Goal: Communication & Community: Ask a question

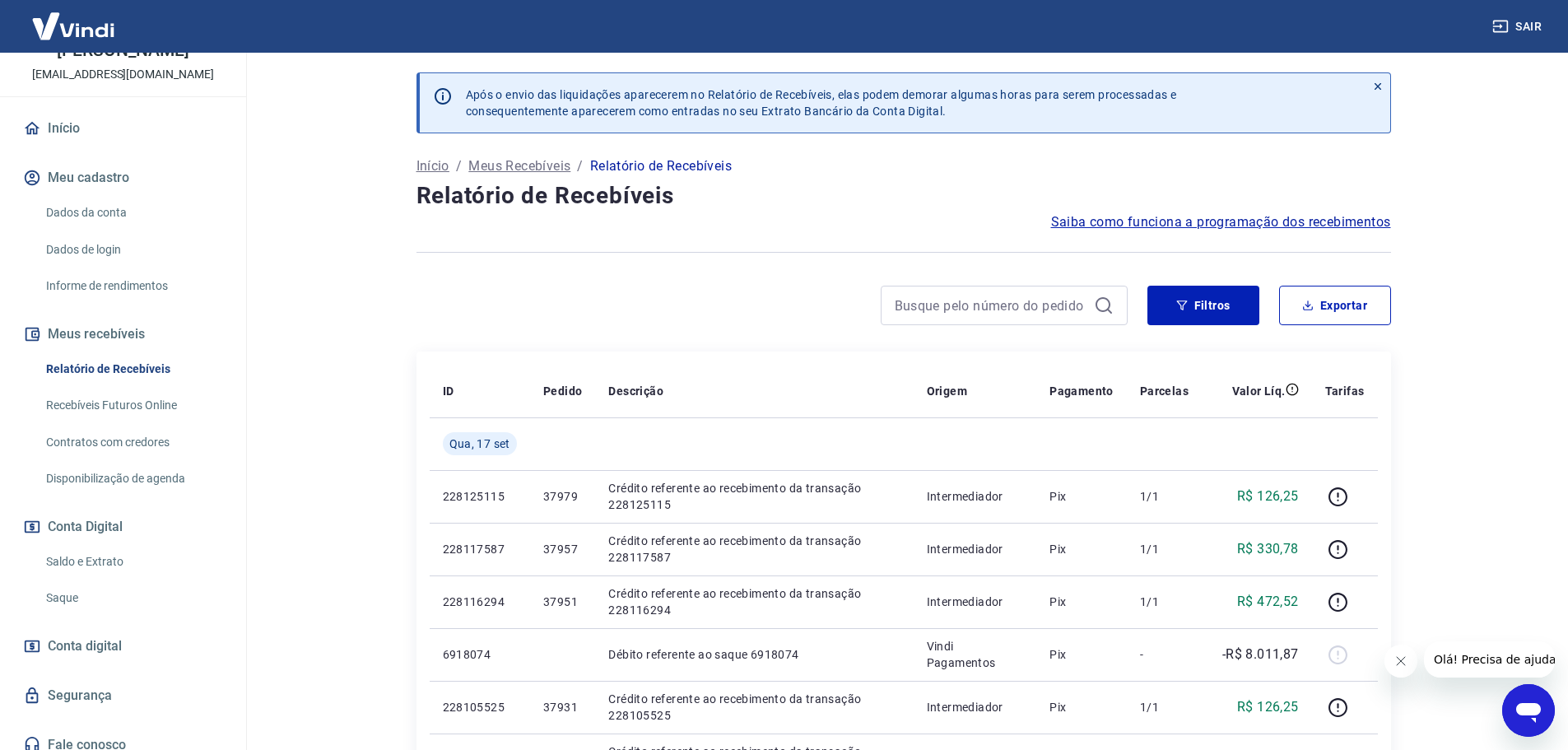
scroll to position [110, 0]
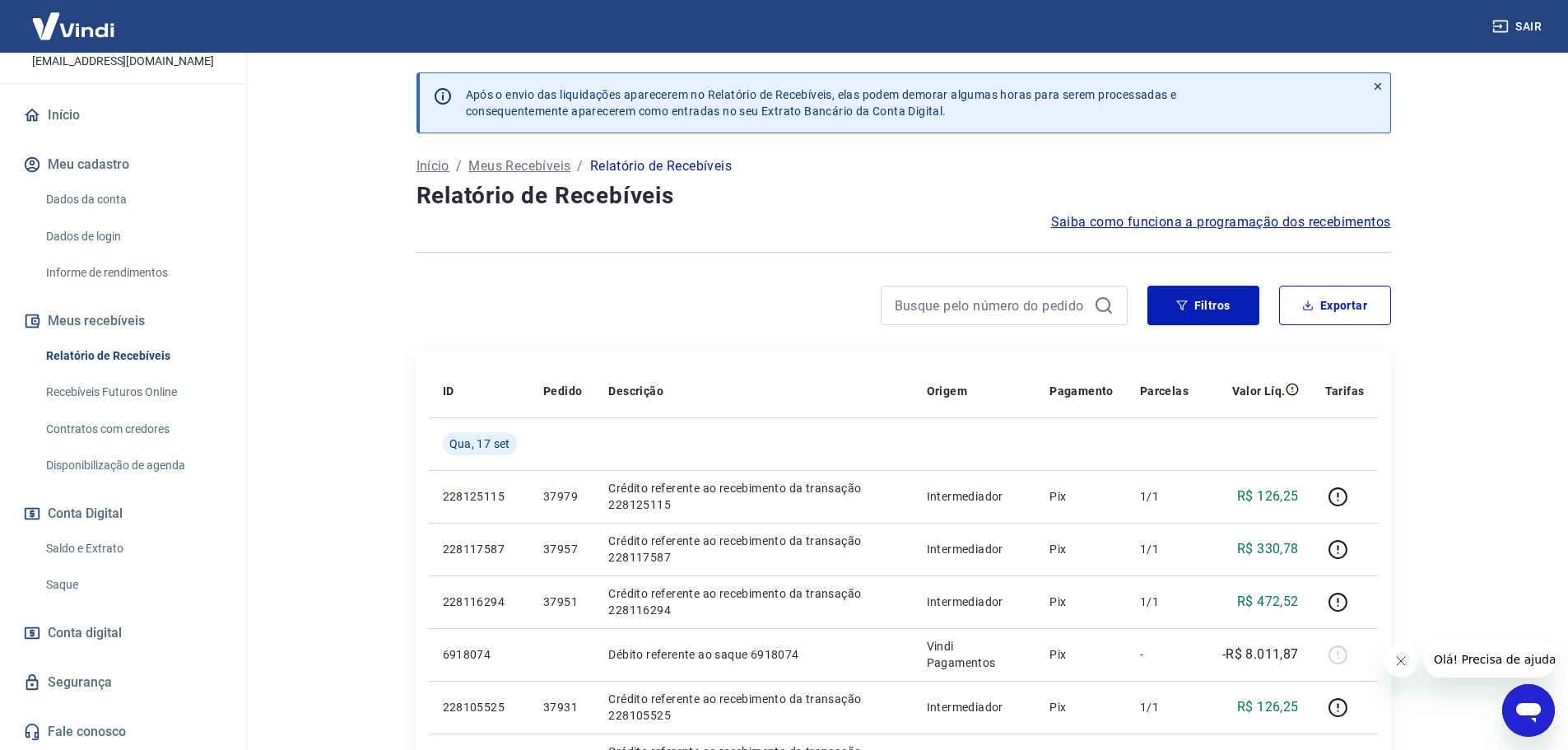
click at [118, 734] on link "Fale conosco" at bounding box center [123, 732] width 206 height 36
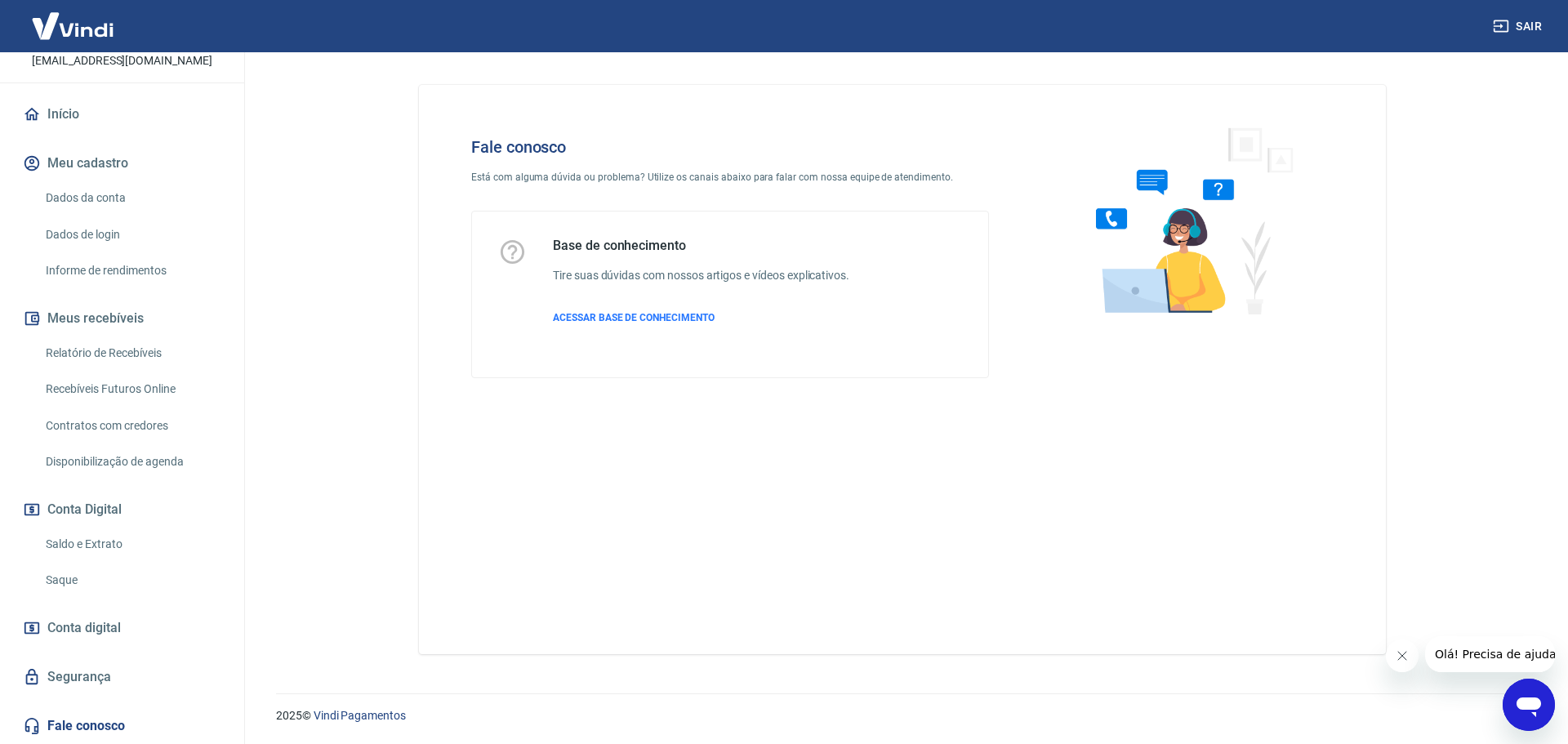
click at [58, 22] on img at bounding box center [72, 26] width 106 height 49
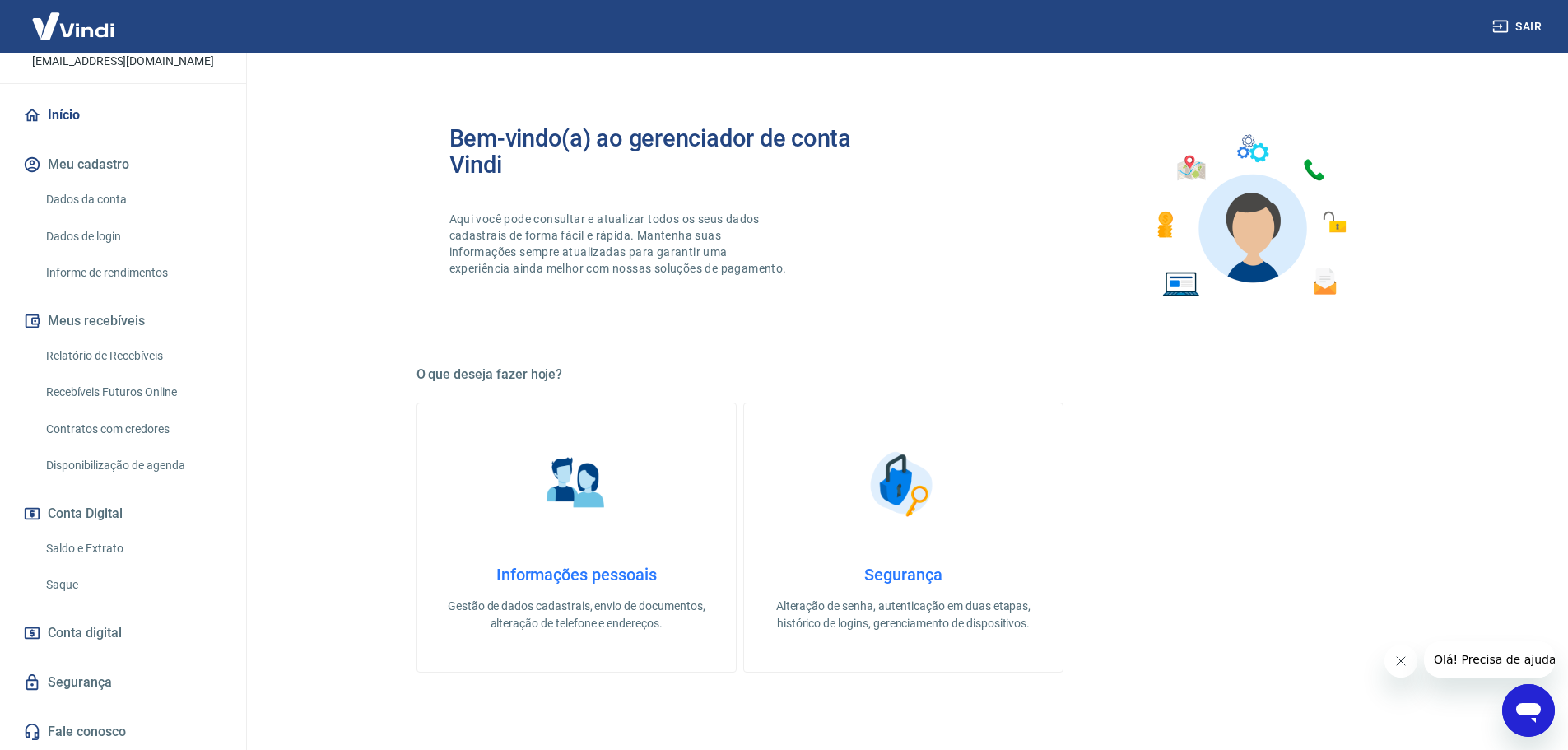
click at [70, 116] on link "Início" at bounding box center [123, 115] width 206 height 36
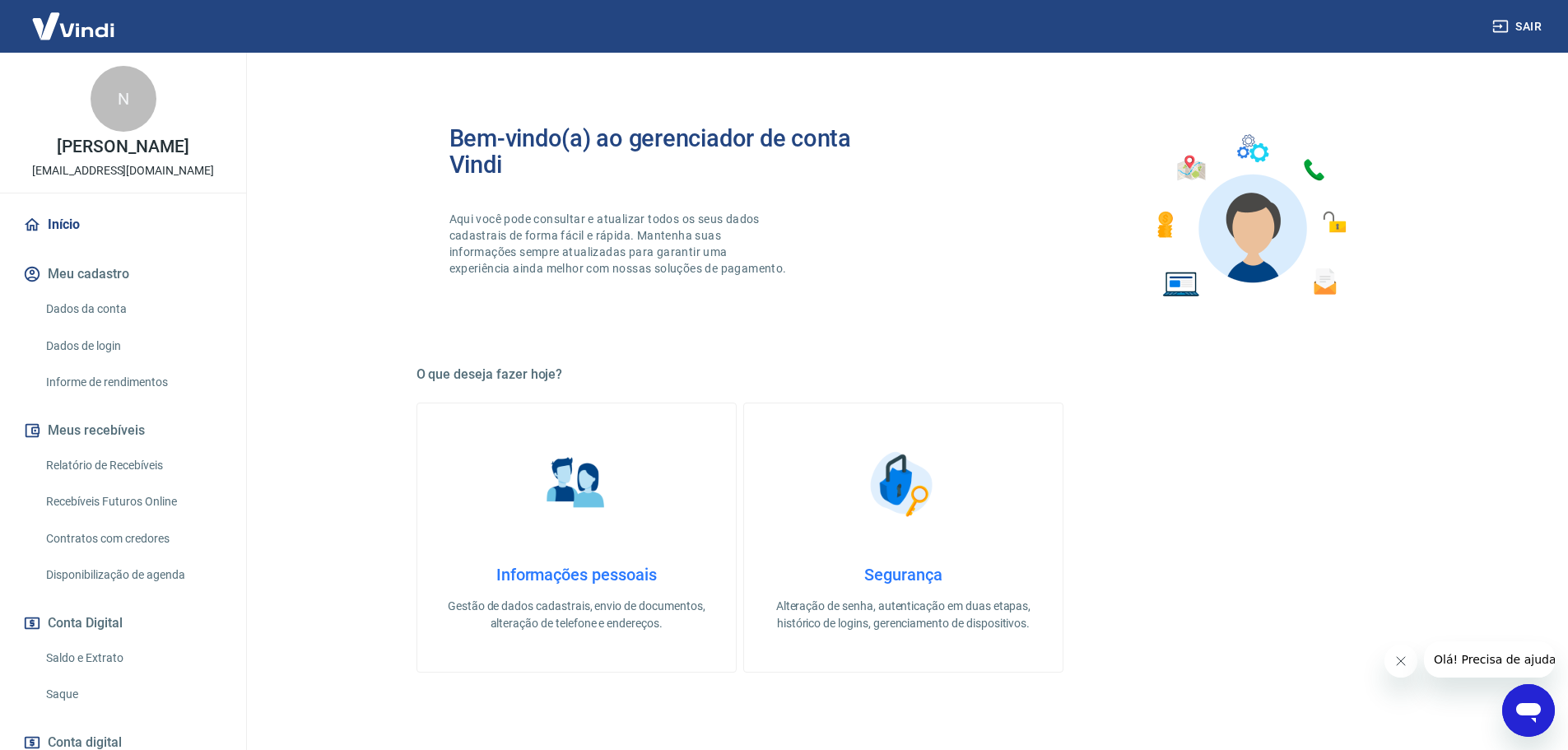
click at [73, 16] on img at bounding box center [73, 26] width 107 height 50
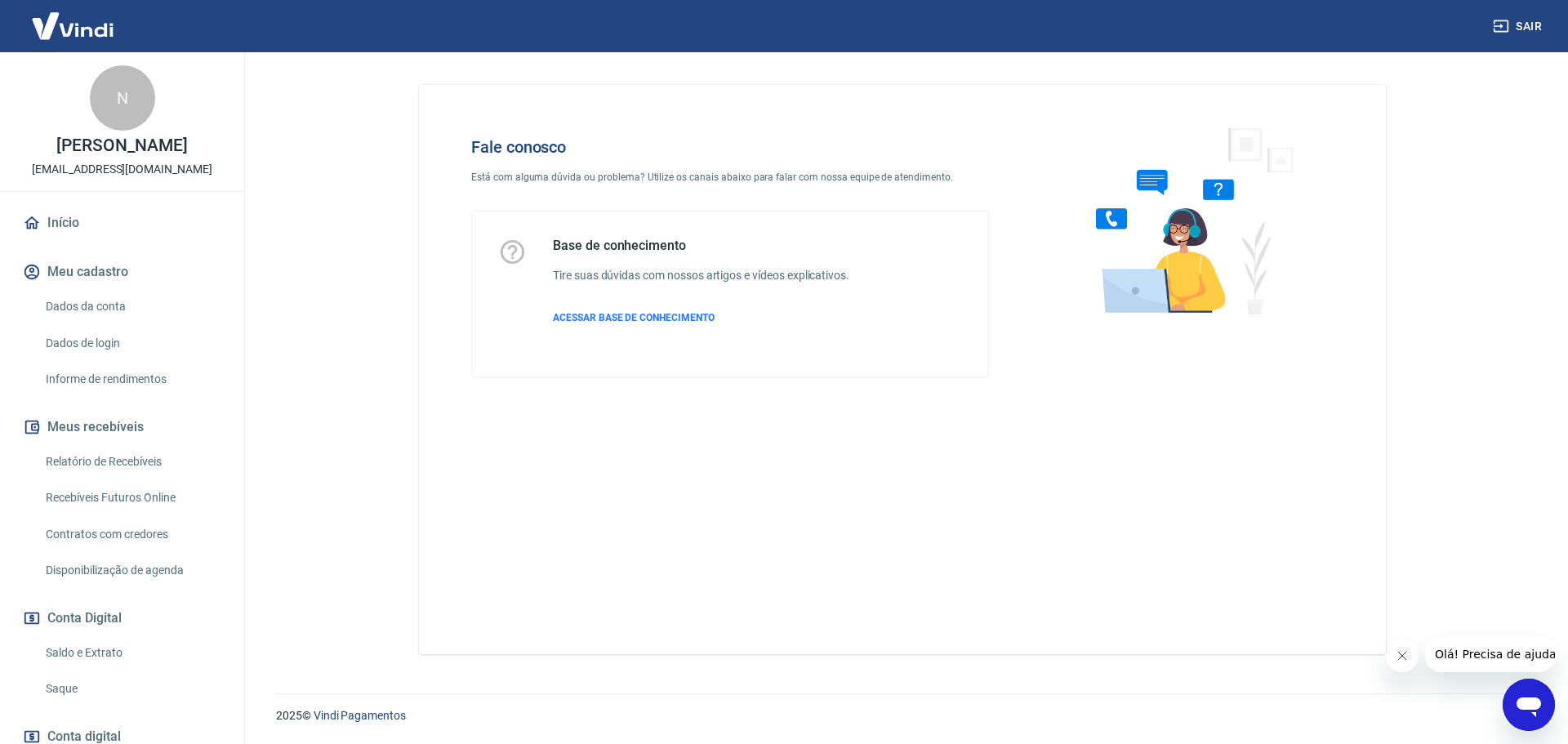
click at [1523, 697] on icon "Abrir janela de mensagens" at bounding box center [1528, 704] width 30 height 30
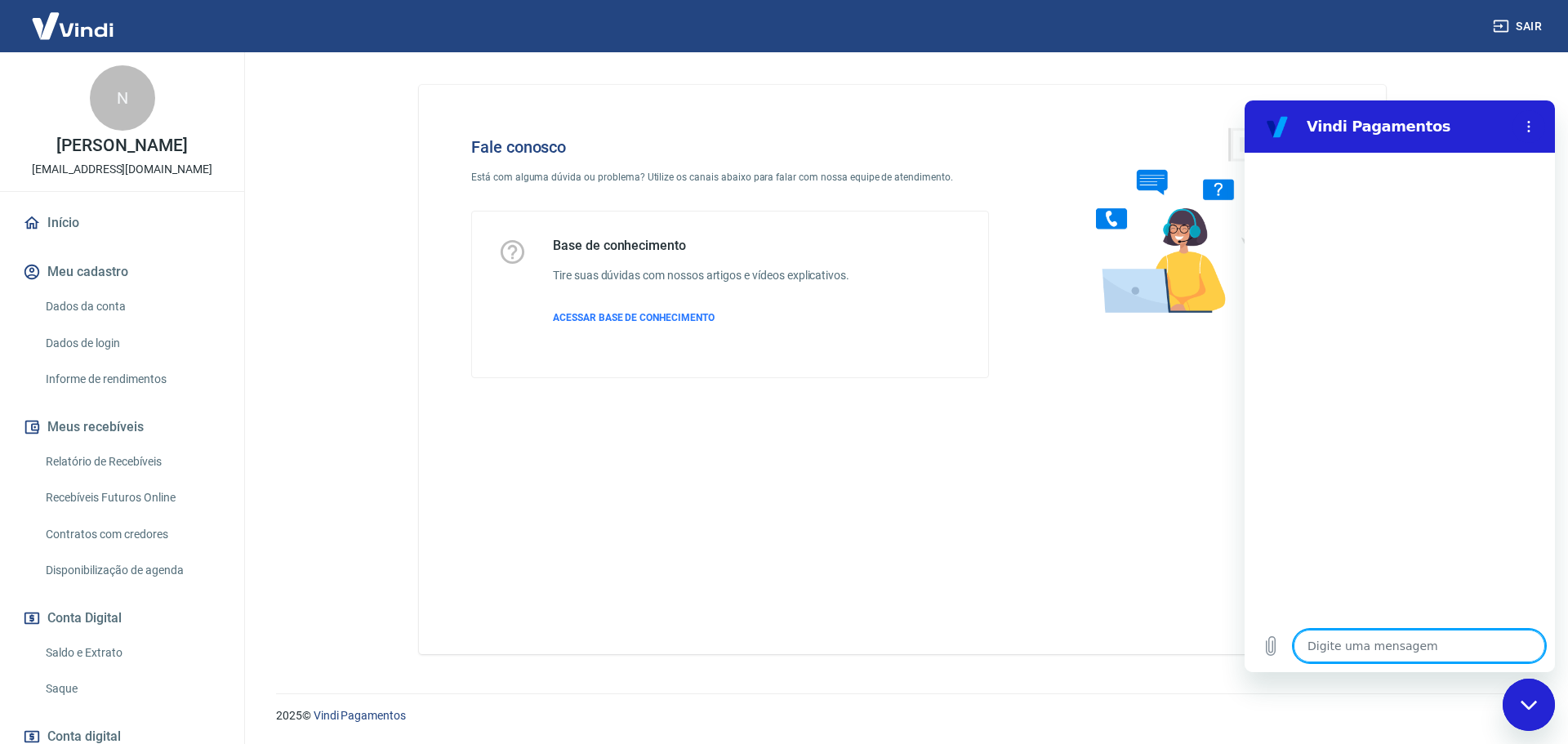
click at [1362, 650] on textarea at bounding box center [1419, 645] width 251 height 33
type textarea "B"
type textarea "x"
type textarea "Bo"
type textarea "x"
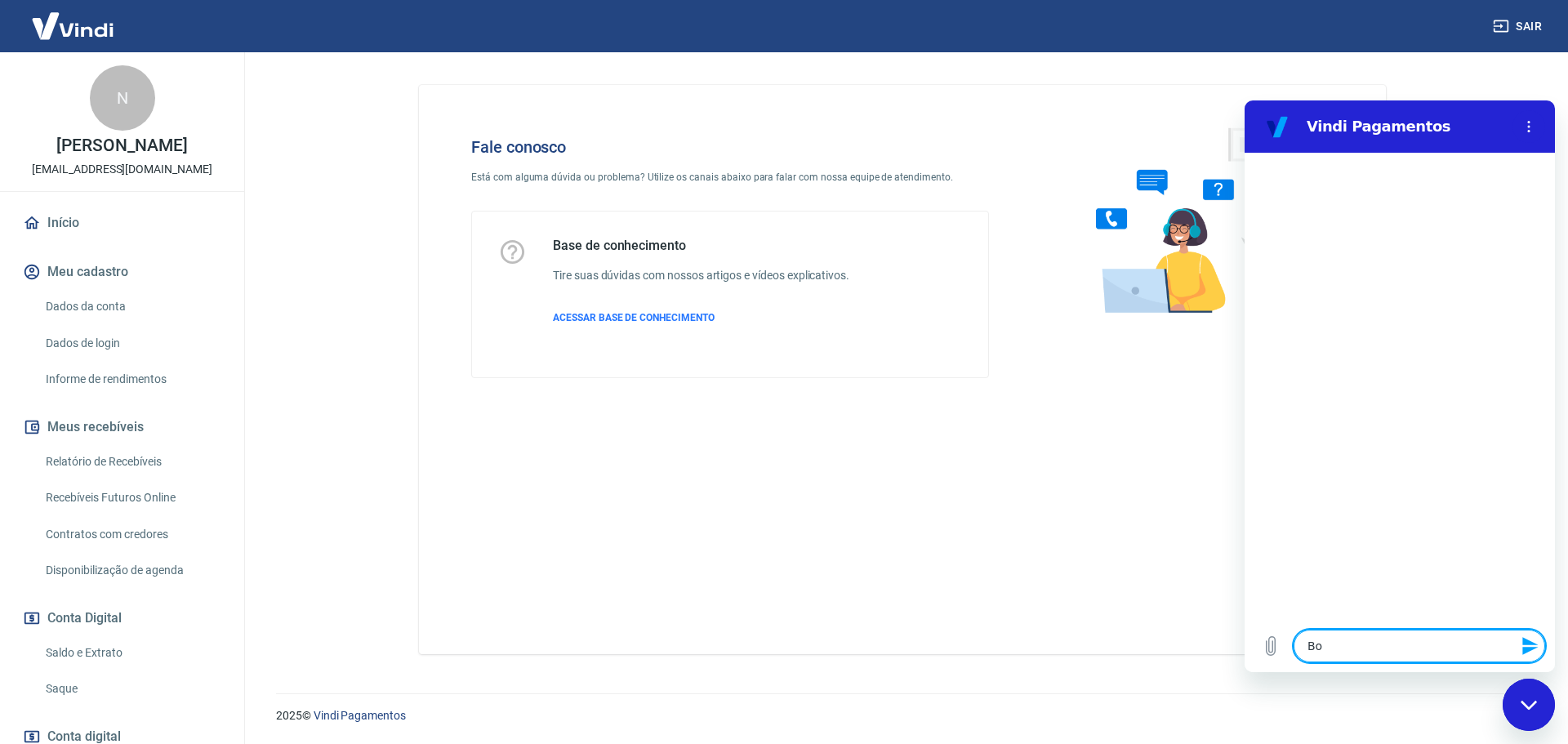
type textarea "Boa"
type textarea "x"
type textarea "Boa"
type textarea "x"
type textarea "Boa t"
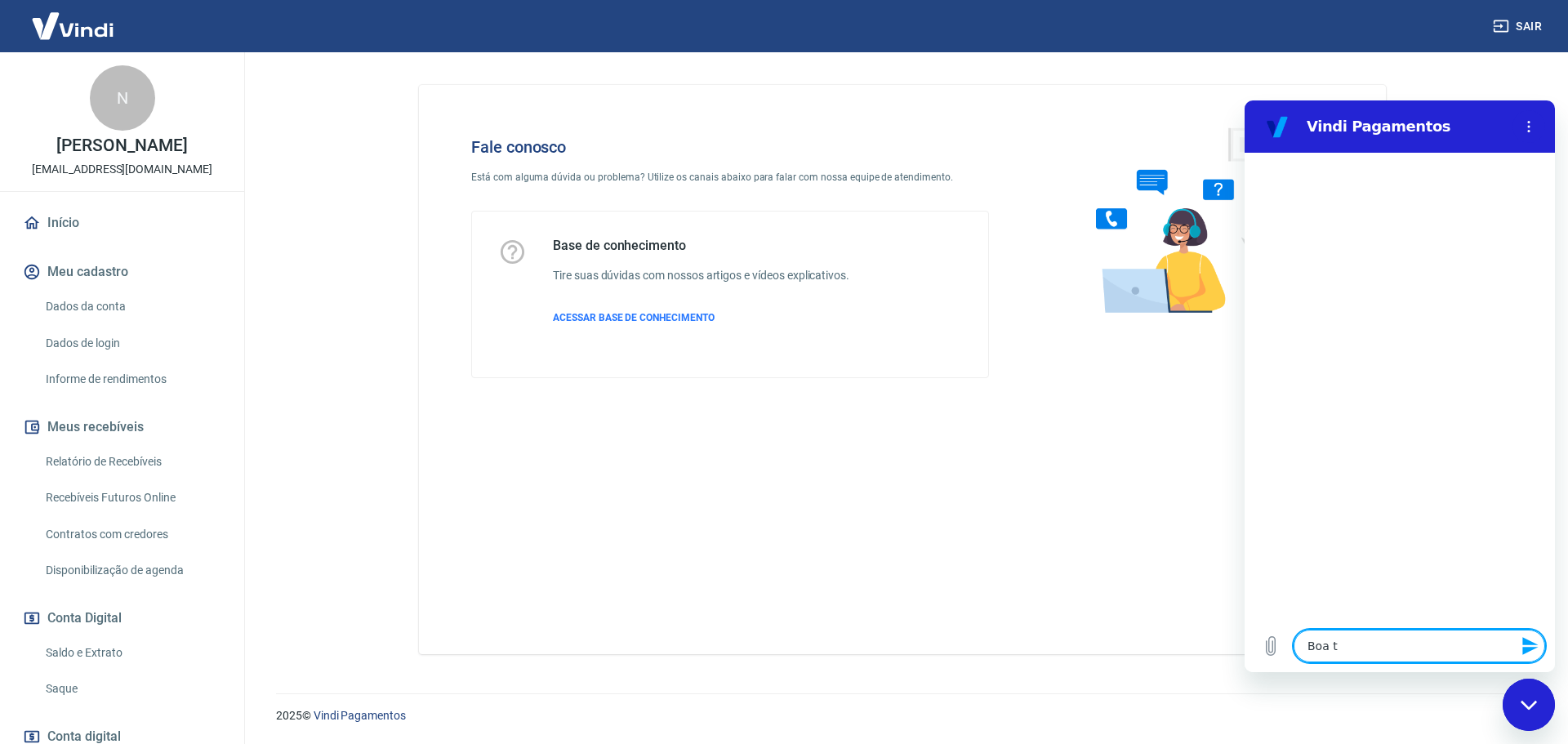
type textarea "x"
type textarea "Boa ta"
type textarea "x"
type textarea "Boa tar"
type textarea "x"
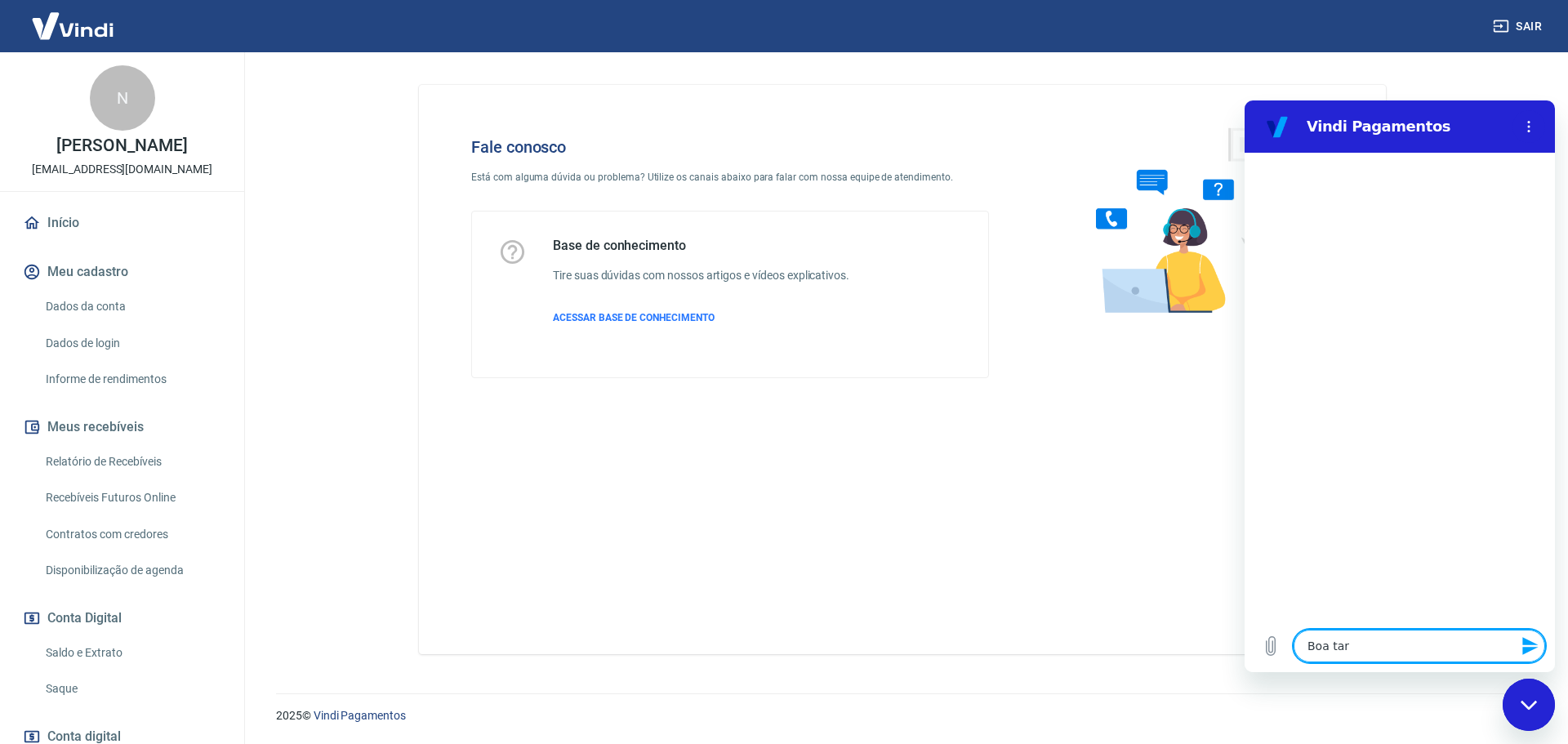
type textarea "Boa tard"
type textarea "x"
type textarea "Boa tarde"
type textarea "x"
type textarea "Boa tarde!"
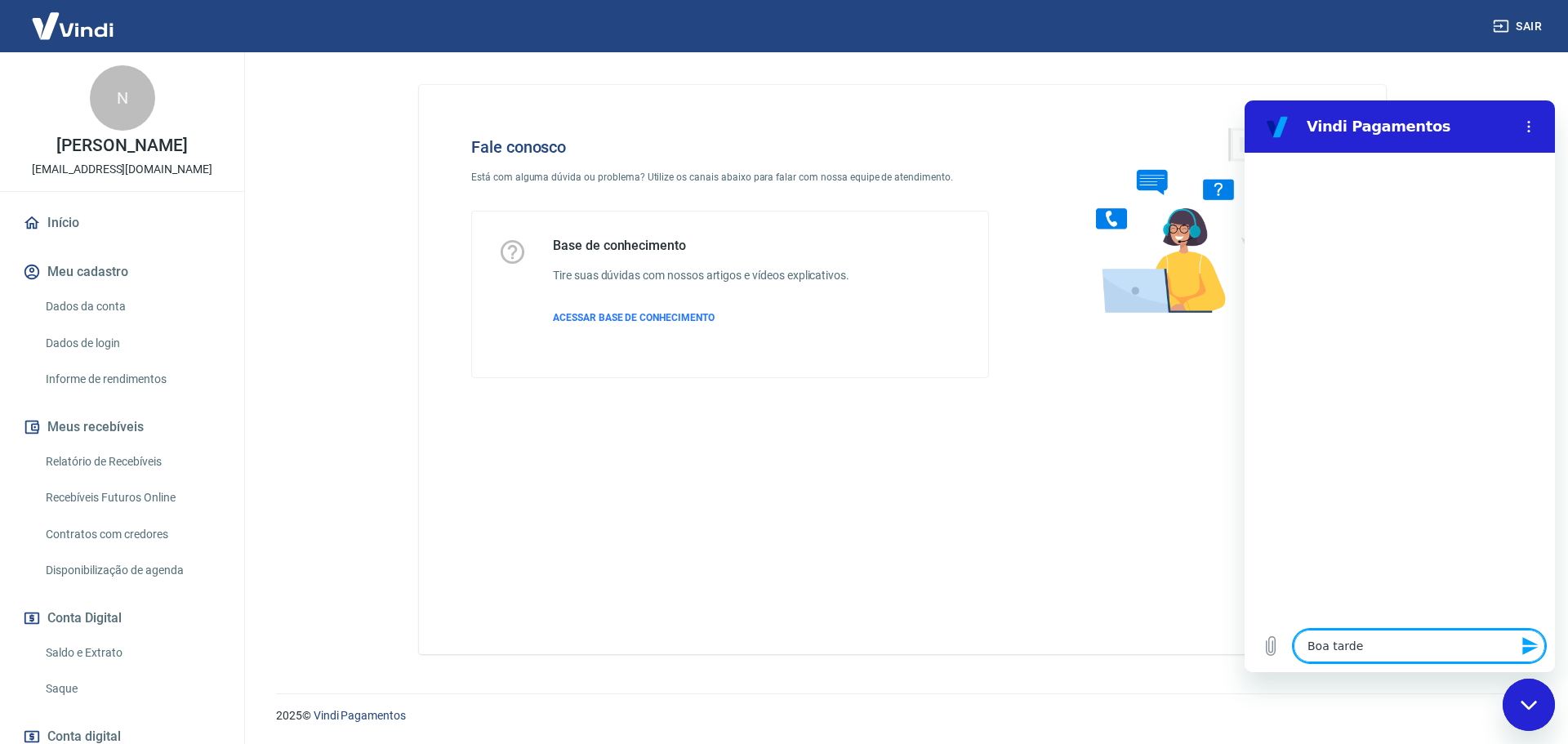
type textarea "x"
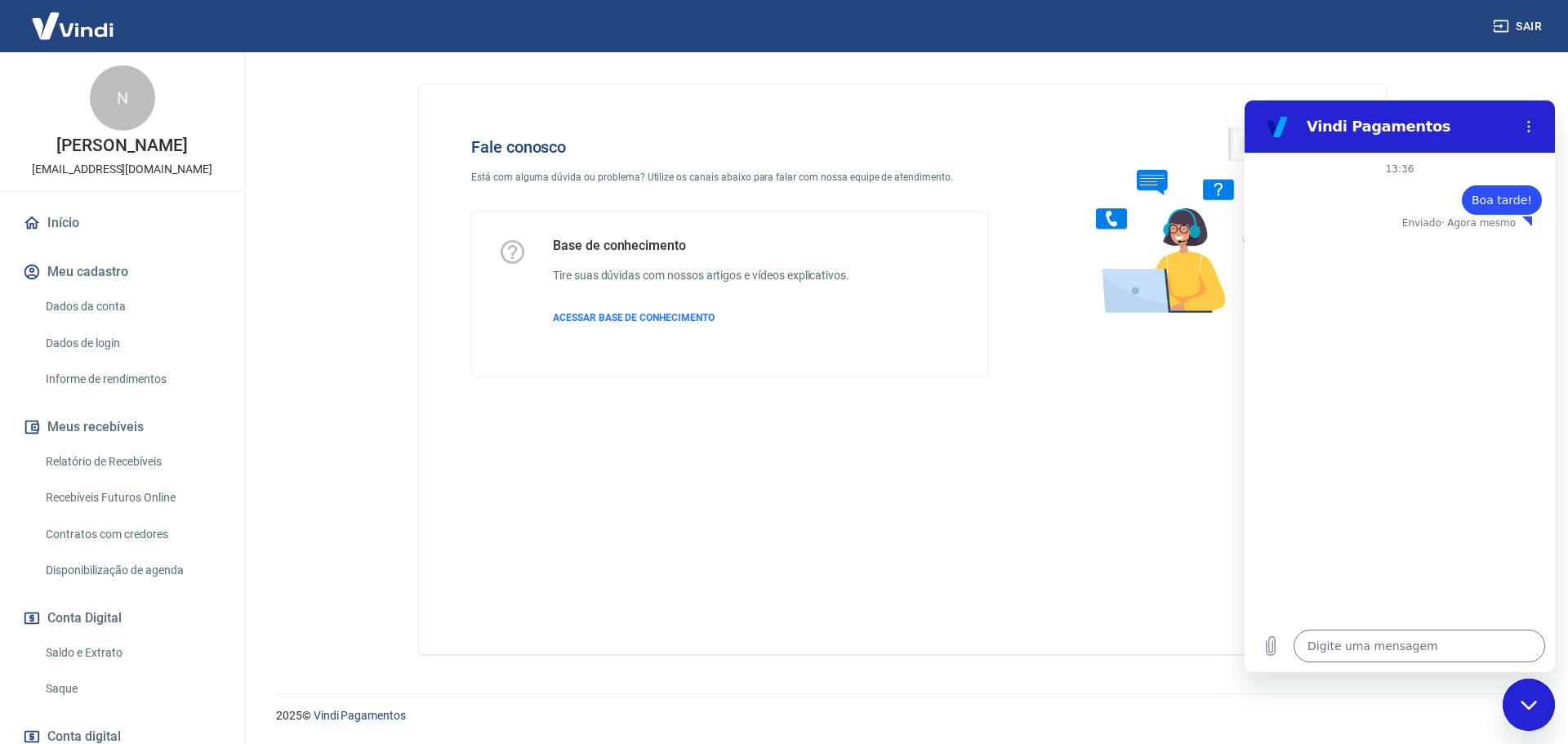
type textarea "x"
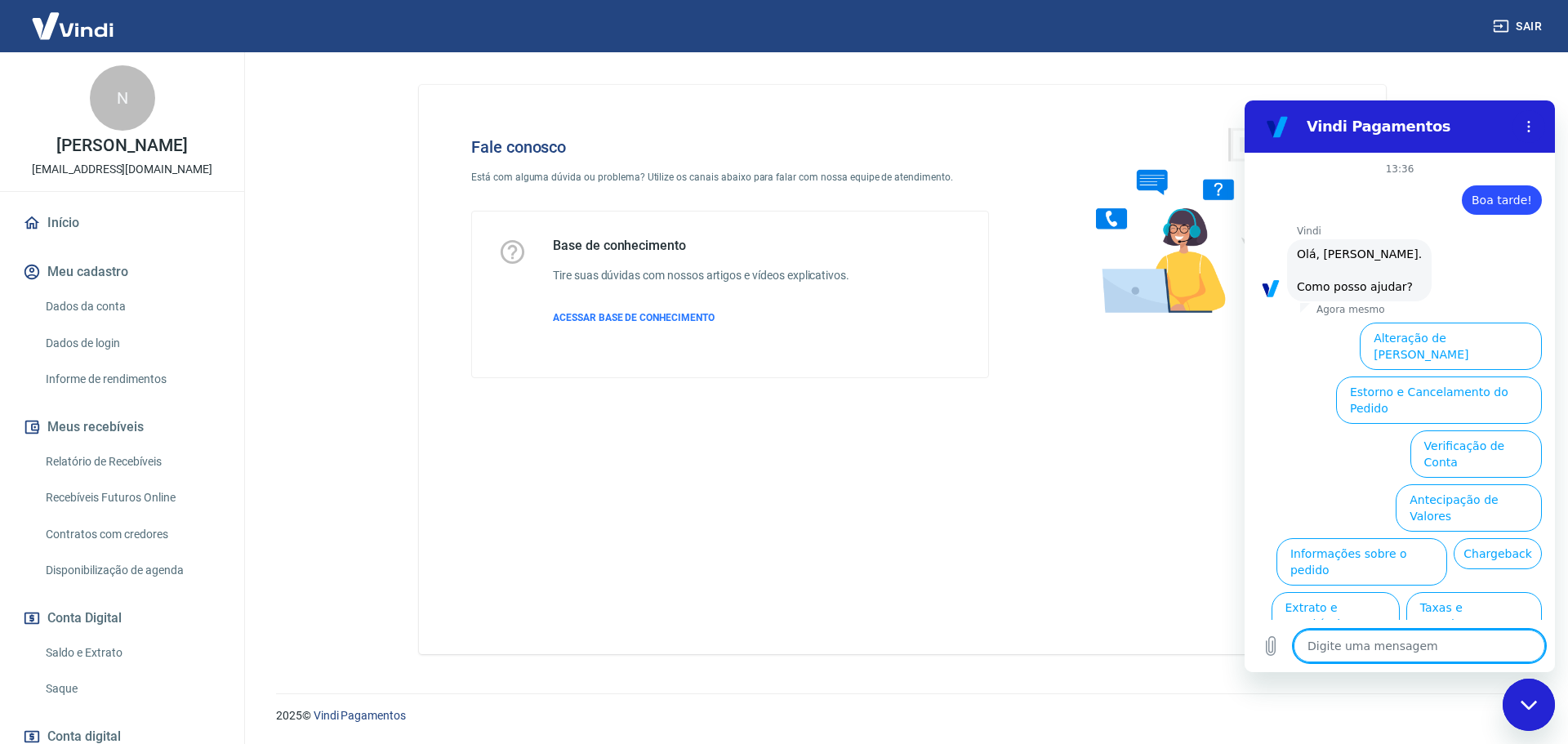
scroll to position [39, 0]
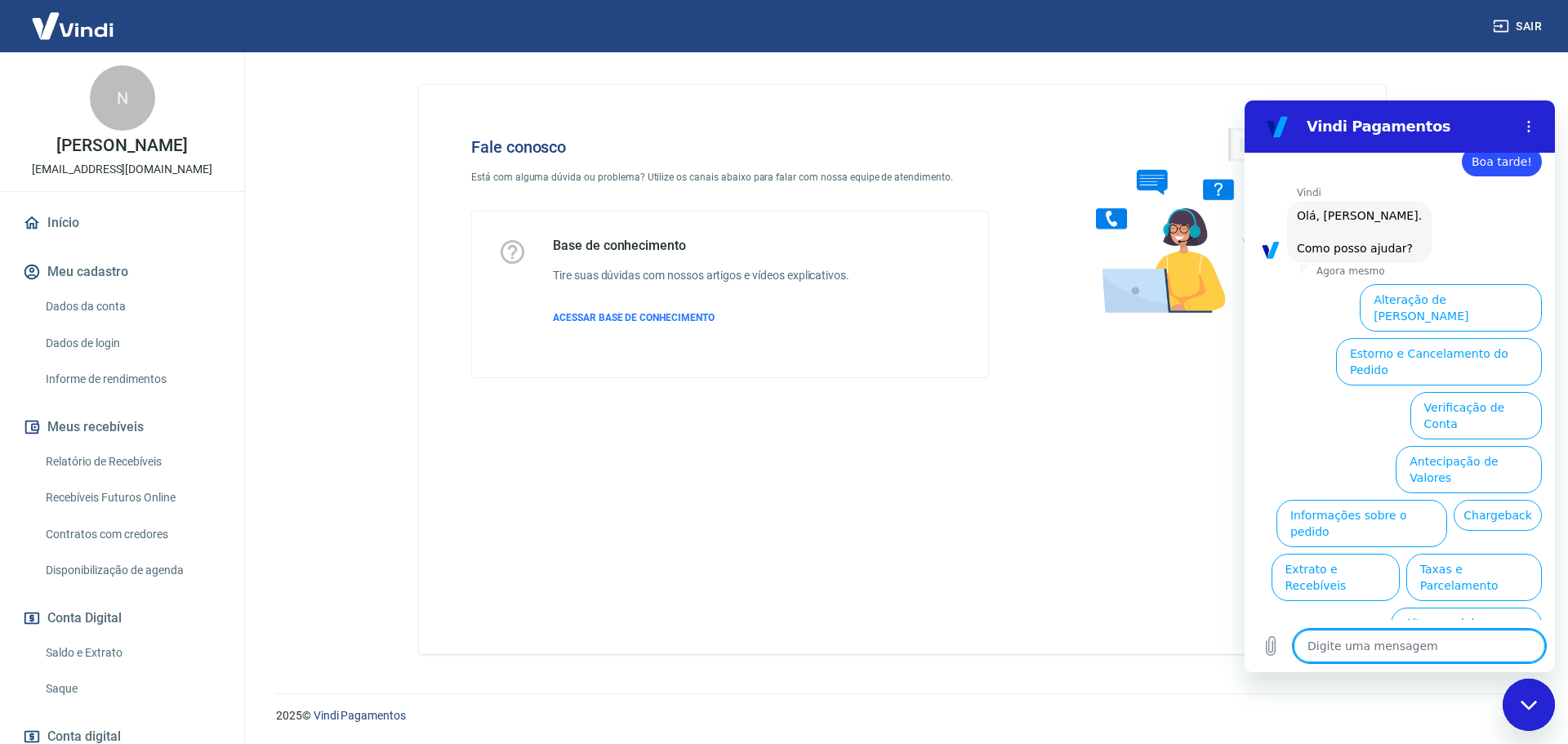
type textarea "f"
type textarea "x"
type textarea "fa"
type textarea "x"
type textarea "fal"
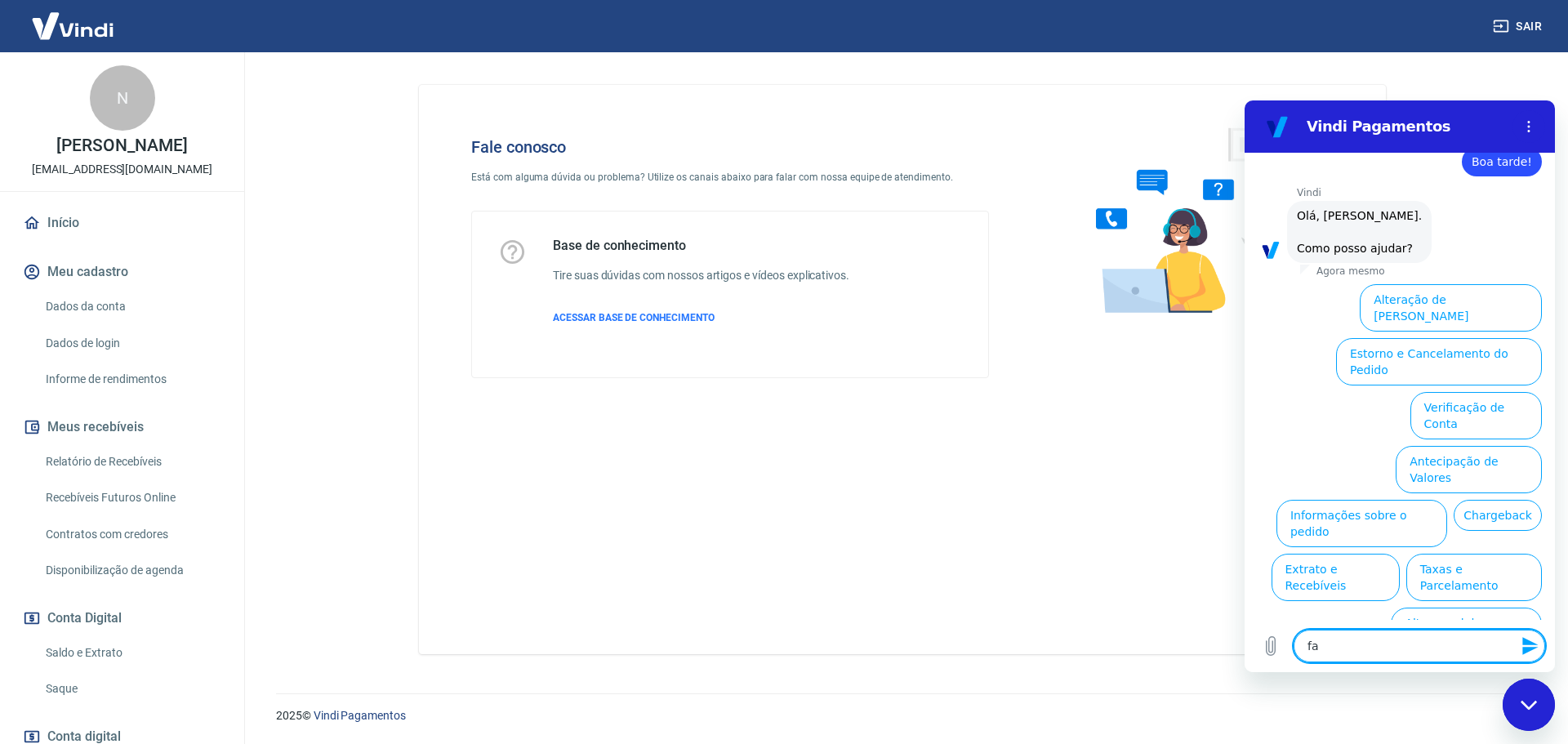
type textarea "x"
type textarea "fala"
type textarea "x"
type textarea "falar"
type textarea "x"
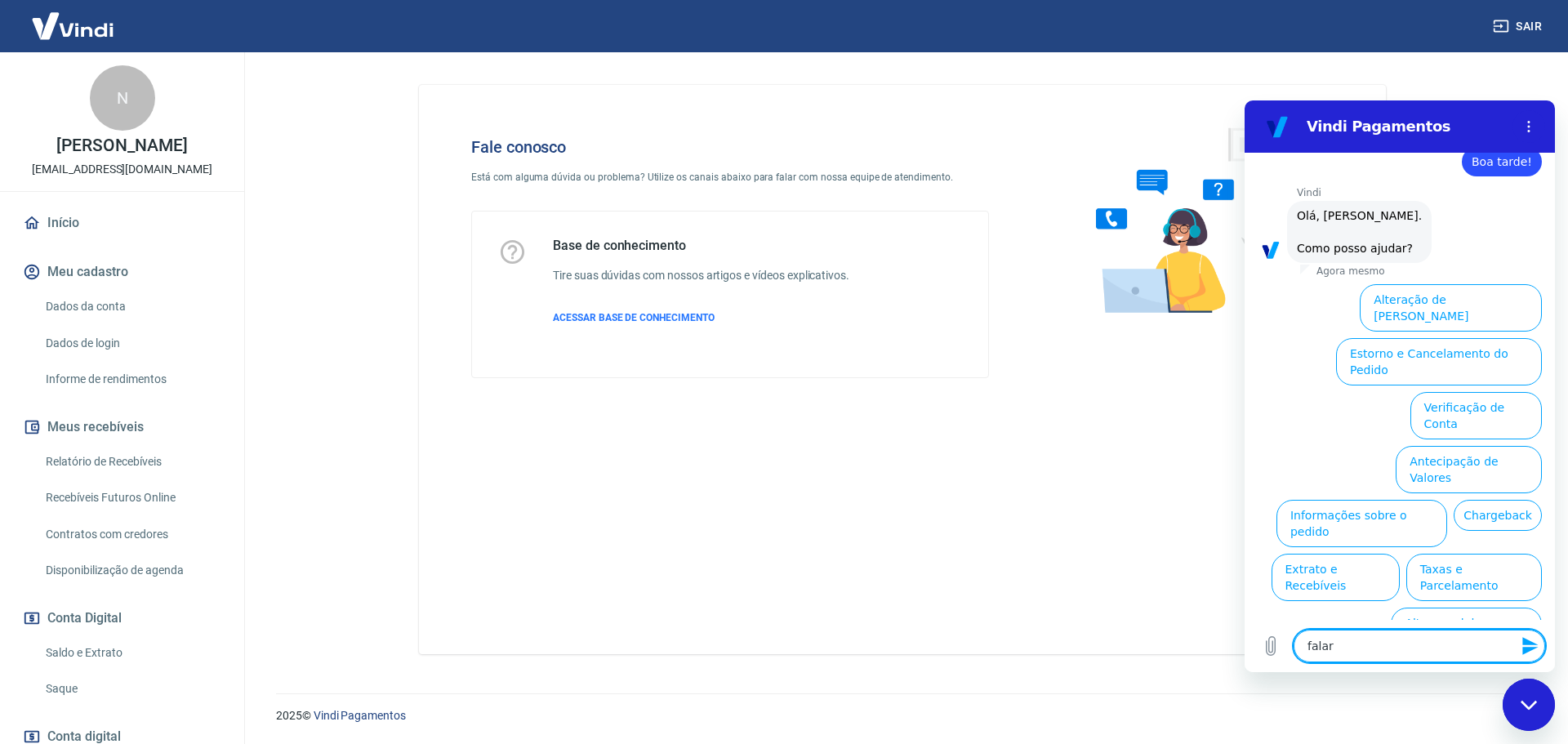
type textarea "falar"
type textarea "x"
type textarea "falar c"
type textarea "x"
type textarea "falar co"
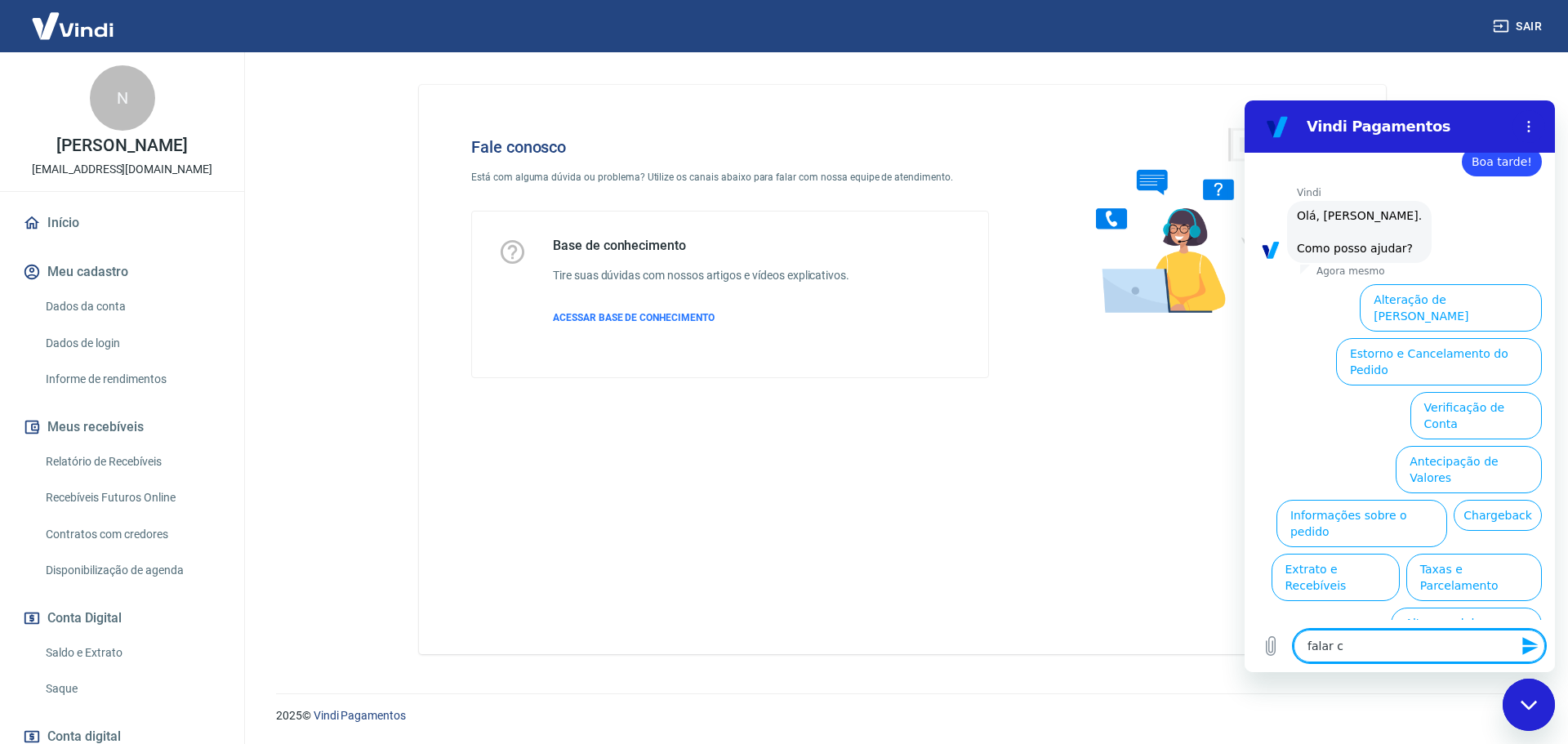
type textarea "x"
type textarea "falar com"
type textarea "x"
type textarea "falar com"
type textarea "x"
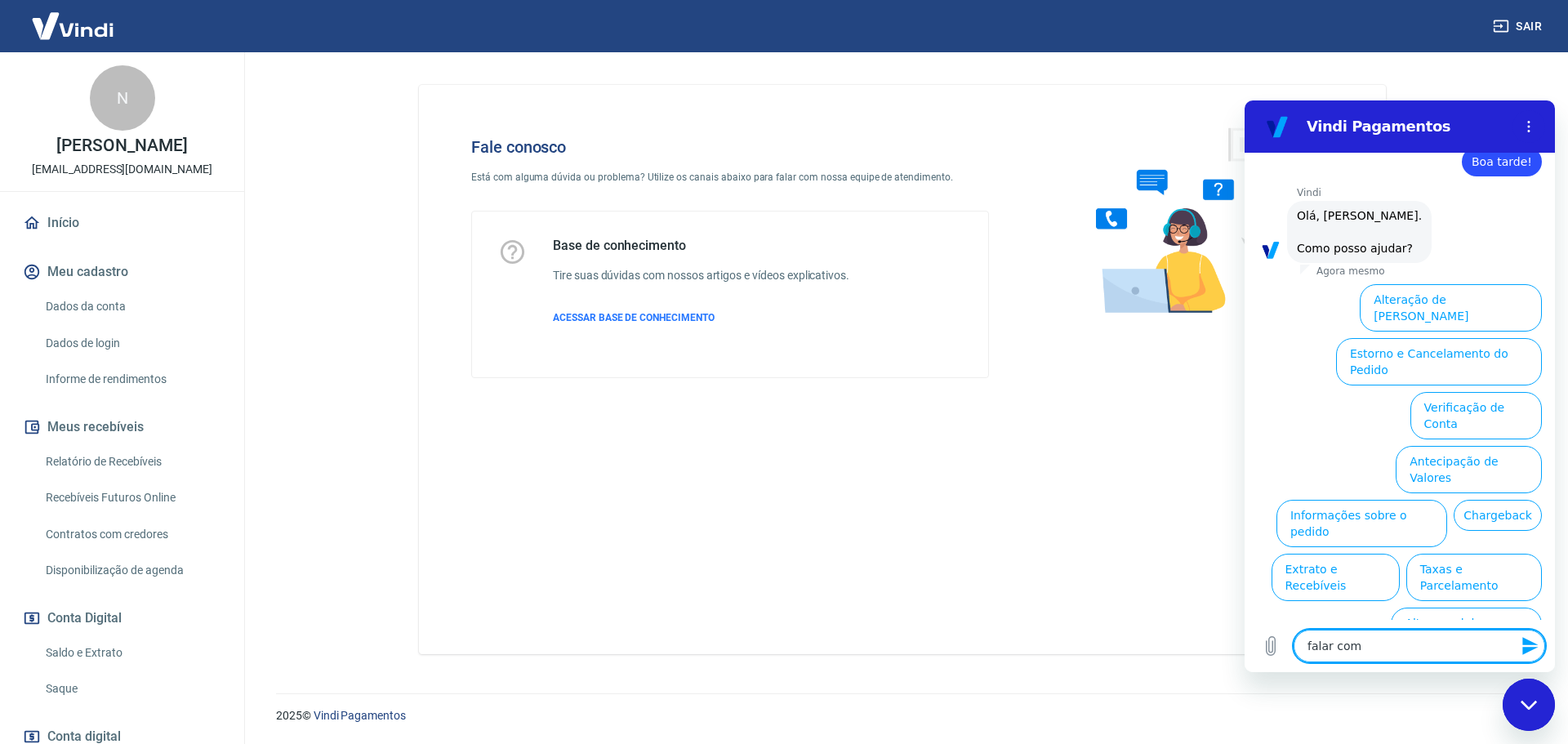
type textarea "falar com a"
type textarea "x"
type textarea "falar com at"
type textarea "x"
type textarea "falar com ate"
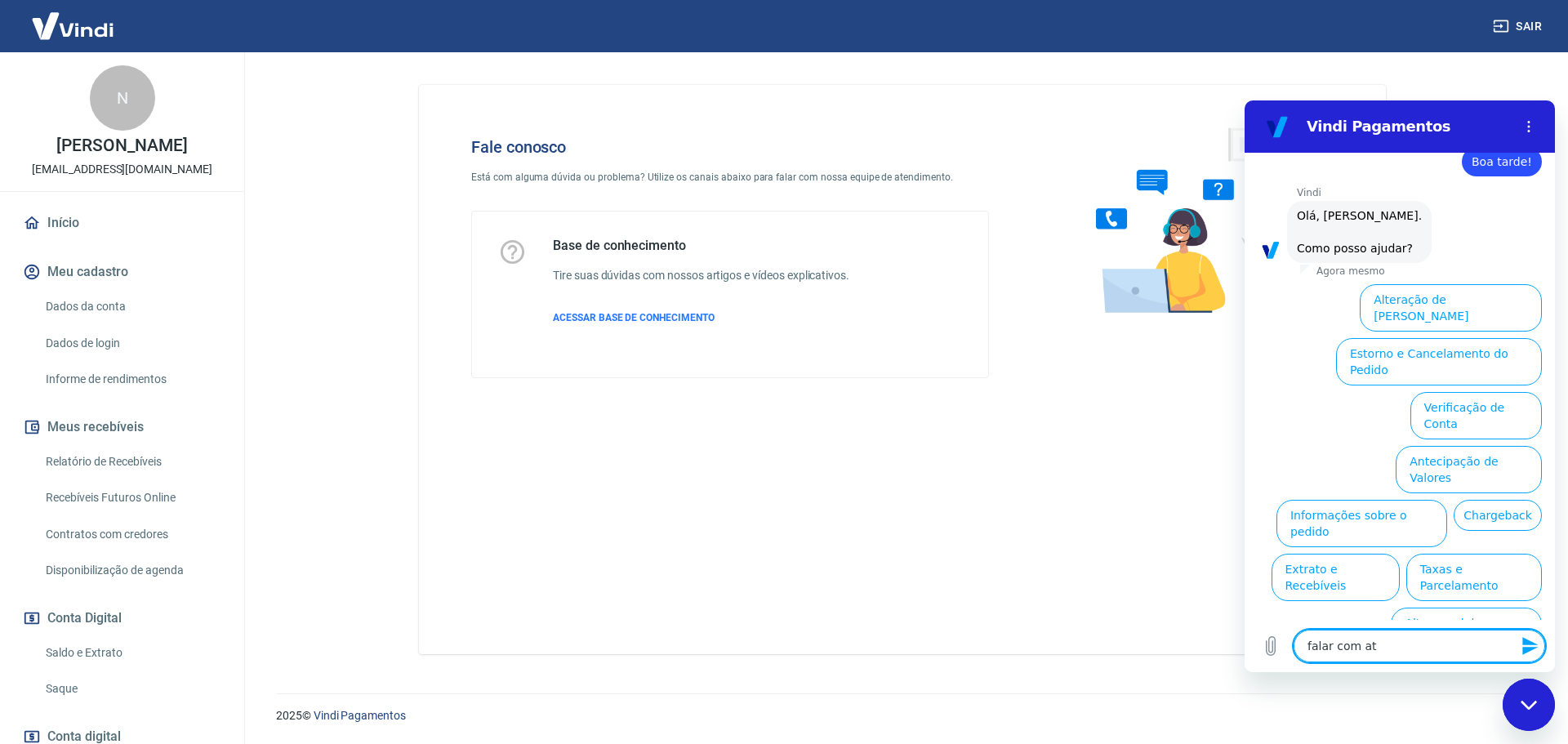
type textarea "x"
type textarea "falar com [GEOGRAPHIC_DATA]"
type textarea "x"
type textarea "falar com atend"
type textarea "x"
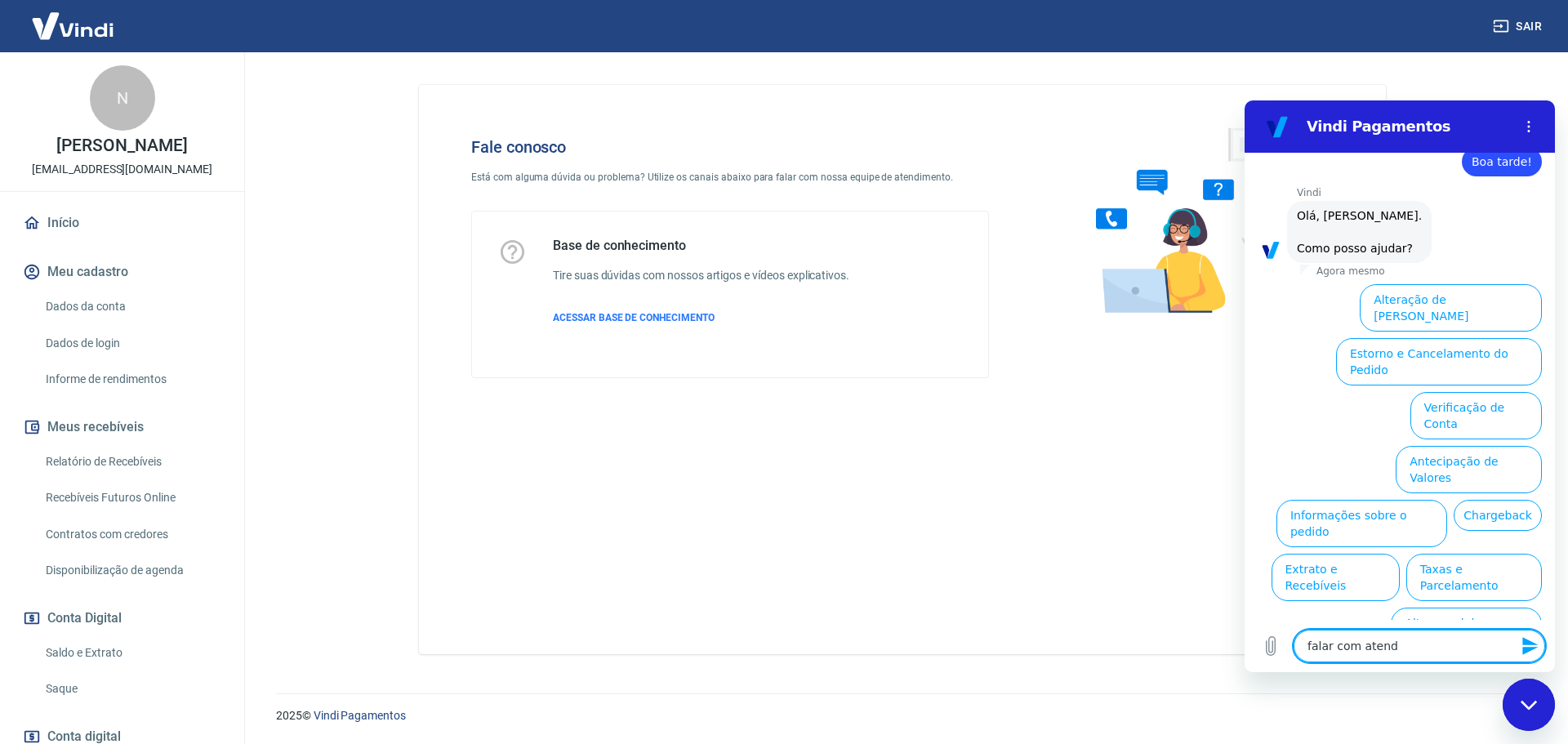
type textarea "falar com atende"
type textarea "x"
type textarea "falar com atenden"
type textarea "x"
type textarea "falar com atendent"
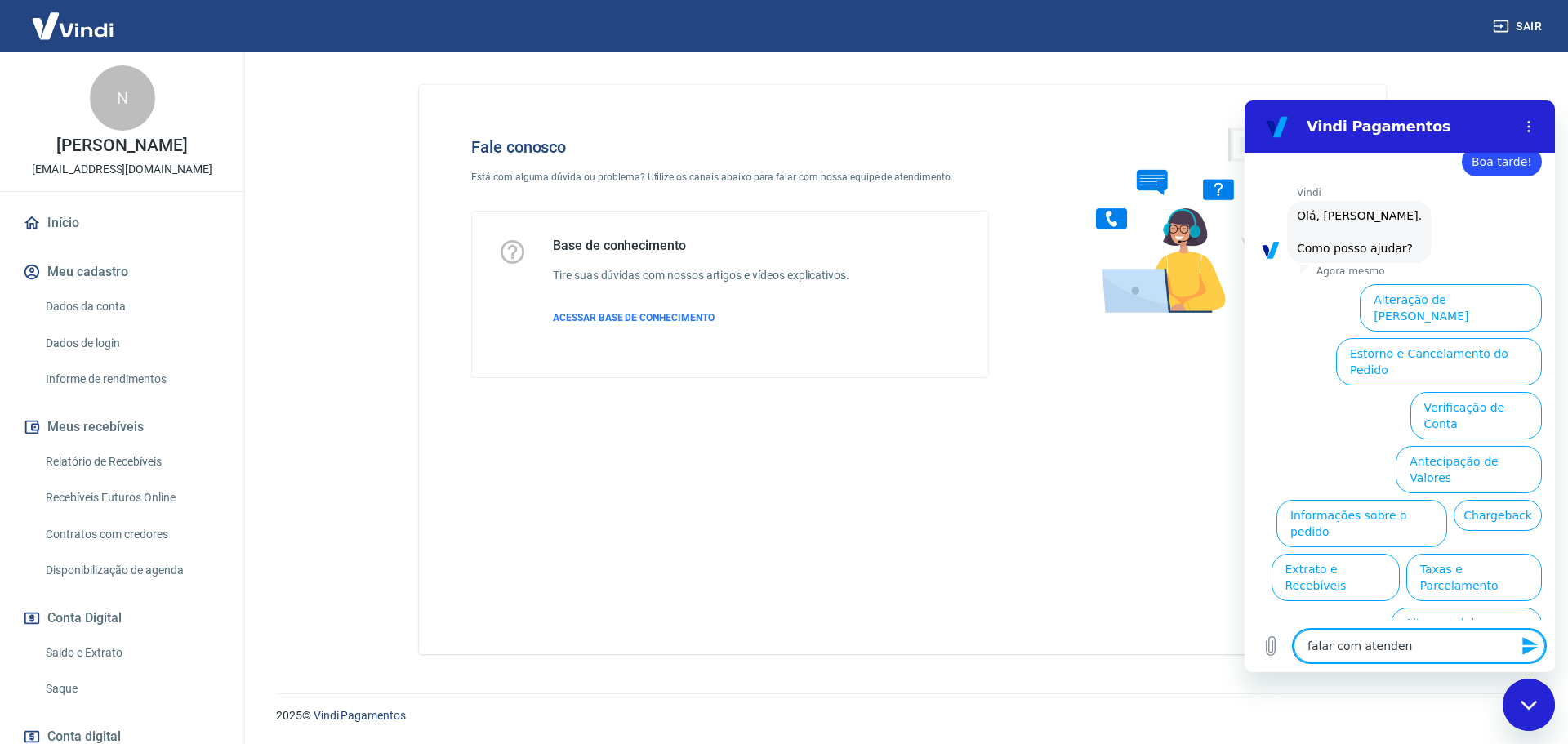
type textarea "x"
type textarea "falar com atendente"
type textarea "x"
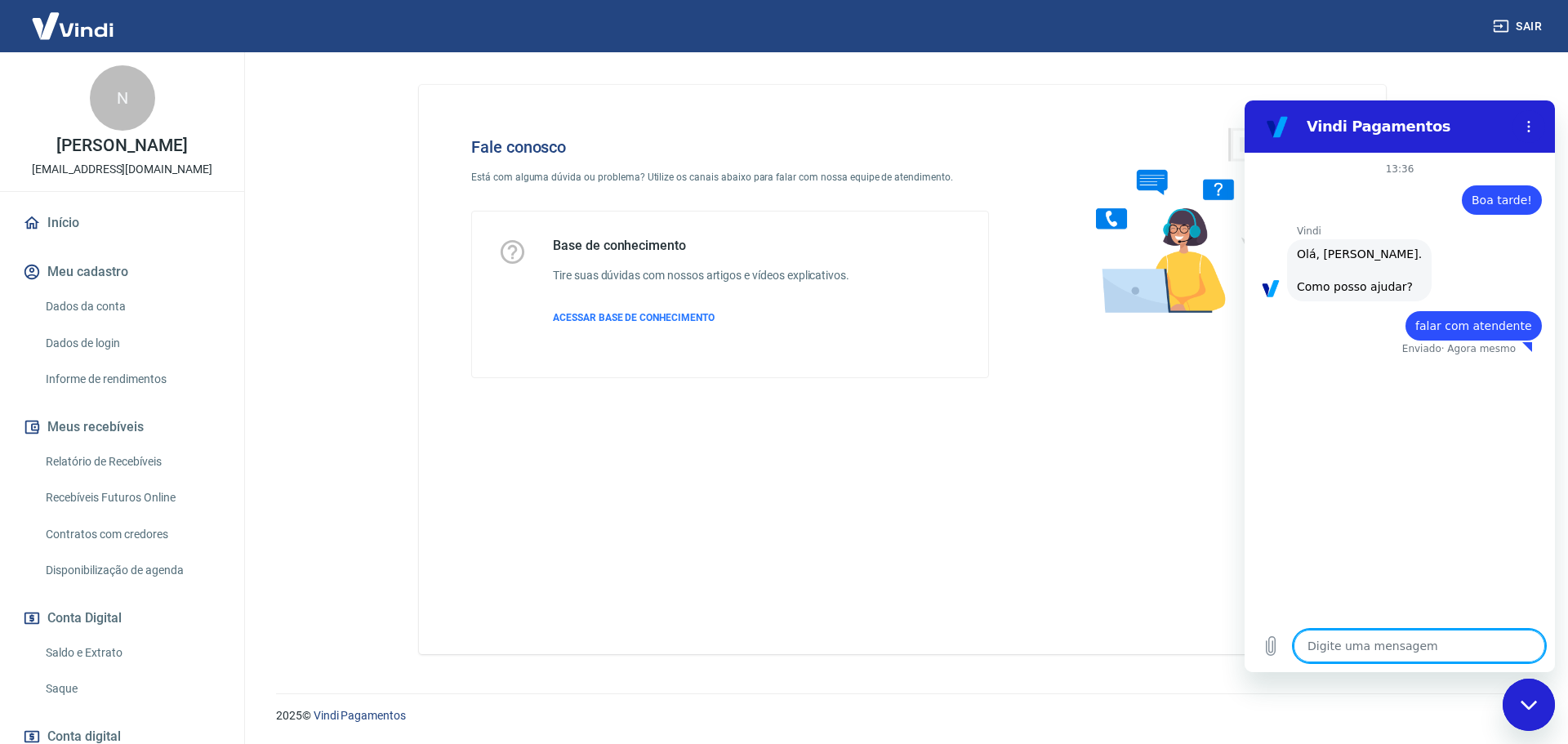
type textarea "x"
click at [1325, 645] on textarea at bounding box center [1419, 645] width 251 height 33
type textarea "f"
type textarea "x"
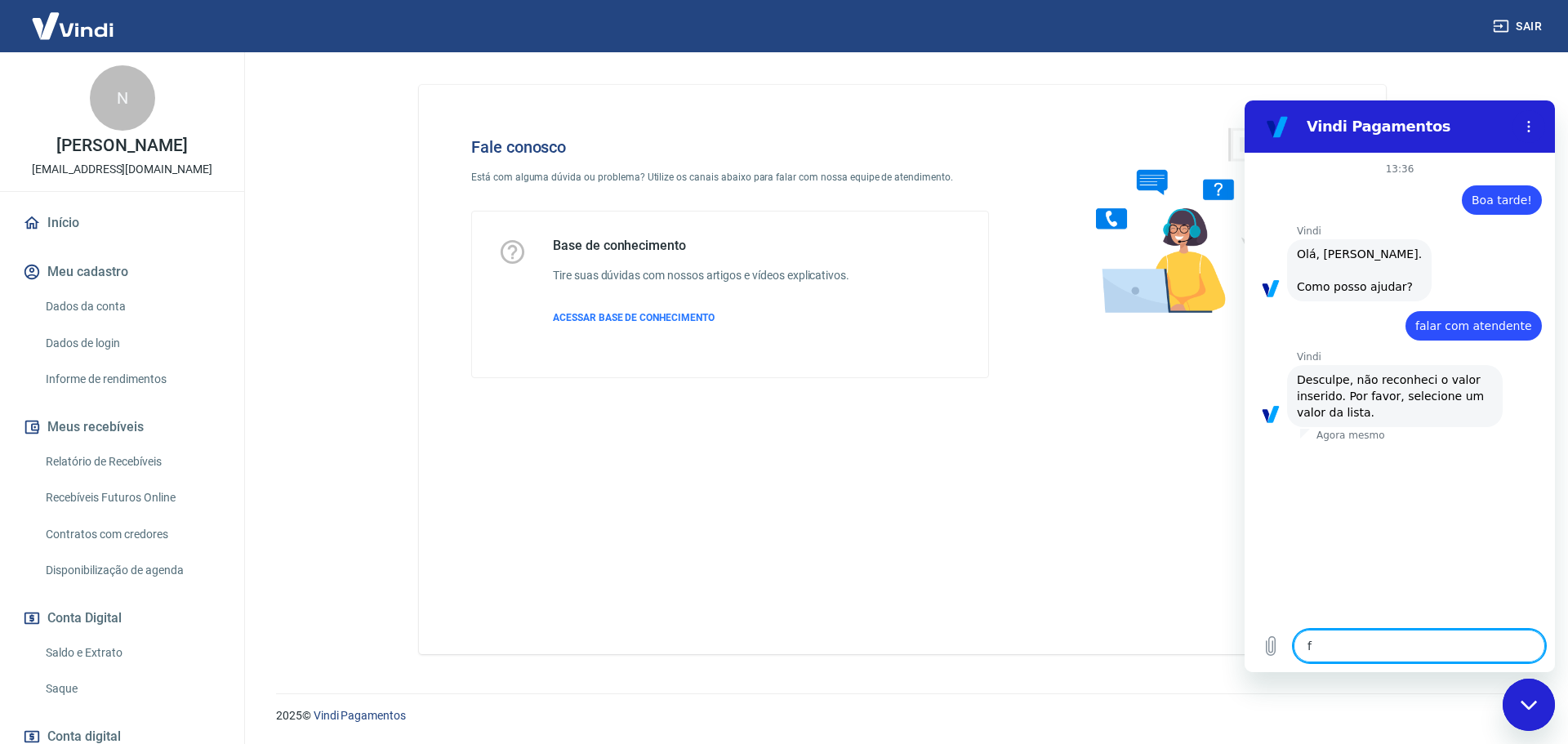
type textarea "fa"
type textarea "x"
type textarea "fal"
type textarea "x"
type textarea "fala"
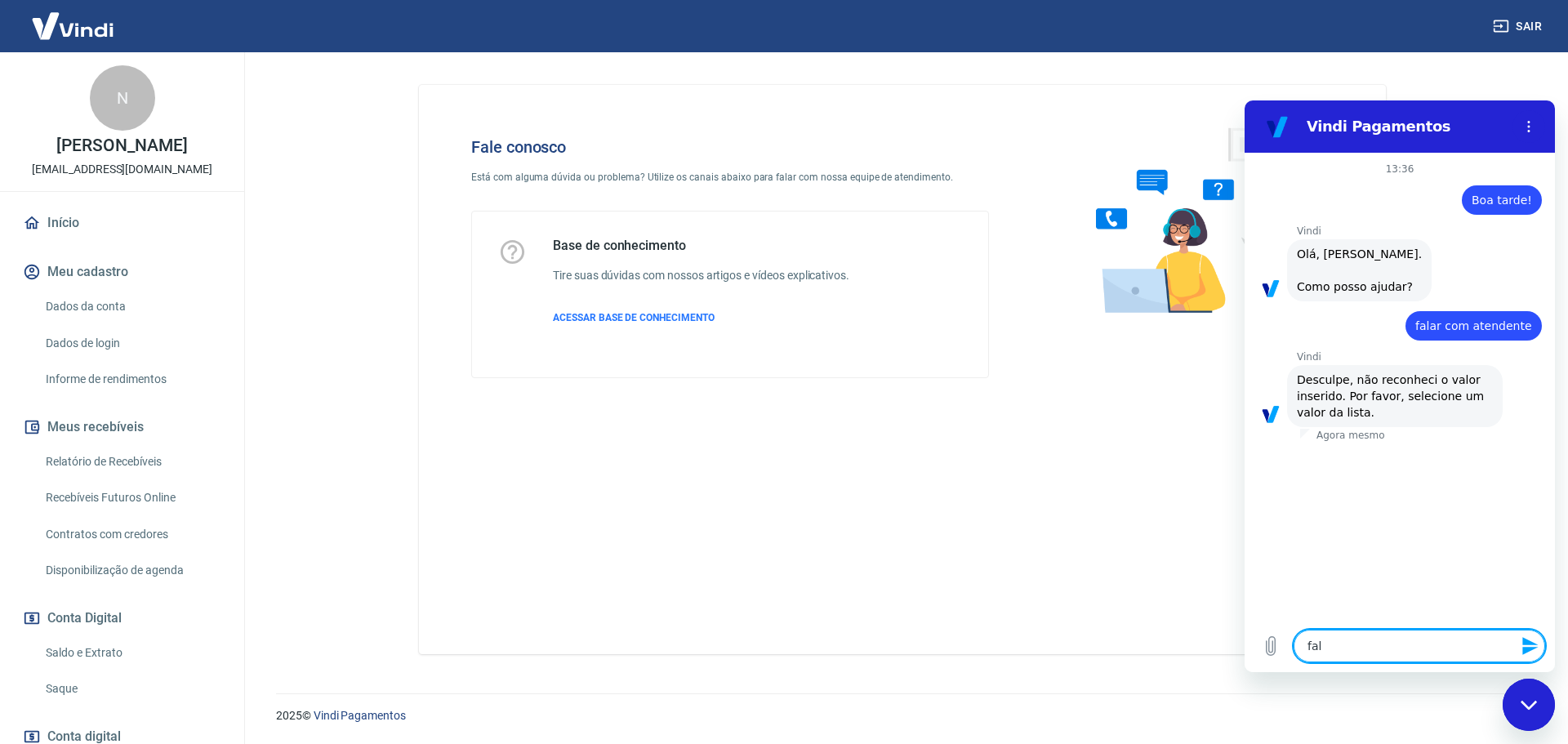
type textarea "x"
type textarea "falar"
type textarea "x"
type textarea "falar"
type textarea "x"
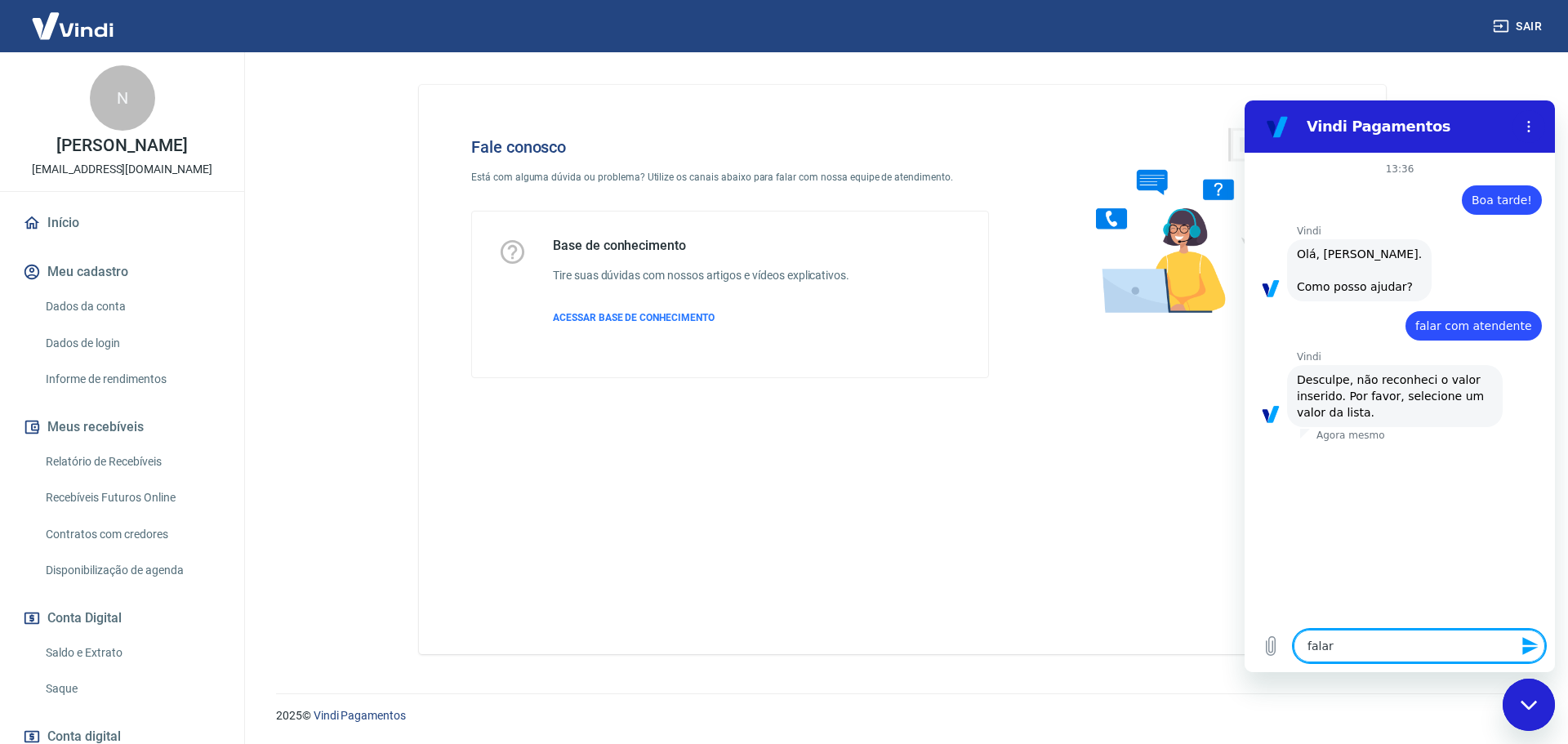
type textarea "falar c"
type textarea "x"
type textarea "falar co"
type textarea "x"
type textarea "falar com"
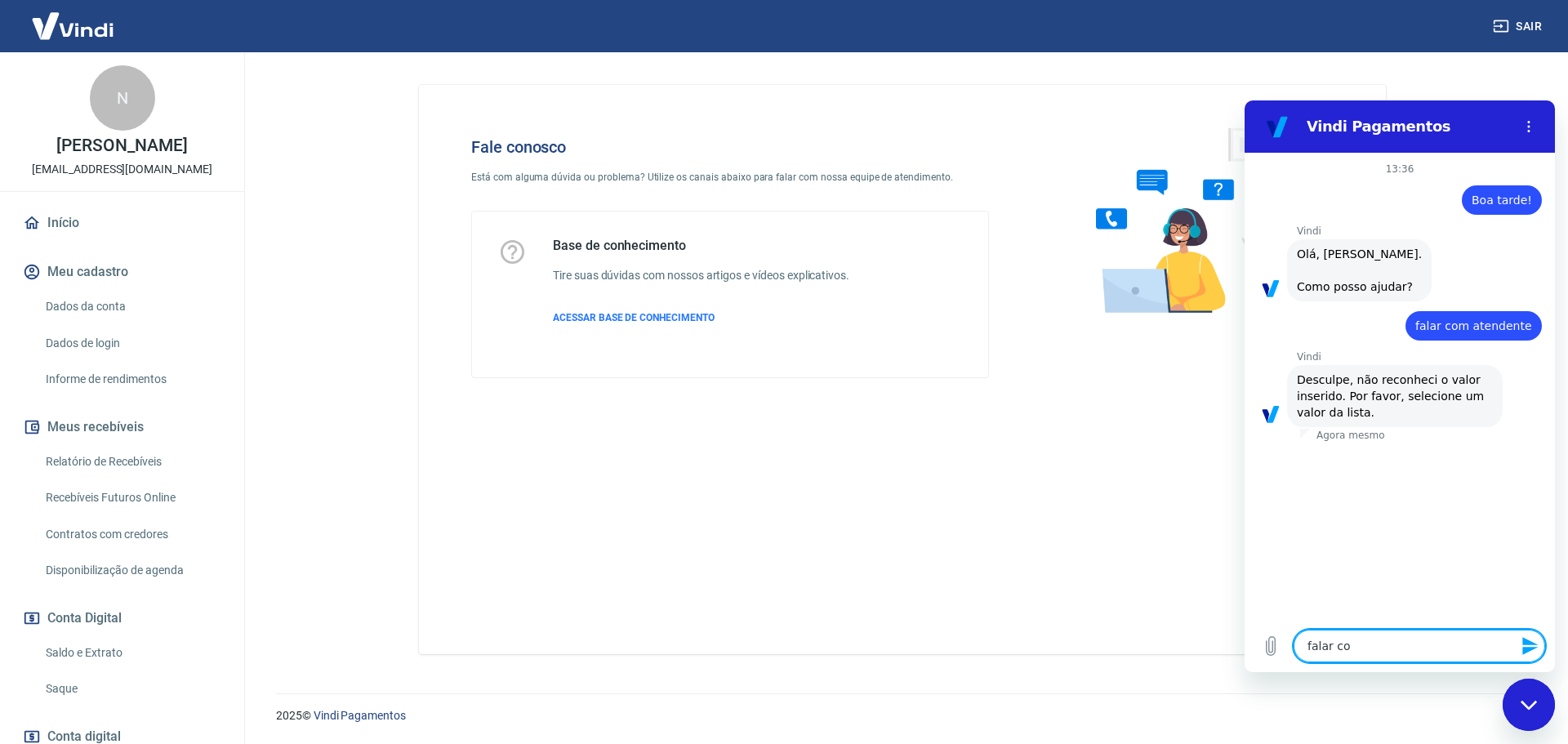
type textarea "x"
type textarea "falar com"
type textarea "x"
type textarea "falar com a"
type textarea "x"
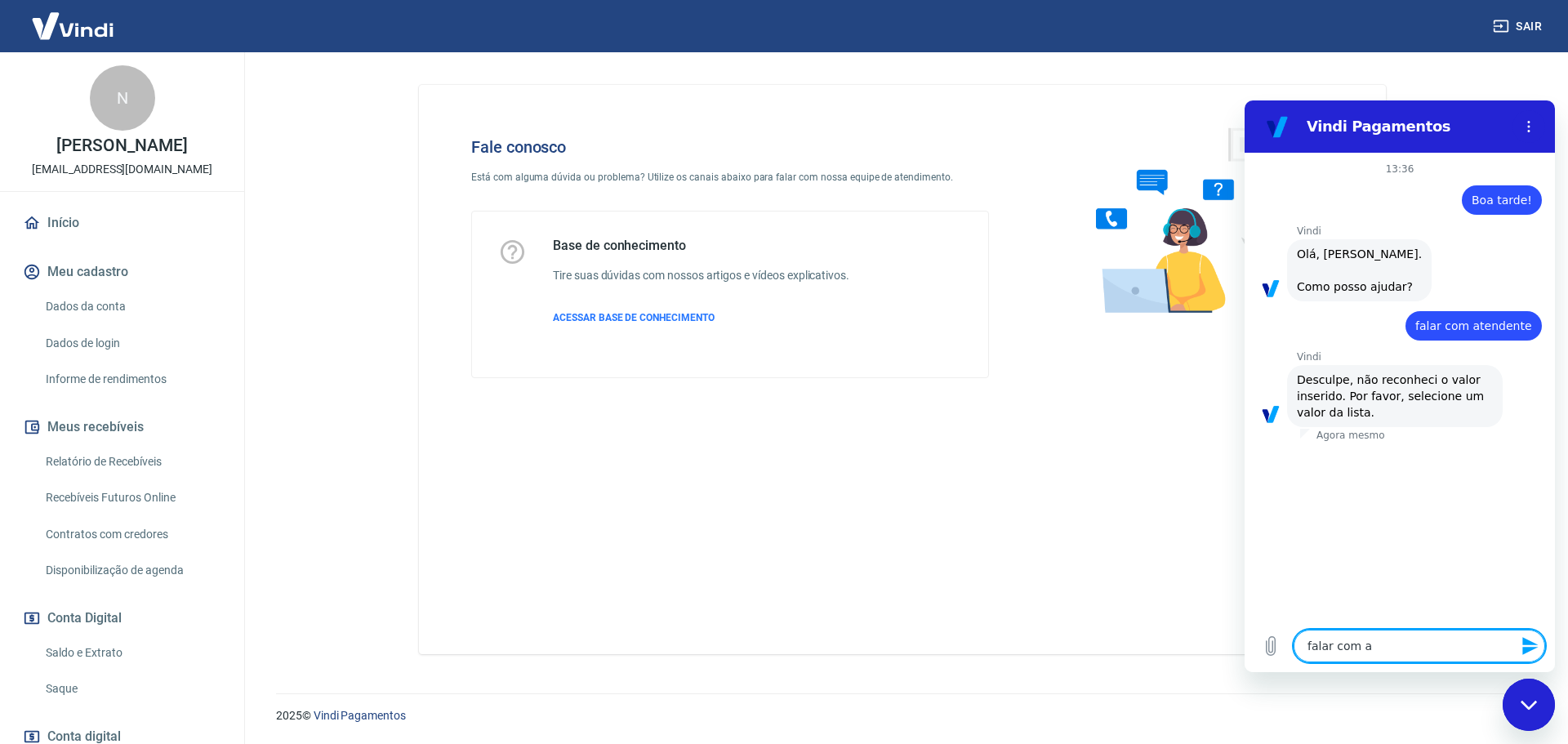
type textarea "falar com at"
type textarea "x"
type textarea "falar com ate"
type textarea "x"
type textarea "falar com [GEOGRAPHIC_DATA]"
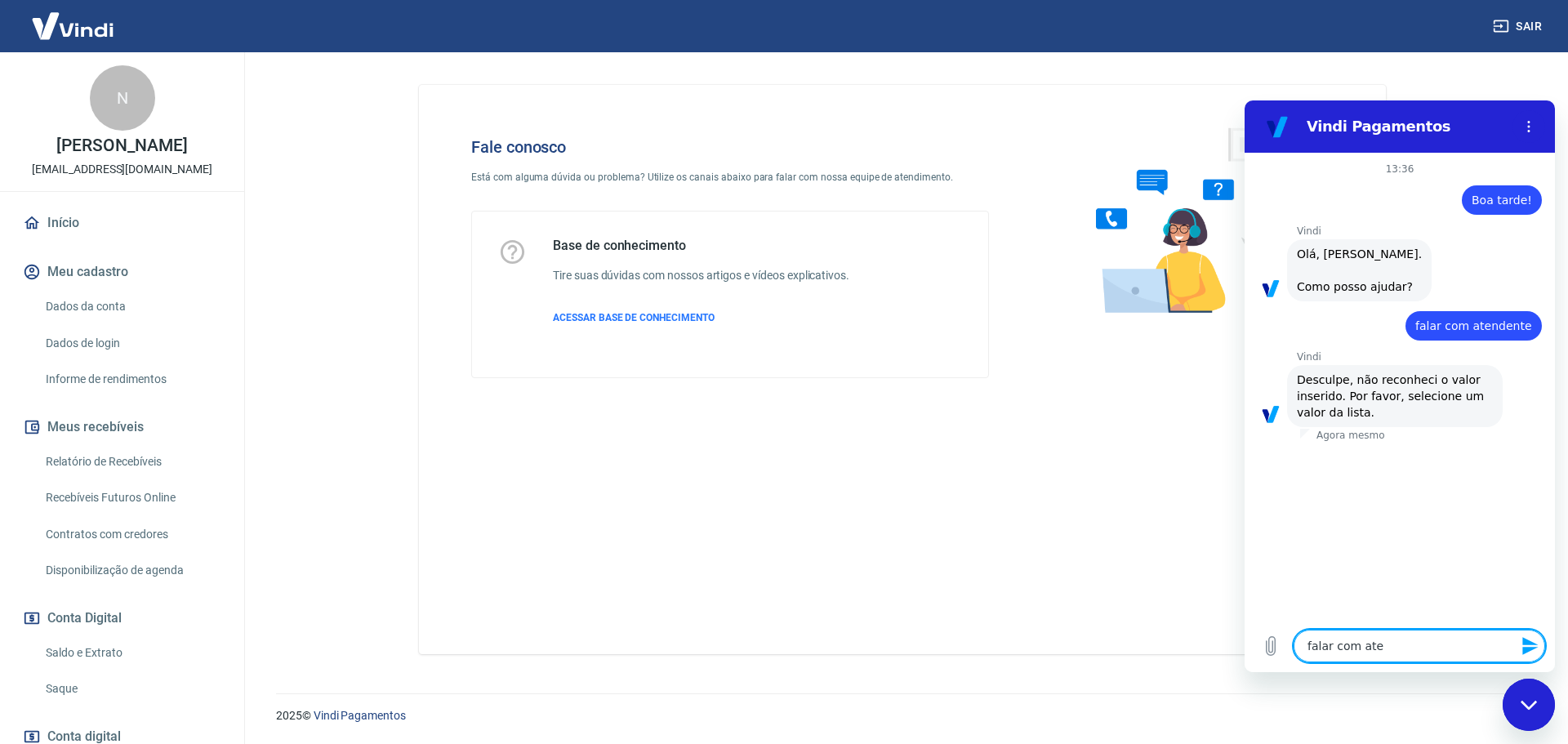
type textarea "x"
type textarea "falar com atend"
type textarea "x"
type textarea "falar com atende"
type textarea "x"
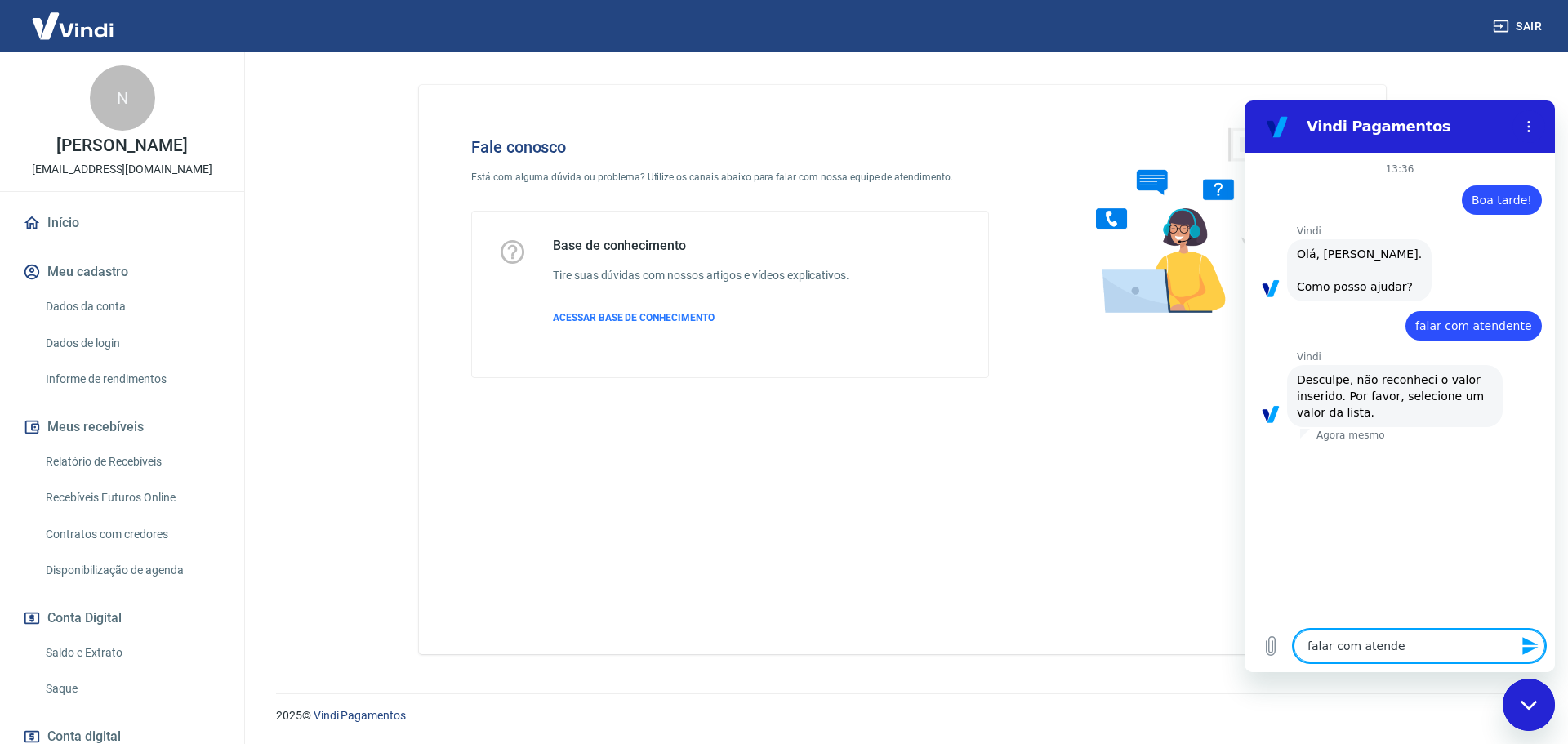
type textarea "falar com atenden"
type textarea "x"
type textarea "falar com atendent"
type textarea "x"
type textarea "falar com atendente"
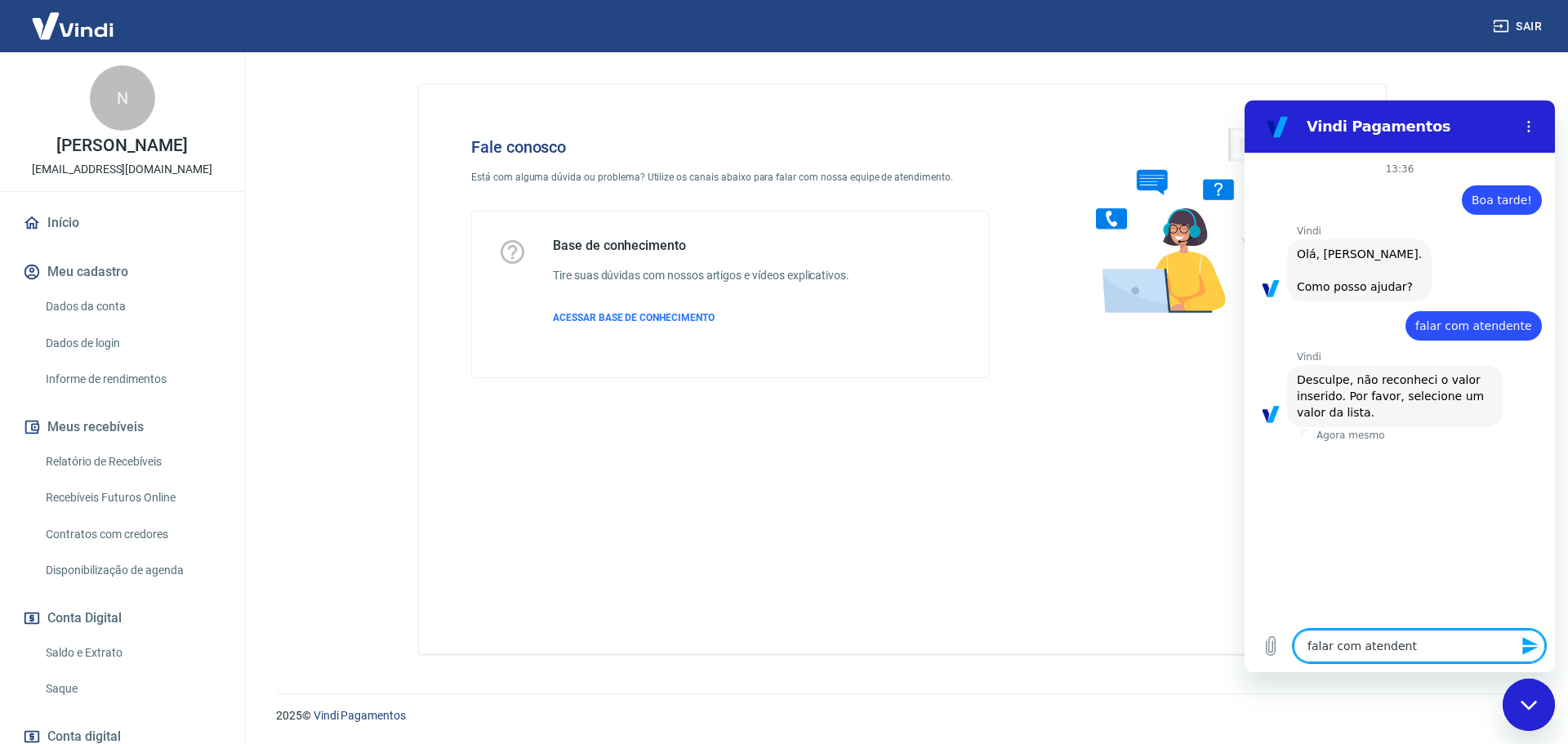
type textarea "x"
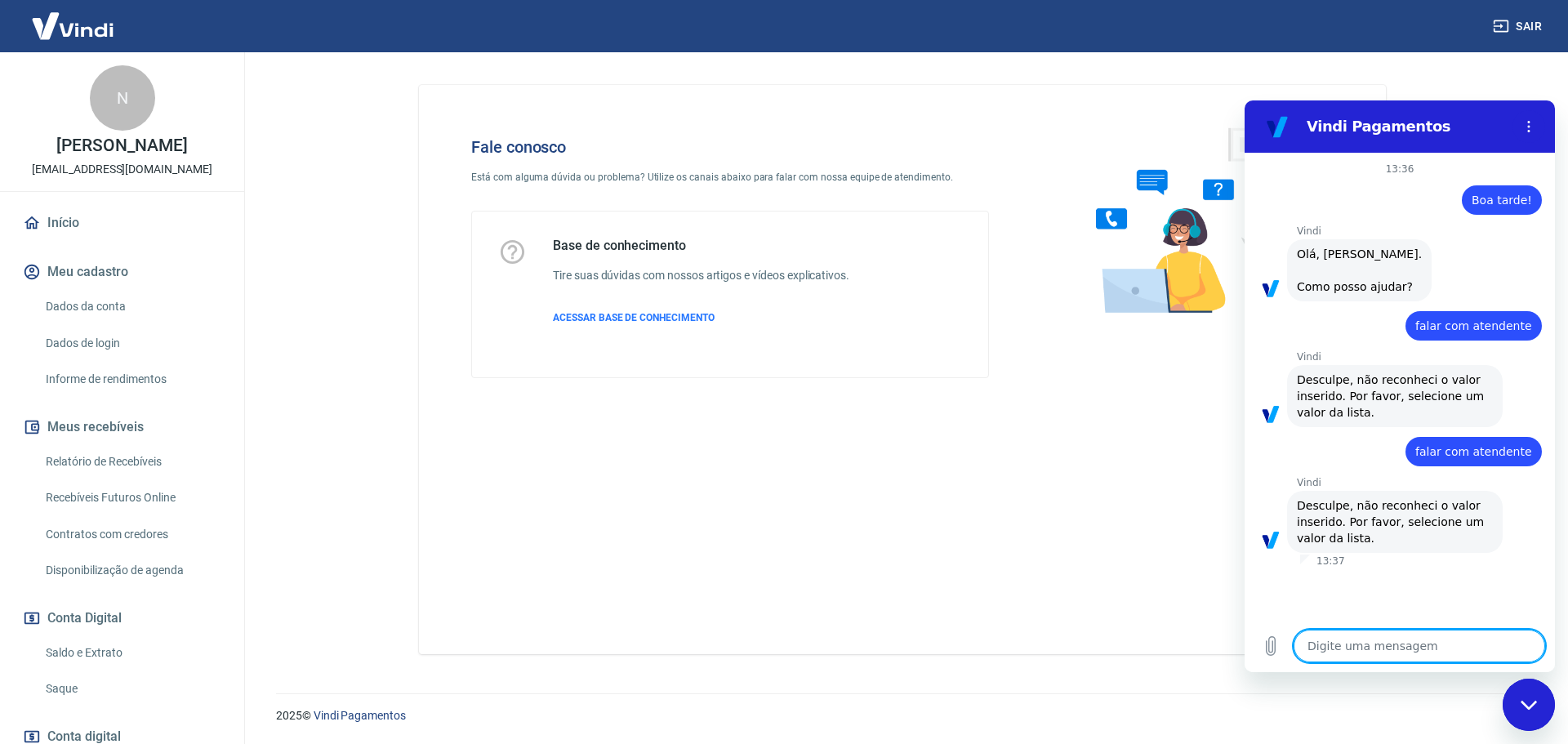
click at [1324, 638] on textarea at bounding box center [1419, 645] width 251 height 33
type textarea "1"
type textarea "x"
type textarea "2"
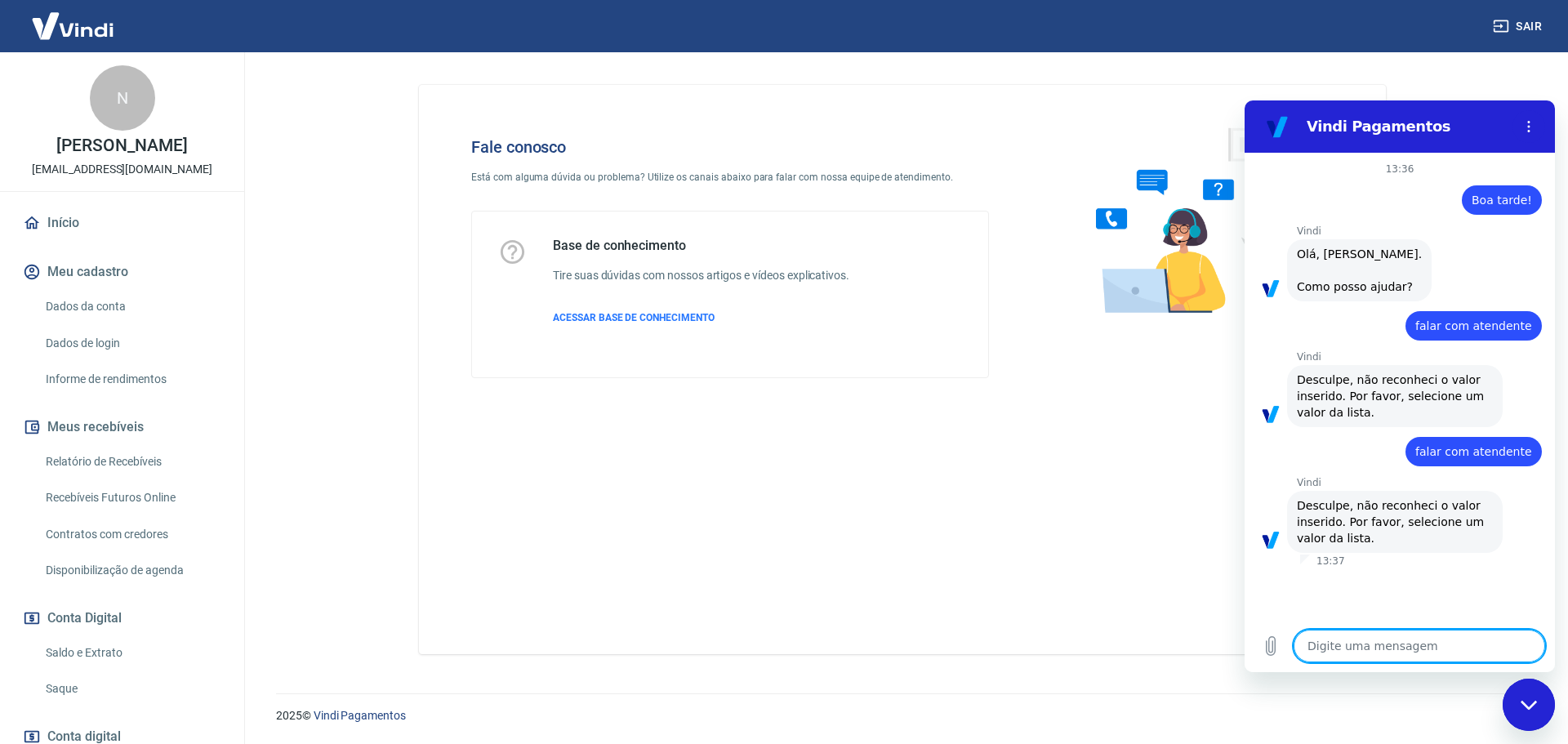
type textarea "x"
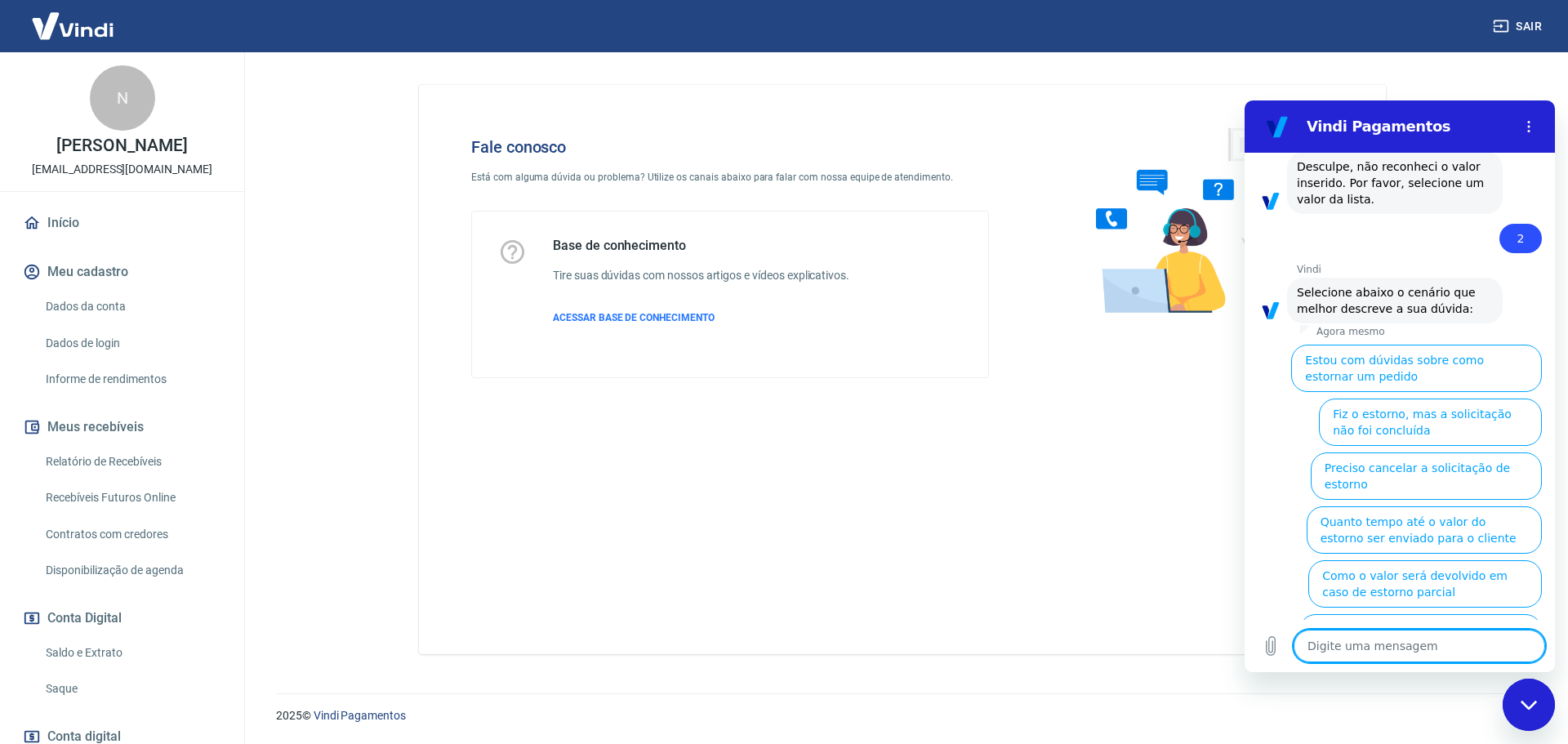
scroll to position [352, 0]
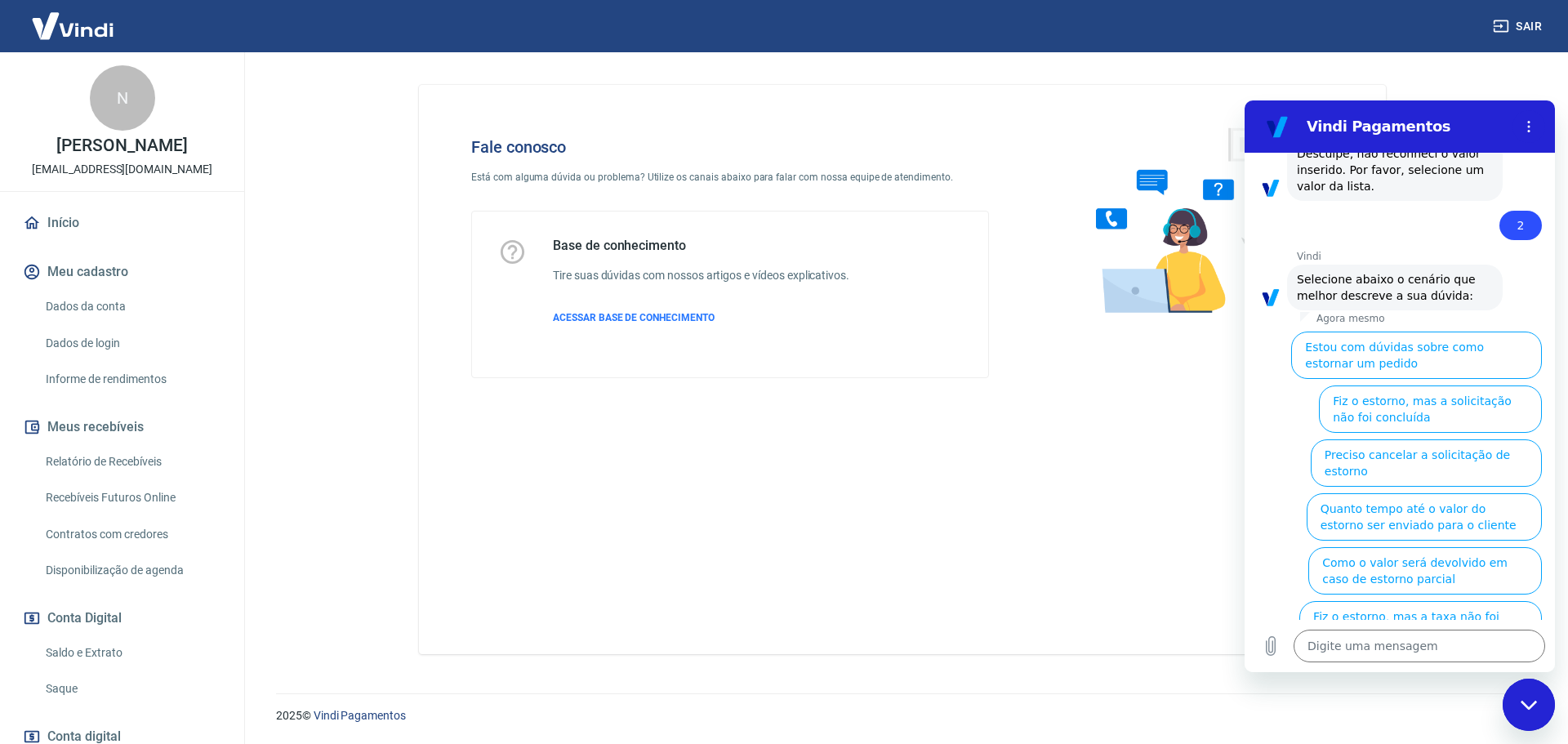
click at [1412, 451] on button "Preciso cancelar a solicitação de estorno" at bounding box center [1427, 463] width 231 height 47
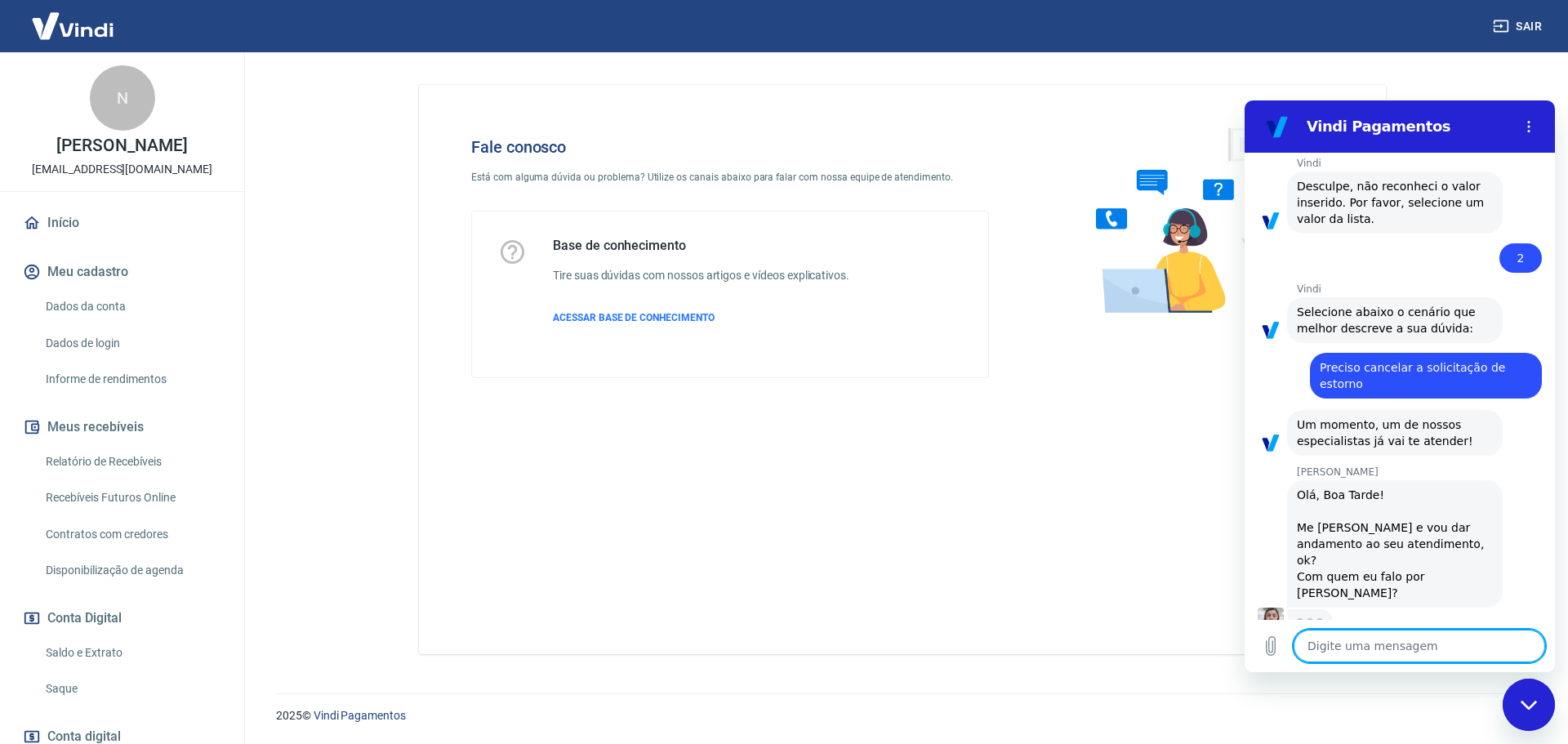
scroll to position [318, 0]
type textarea "x"
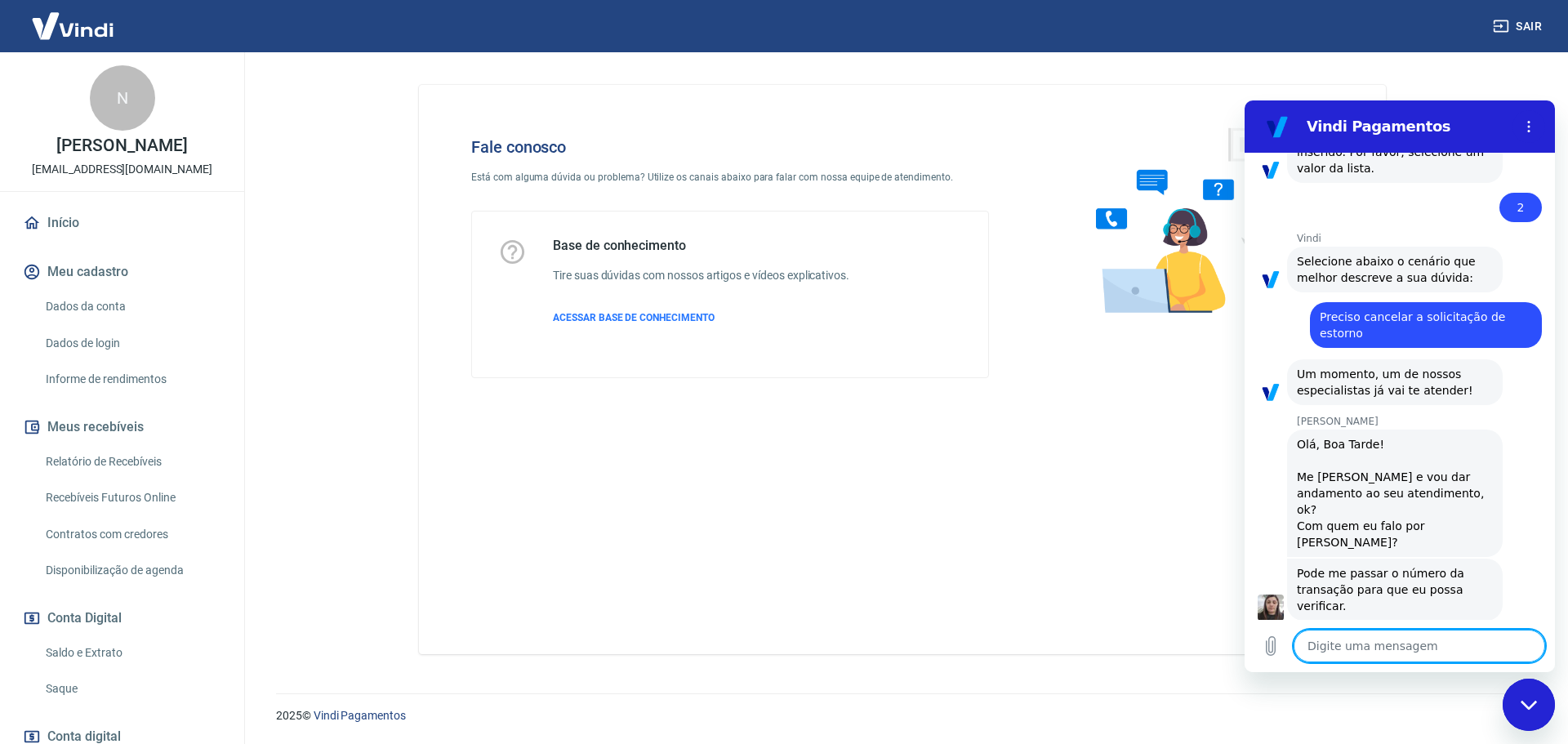
scroll to position [373, 0]
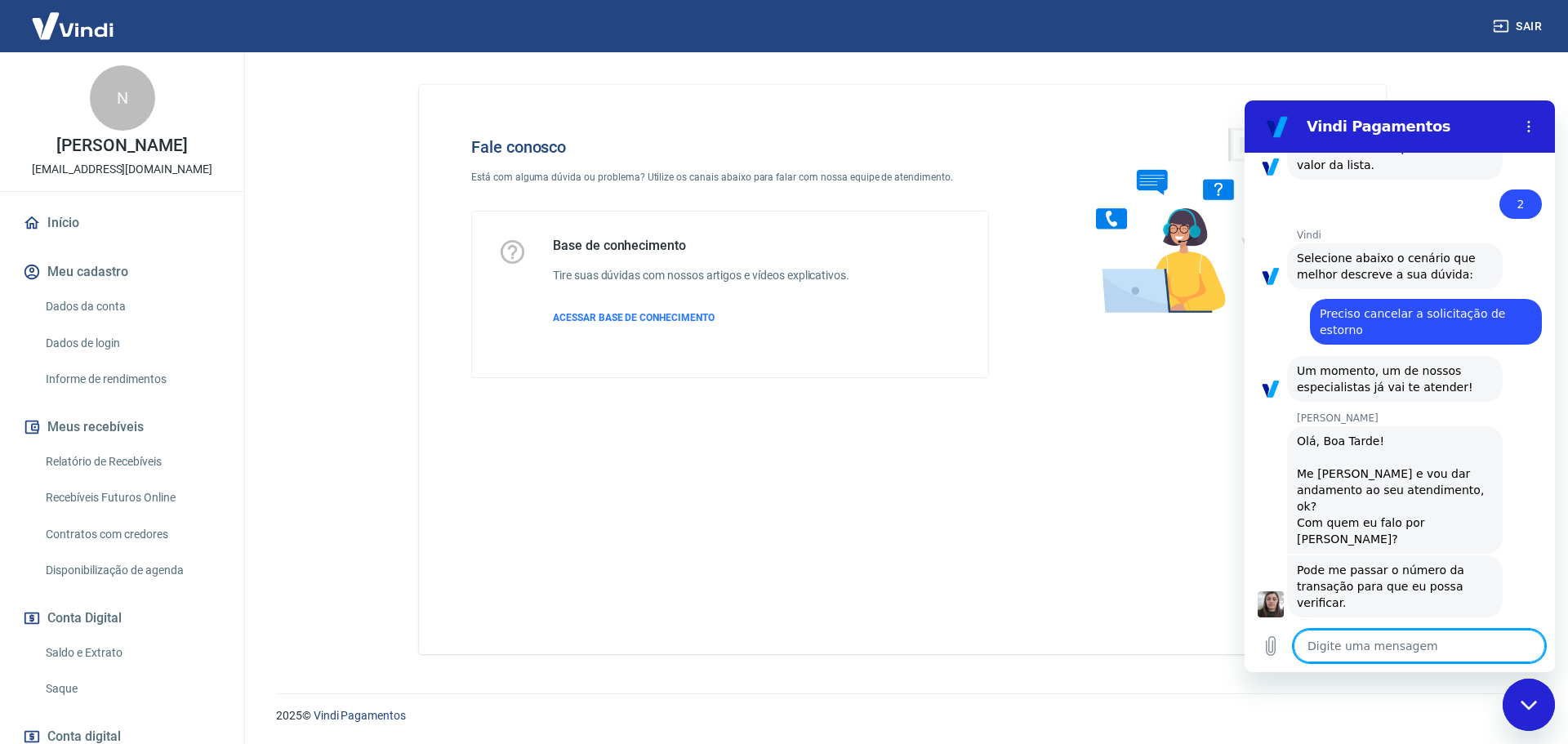
click at [1495, 554] on div "[PERSON_NAME] diz: Pode me passar o número da transação para que eu possa verif…" at bounding box center [1406, 586] width 297 height 63
click at [1143, 589] on div "Fale conosco Está com alguma dúvida ou problema? Utilize os canais abaixo para …" at bounding box center [901, 369] width 967 height 569
click at [1328, 626] on div "Digite uma mensagem x" at bounding box center [1400, 645] width 311 height 52
click at [1361, 652] on textarea at bounding box center [1419, 645] width 251 height 33
type textarea "s"
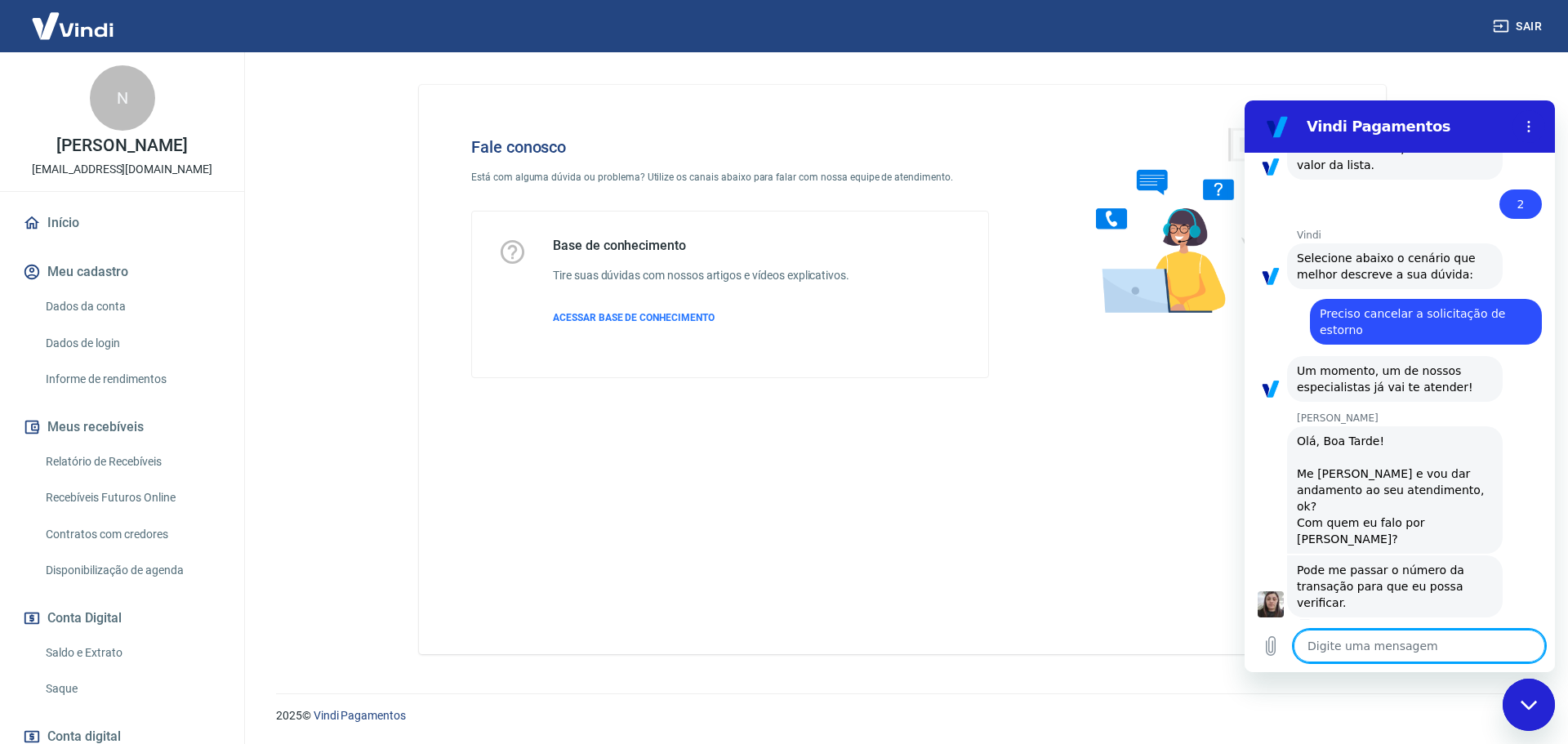
type textarea "x"
type textarea "si"
type textarea "x"
type textarea "sim"
type textarea "x"
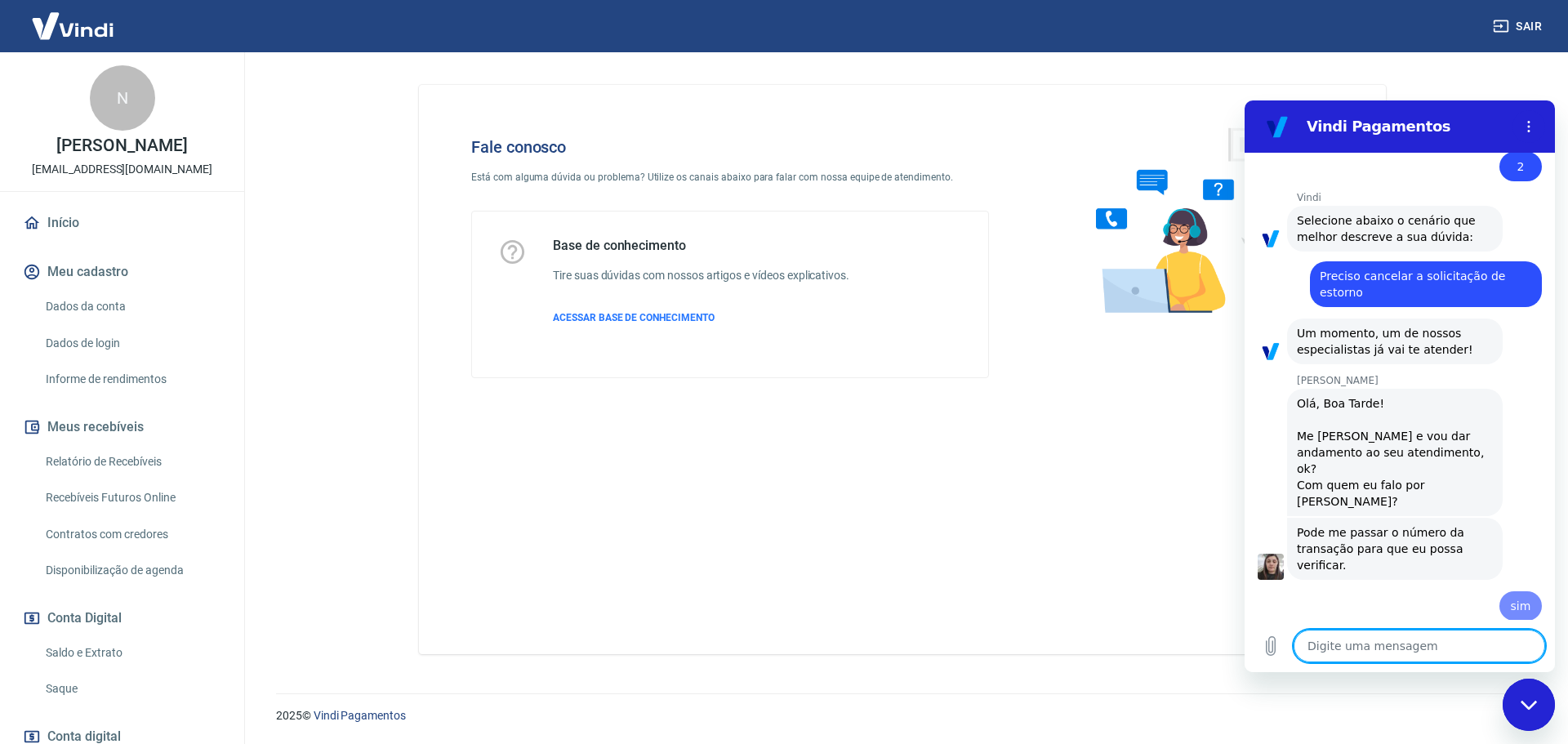
type textarea "x"
type textarea "3"
type textarea "x"
type textarea "33"
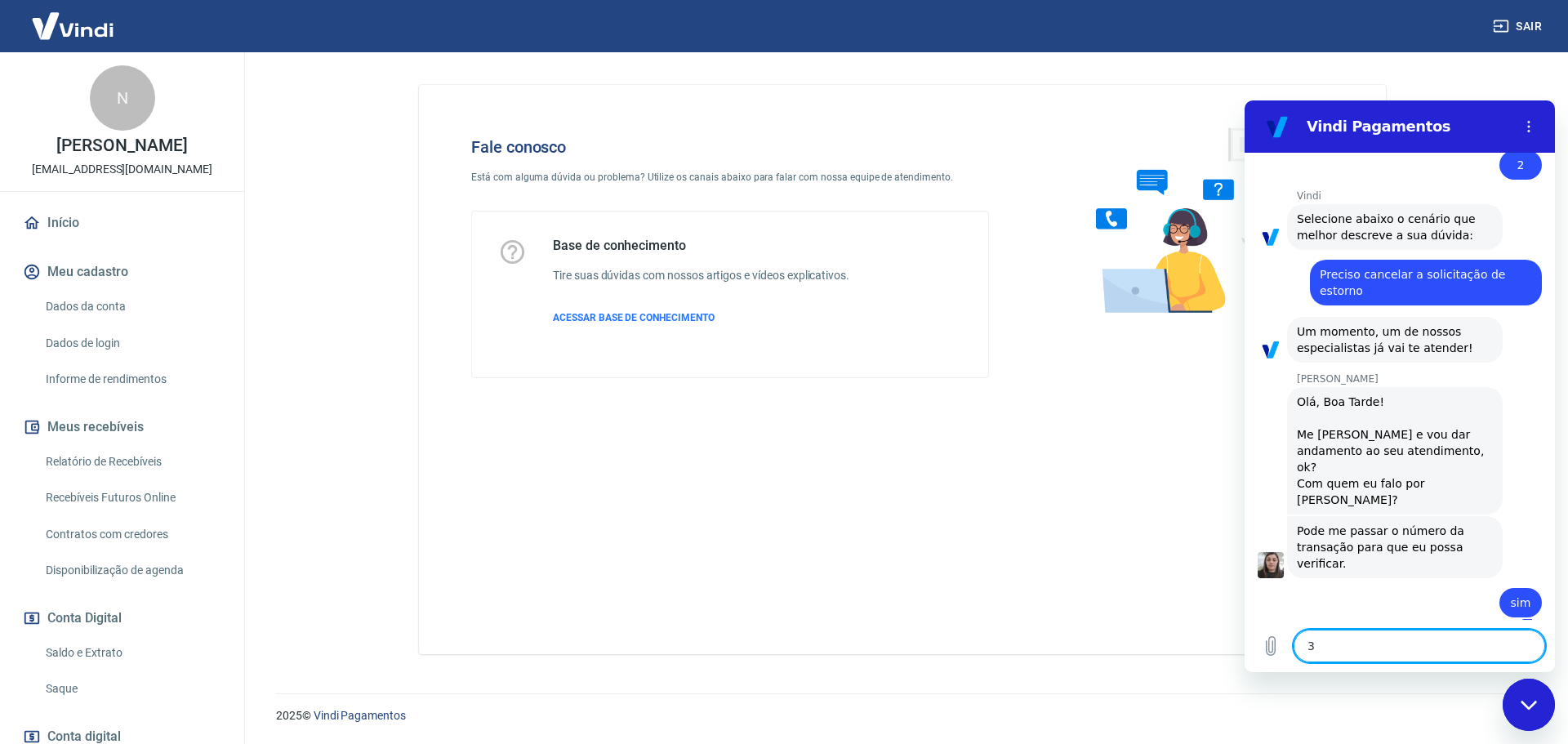
type textarea "x"
type textarea "331"
type textarea "x"
type textarea "3314"
type textarea "x"
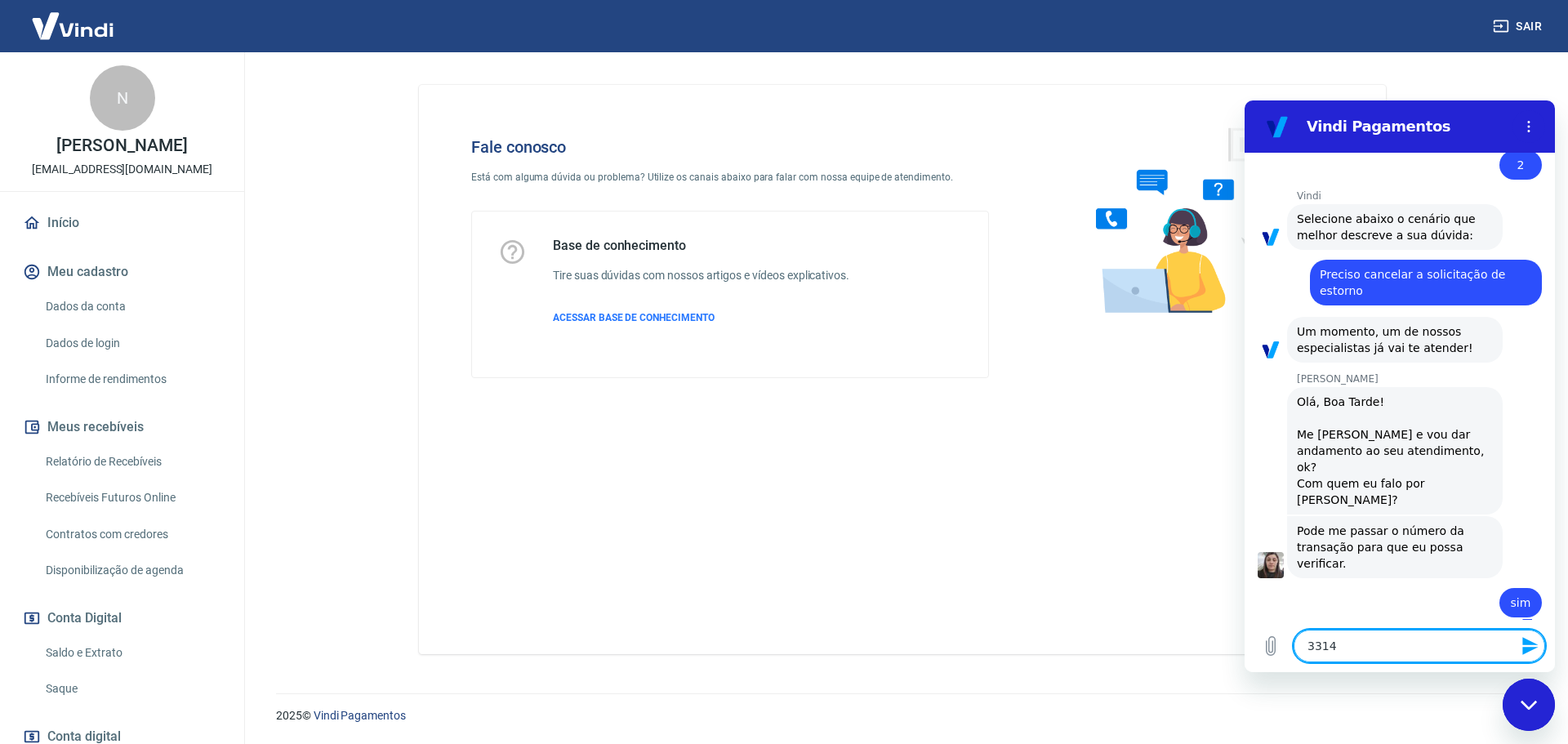
type textarea "33143"
type textarea "x"
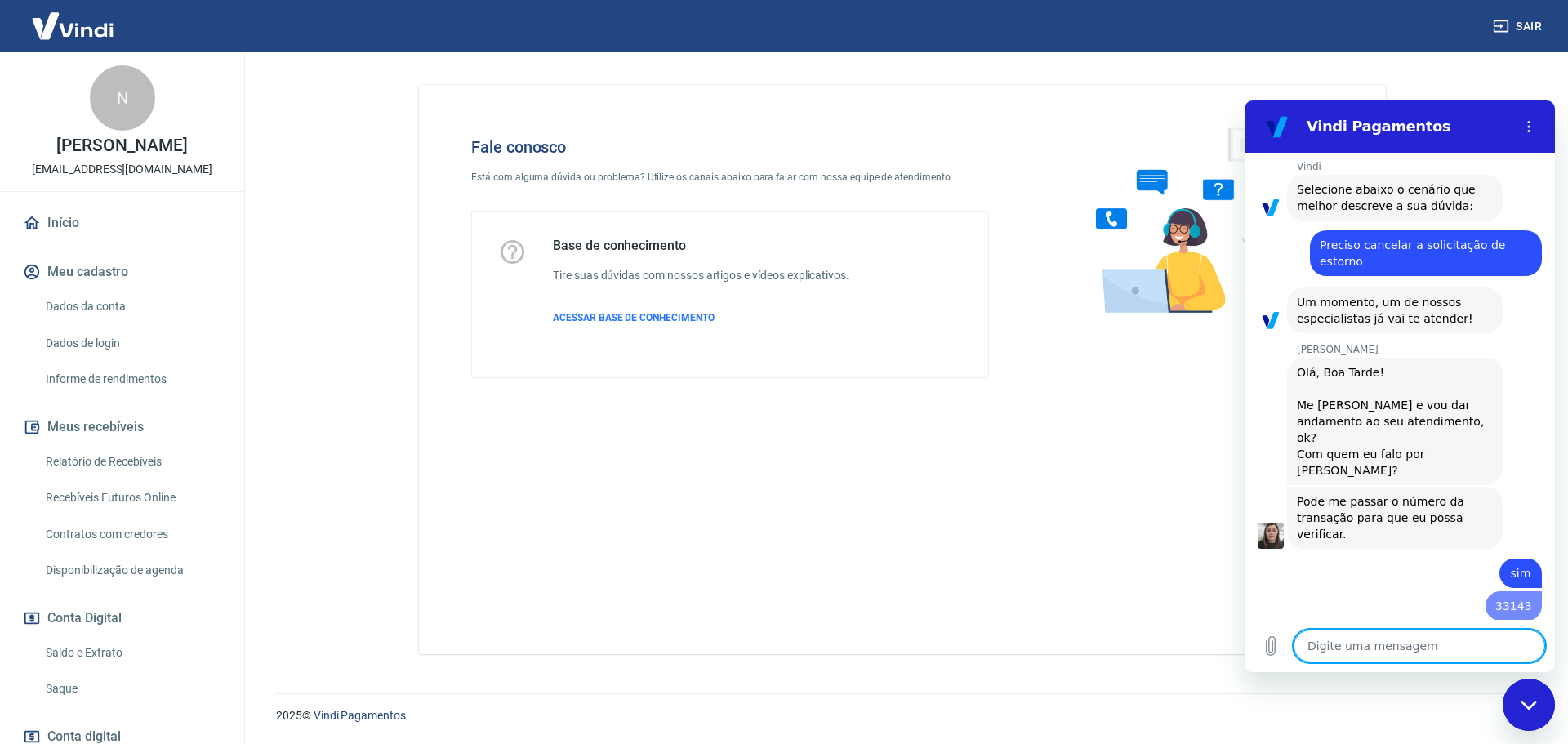
type textarea "x"
type textarea "s"
type textarea "x"
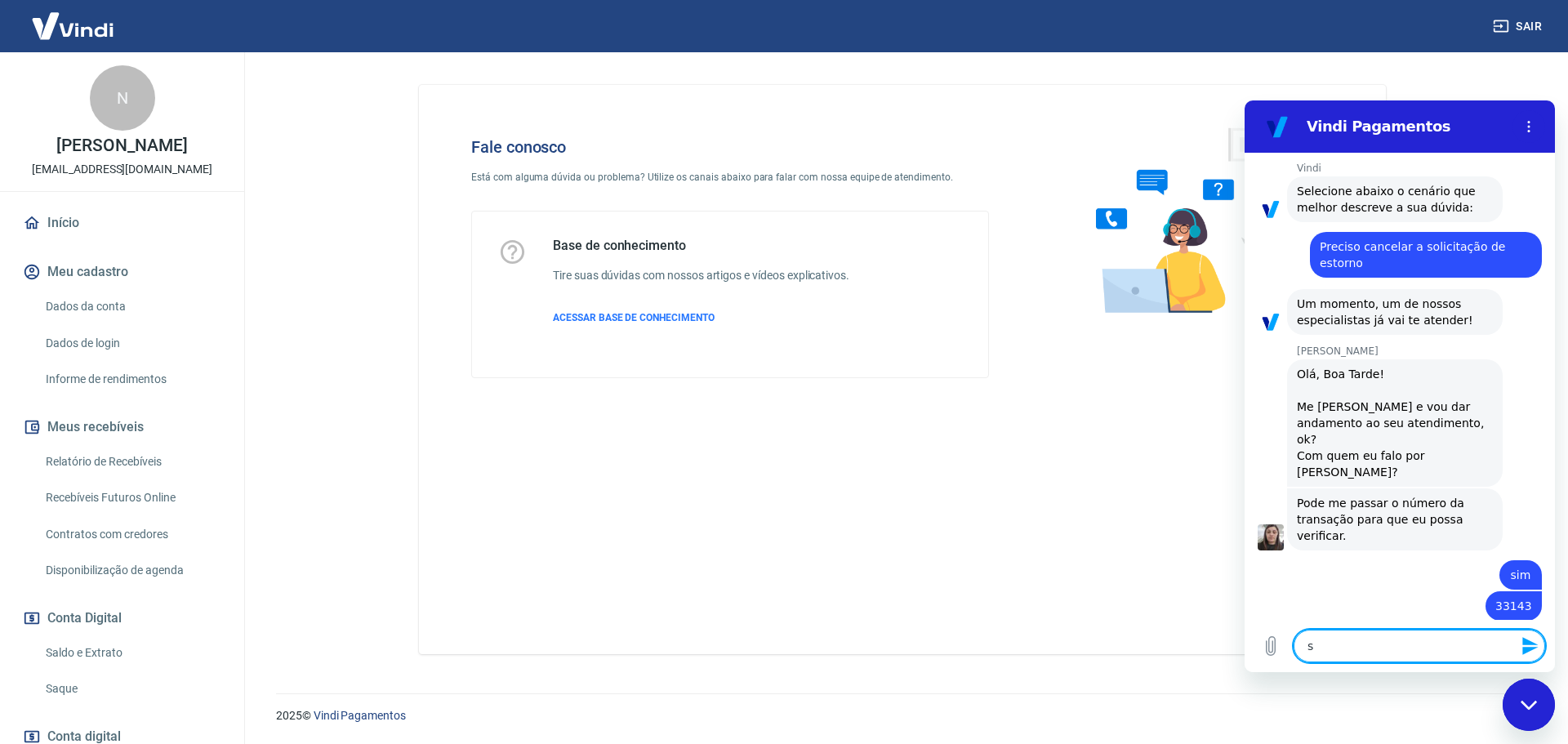
type textarea "so"
type textarea "x"
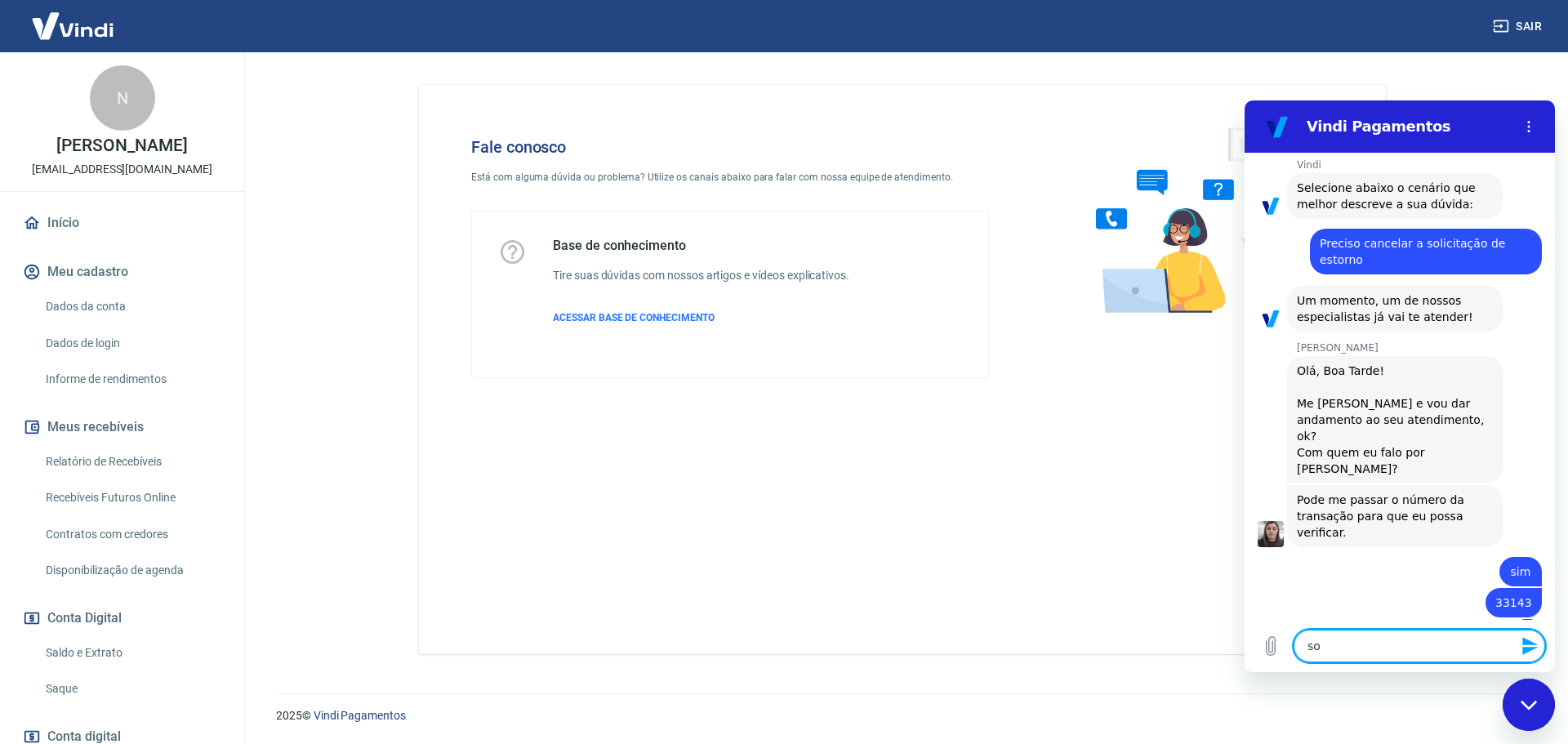
type textarea "sol"
type textarea "x"
type textarea "soli"
type textarea "x"
type textarea "solic"
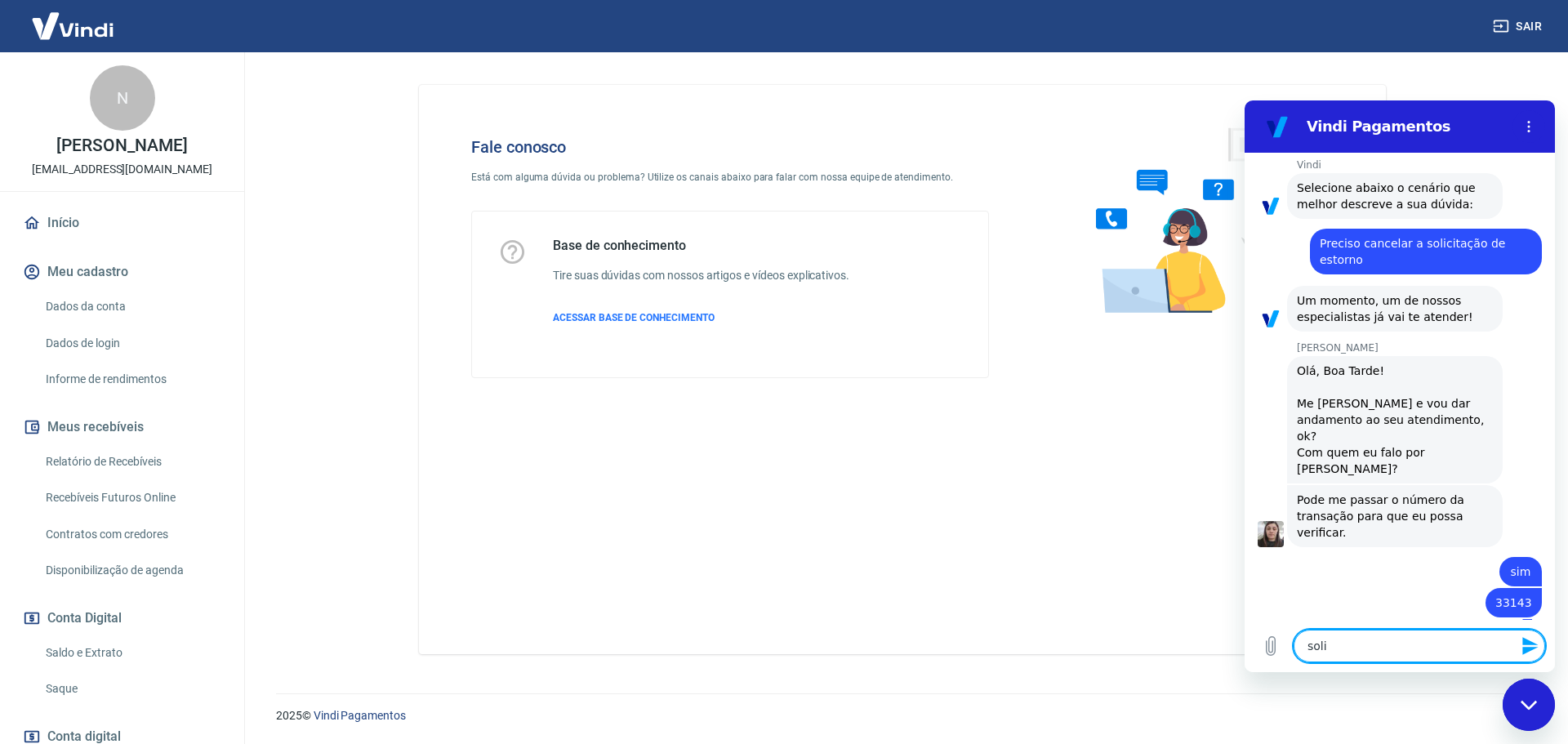
type textarea "x"
type textarea "solici"
type textarea "x"
type textarea "solicit"
type textarea "x"
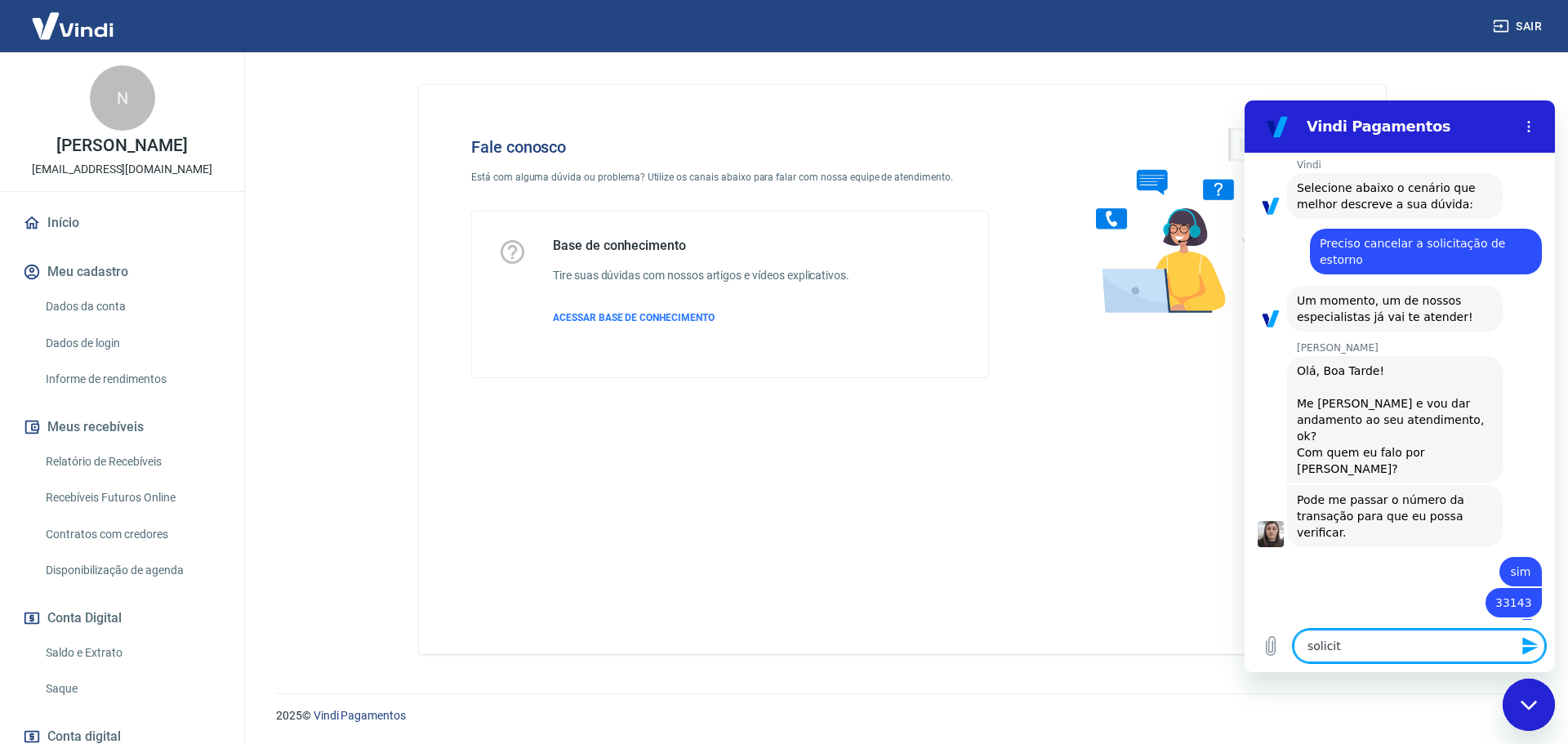
type textarea "solicite"
type textarea "x"
type textarea "solicitei"
type textarea "x"
type textarea "solicitei"
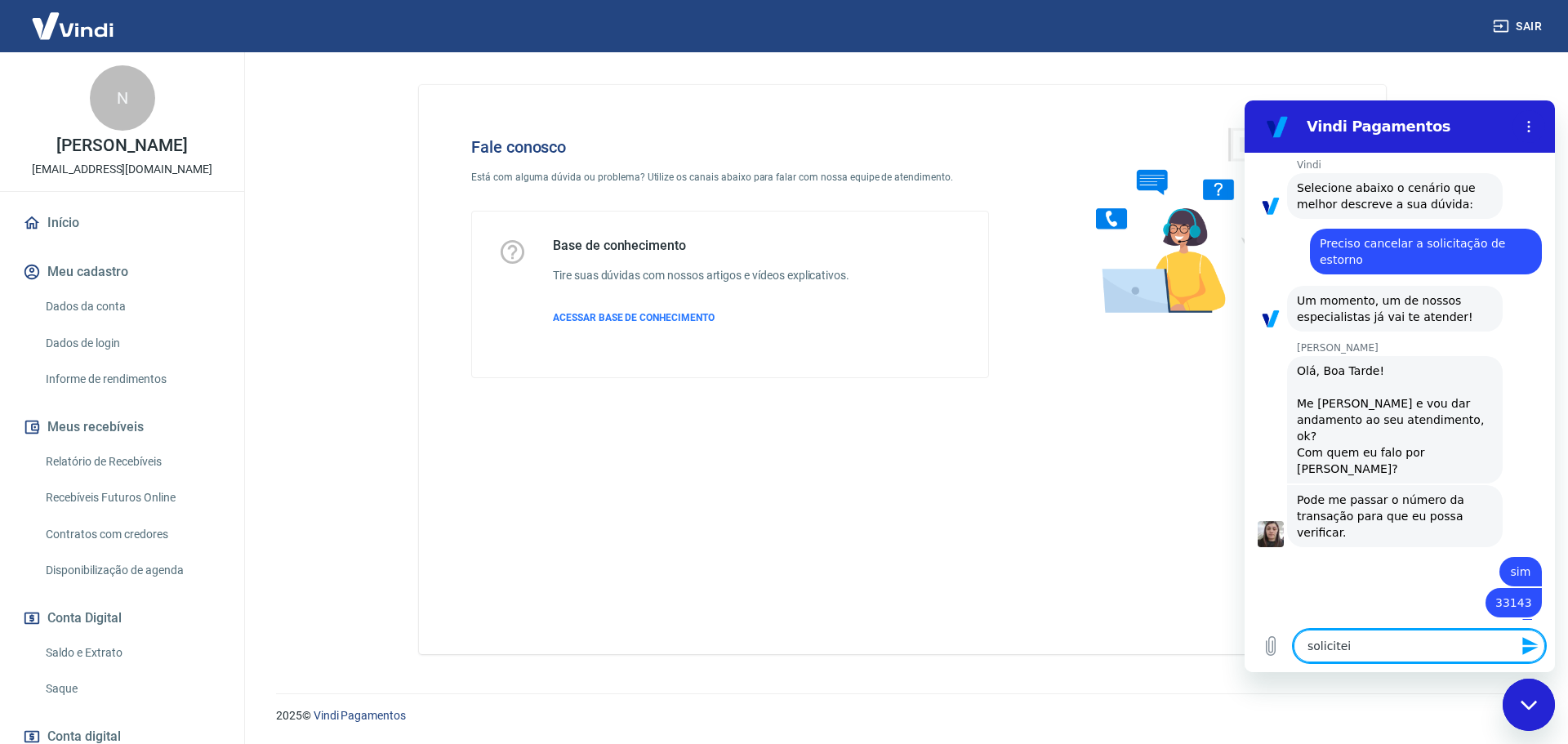
type textarea "x"
type textarea "solicitei o"
type textarea "x"
type textarea "solicitei o"
type textarea "x"
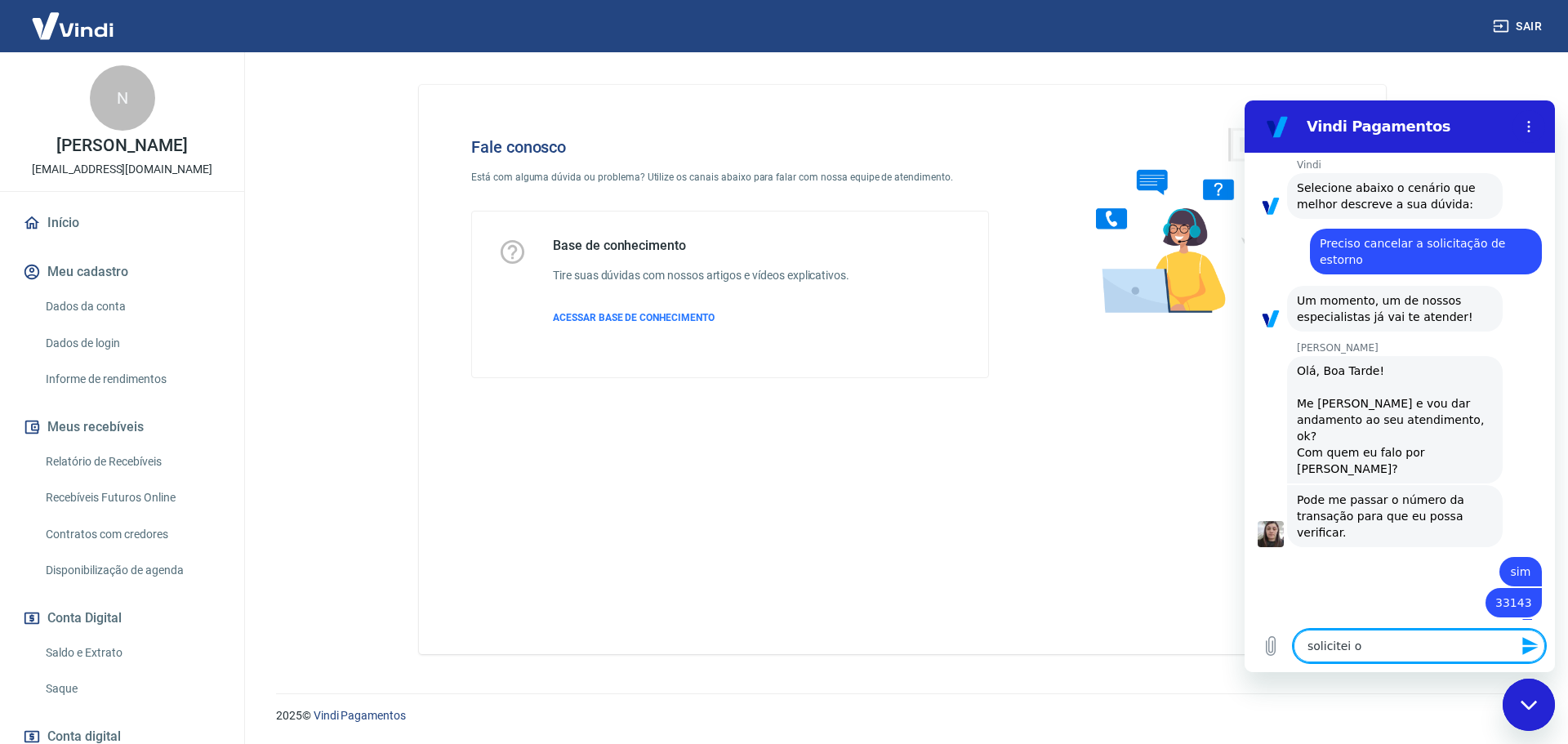
type textarea "solicitei o c"
type textarea "x"
type textarea "solicitei o ca"
type textarea "x"
type textarea "solicitei o can"
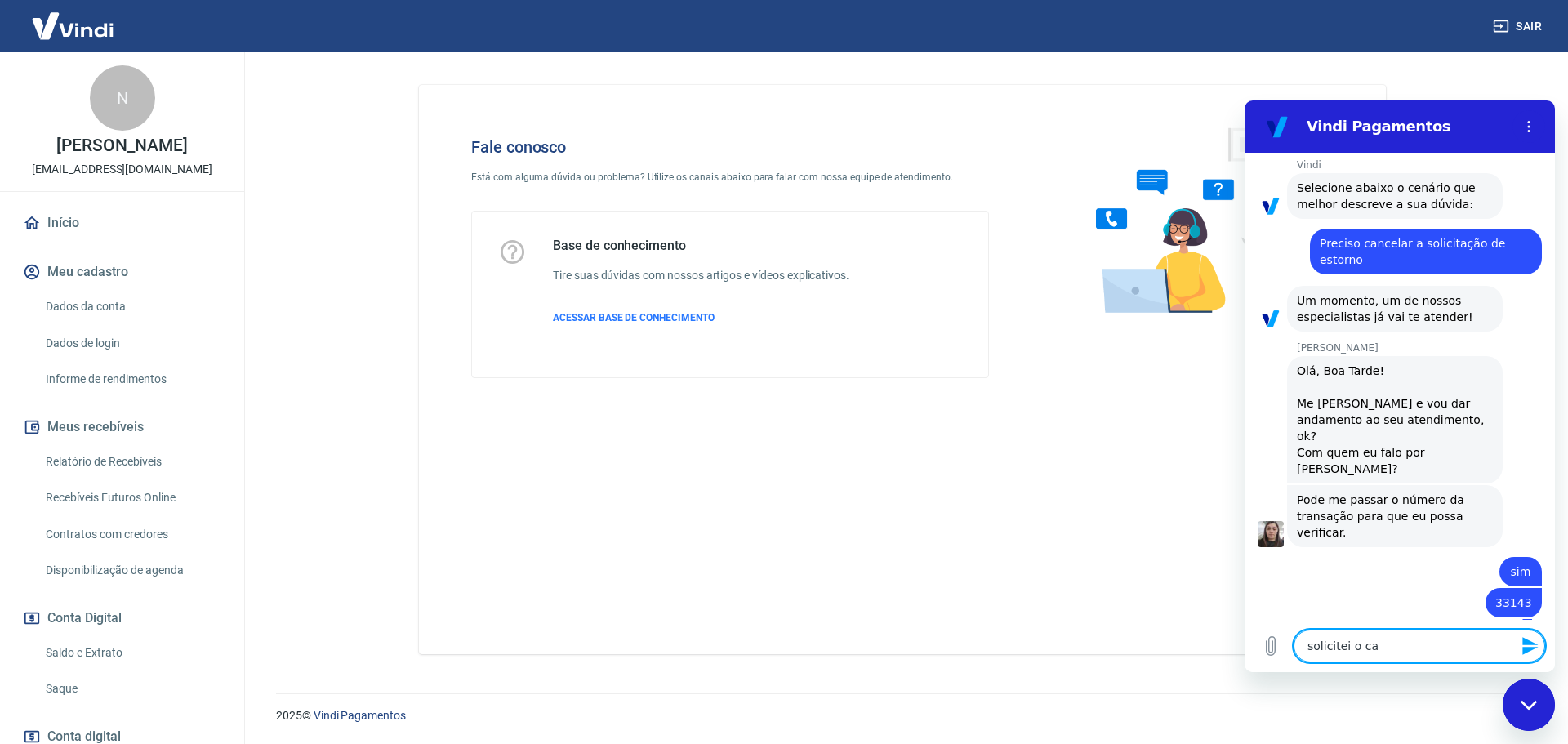
type textarea "x"
type textarea "solicitei o canfc"
type textarea "x"
type textarea "solicitei o canfce"
type textarea "x"
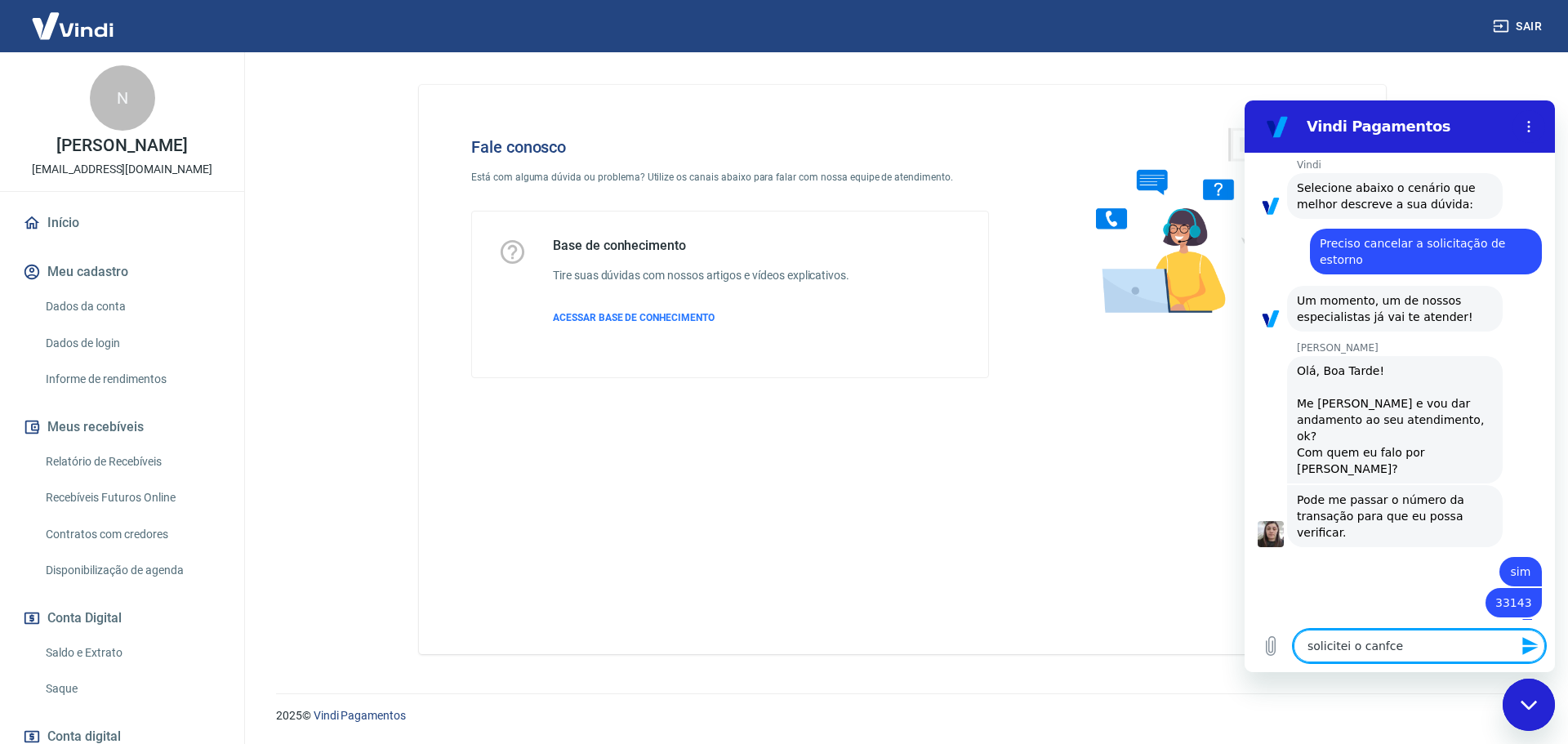
type textarea "solicitei o canfcel"
type textarea "x"
type textarea "solicitei o canfcela"
type textarea "x"
type textarea "solicitei o canfcel"
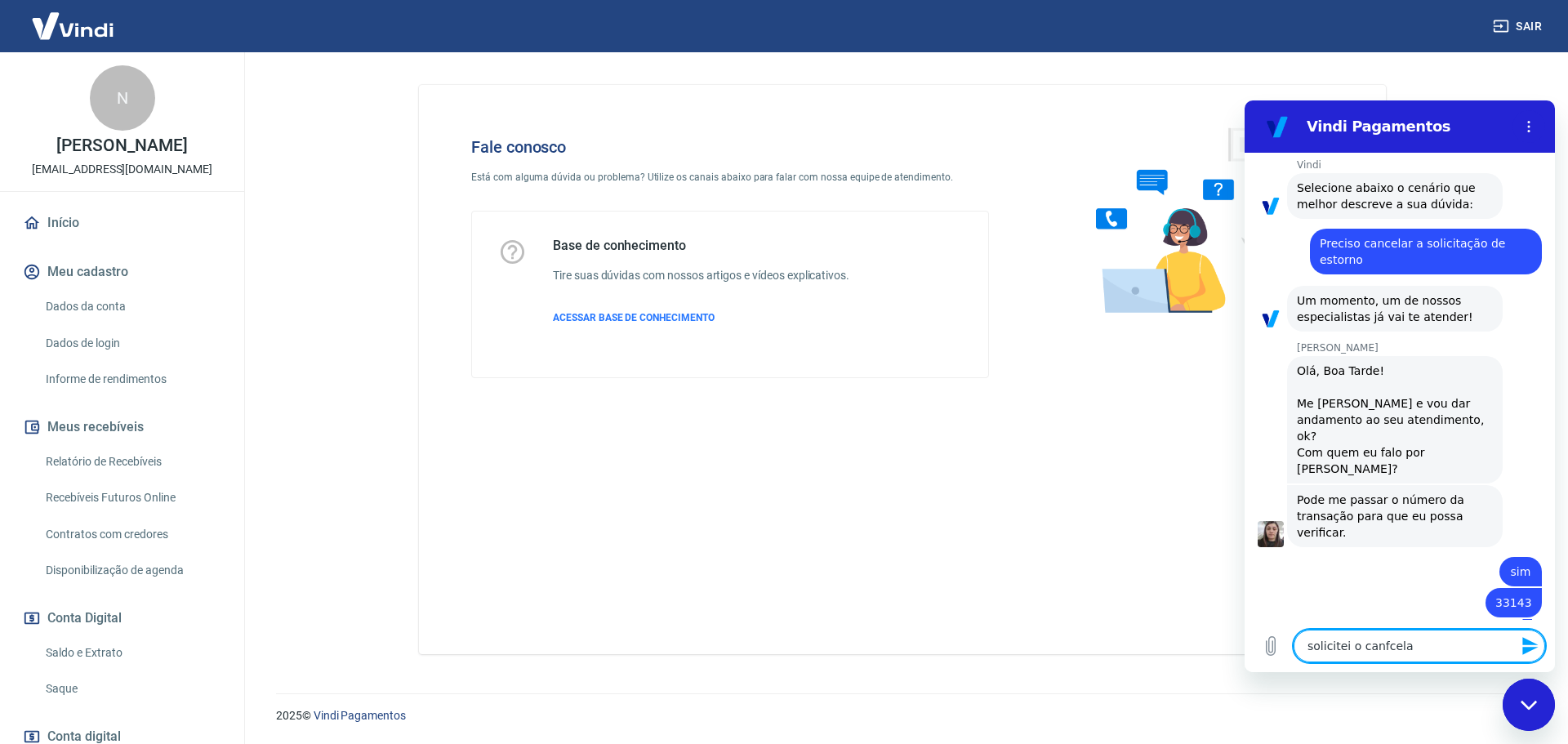
type textarea "x"
type textarea "solicitei o canfce"
type textarea "x"
type textarea "solicitei o canfc"
type textarea "x"
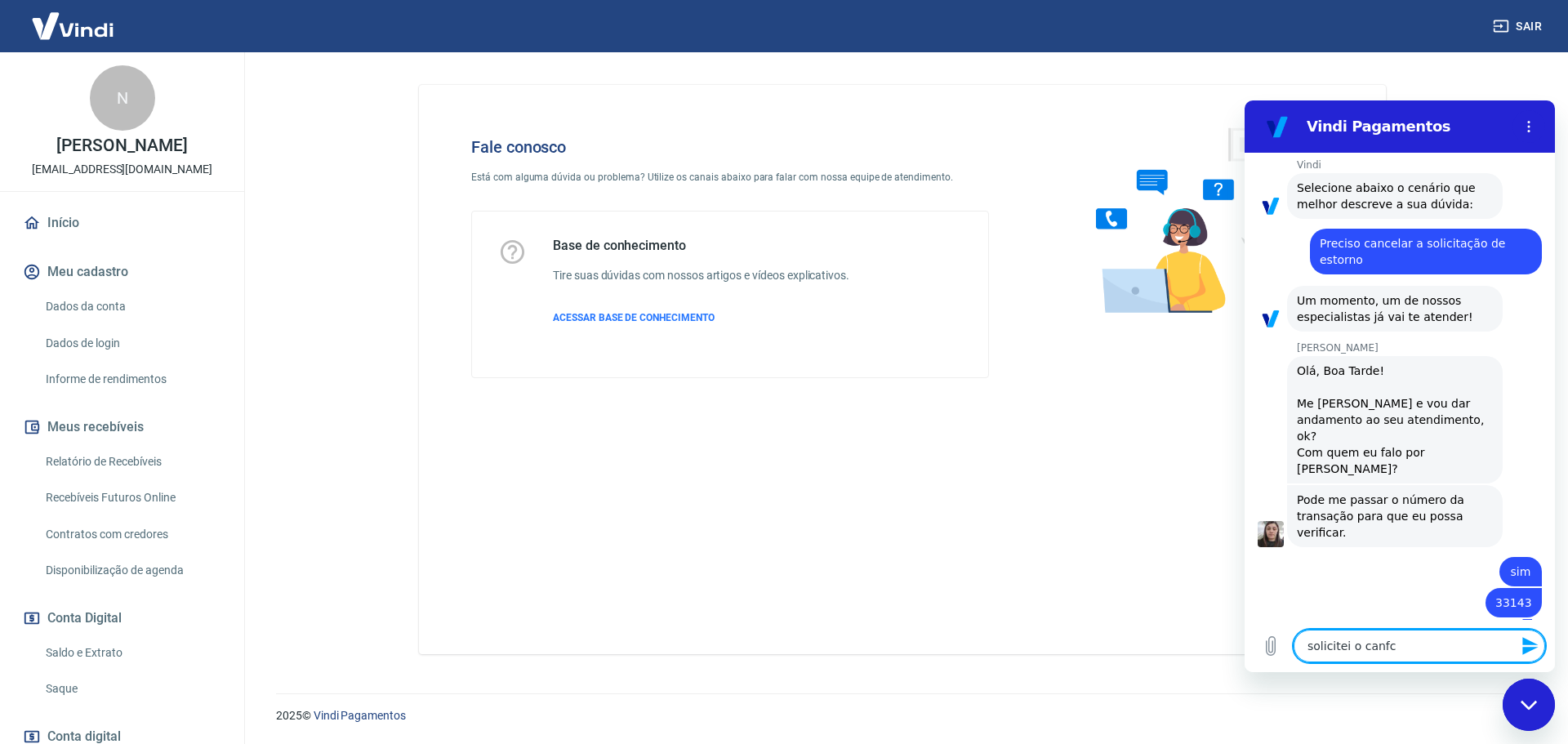
type textarea "solicitei o canf"
type textarea "x"
type textarea "solicitei o can"
type textarea "x"
type textarea "solicitei o canc"
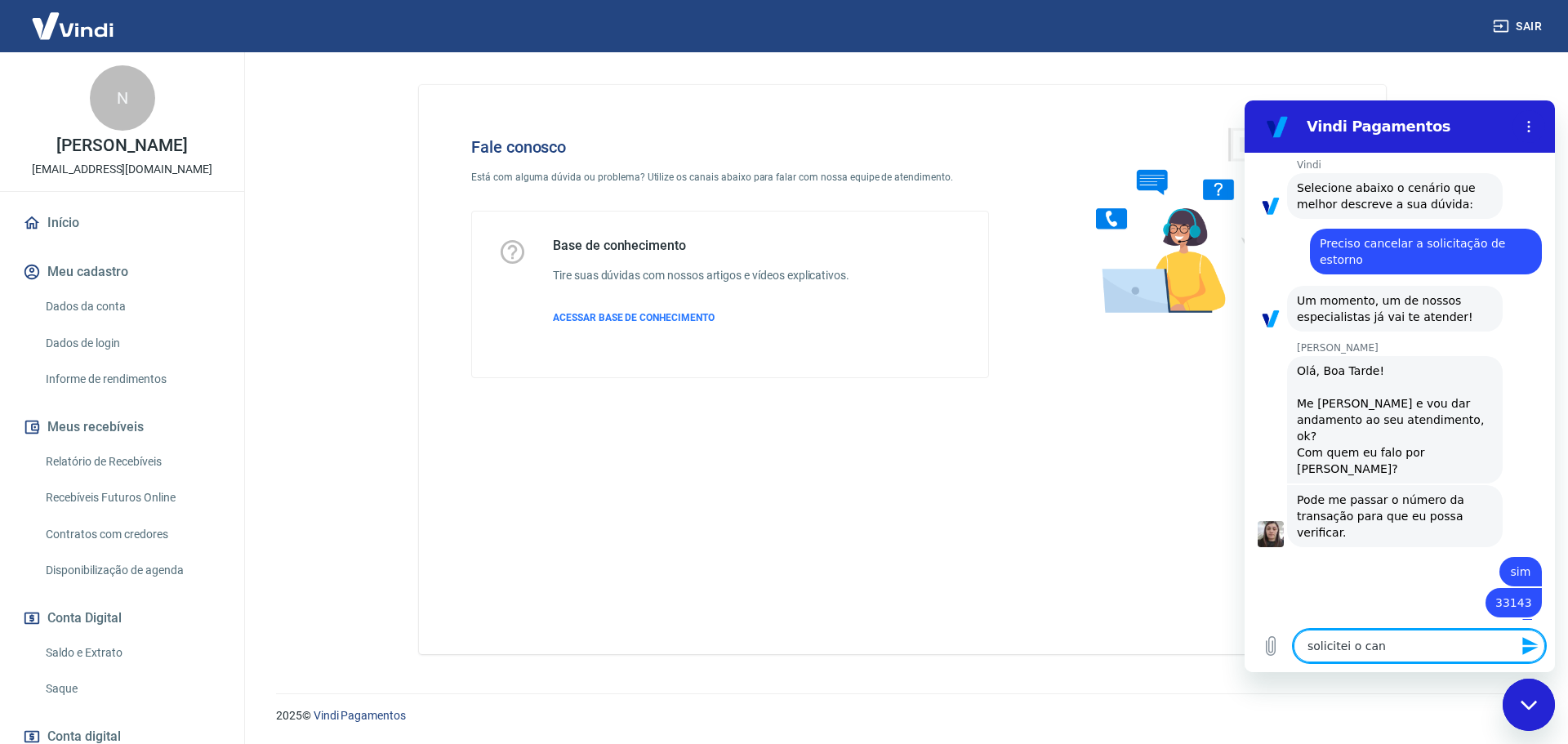
type textarea "x"
type textarea "solicitei o cance"
type textarea "x"
type textarea "solicitei o cancel"
type textarea "x"
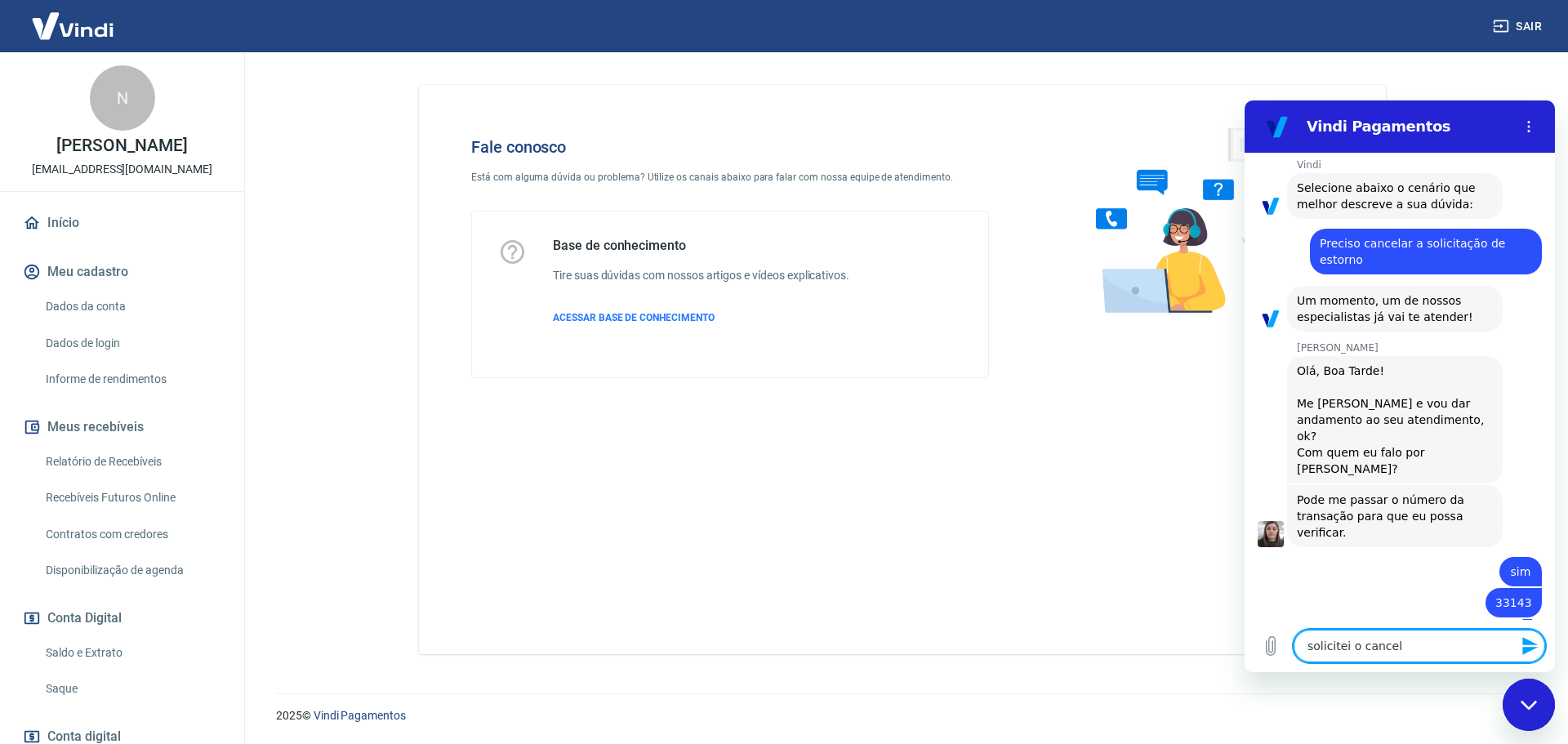
type textarea "solicitei o cancela"
type textarea "x"
type textarea "solicitei o cancelam"
type textarea "x"
type textarea "solicitei o cancelame"
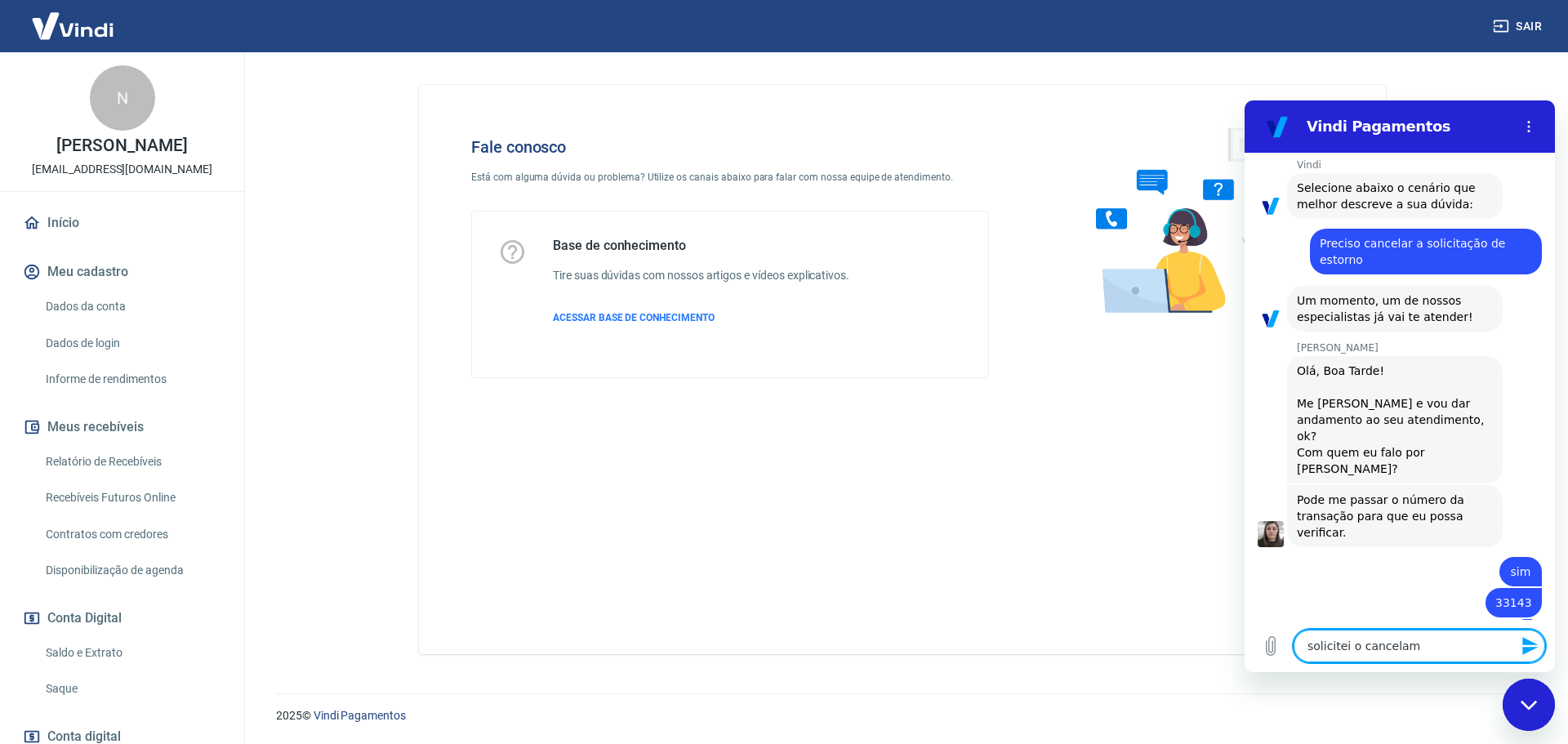
type textarea "x"
type textarea "solicitei o cancelamen"
type textarea "x"
type textarea "solicitei o cancelament"
type textarea "x"
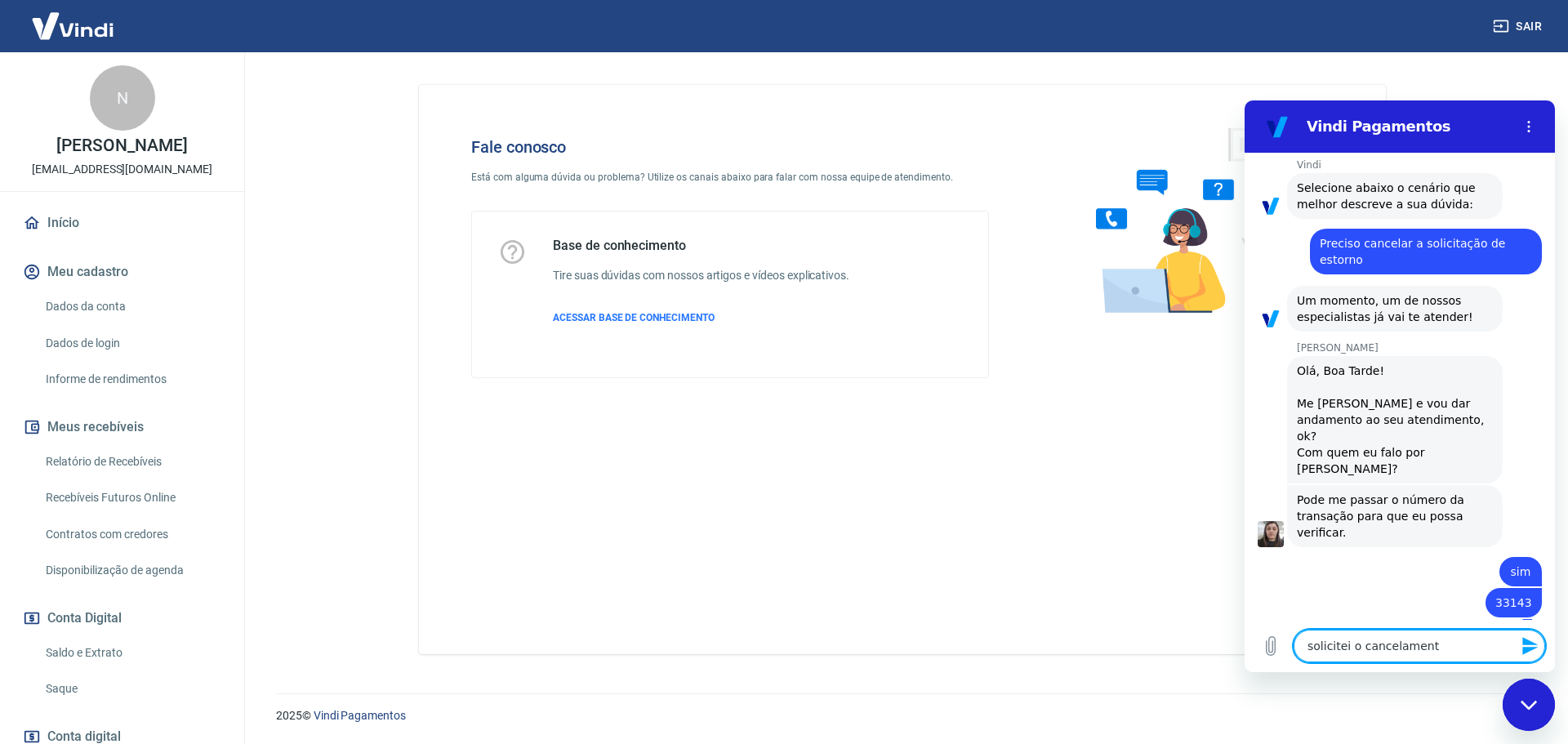
type textarea "solicitei o cancelamento"
type textarea "x"
type textarea "solicitei o cancelamento"
type textarea "x"
type textarea "solicitei o cancelamento h"
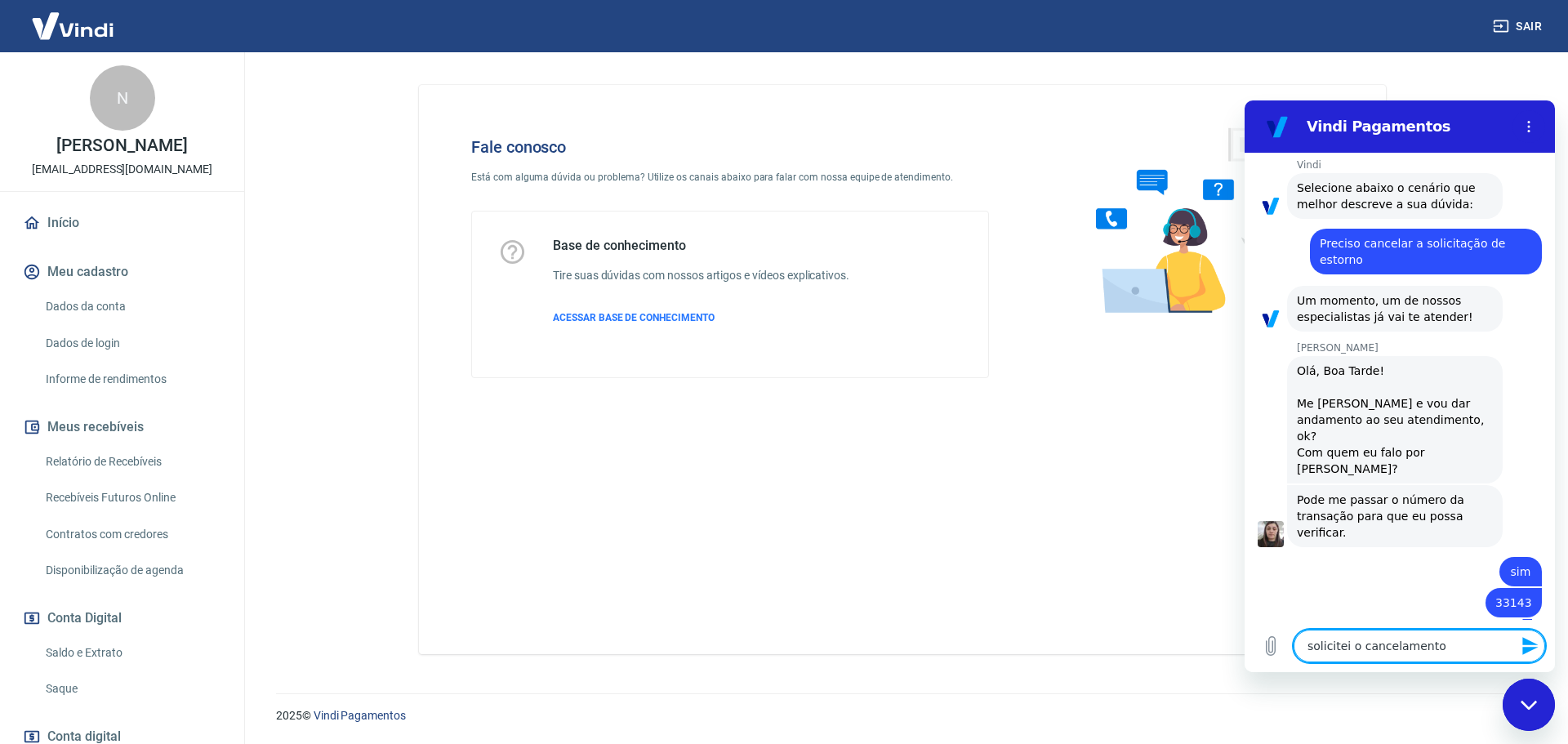
type textarea "x"
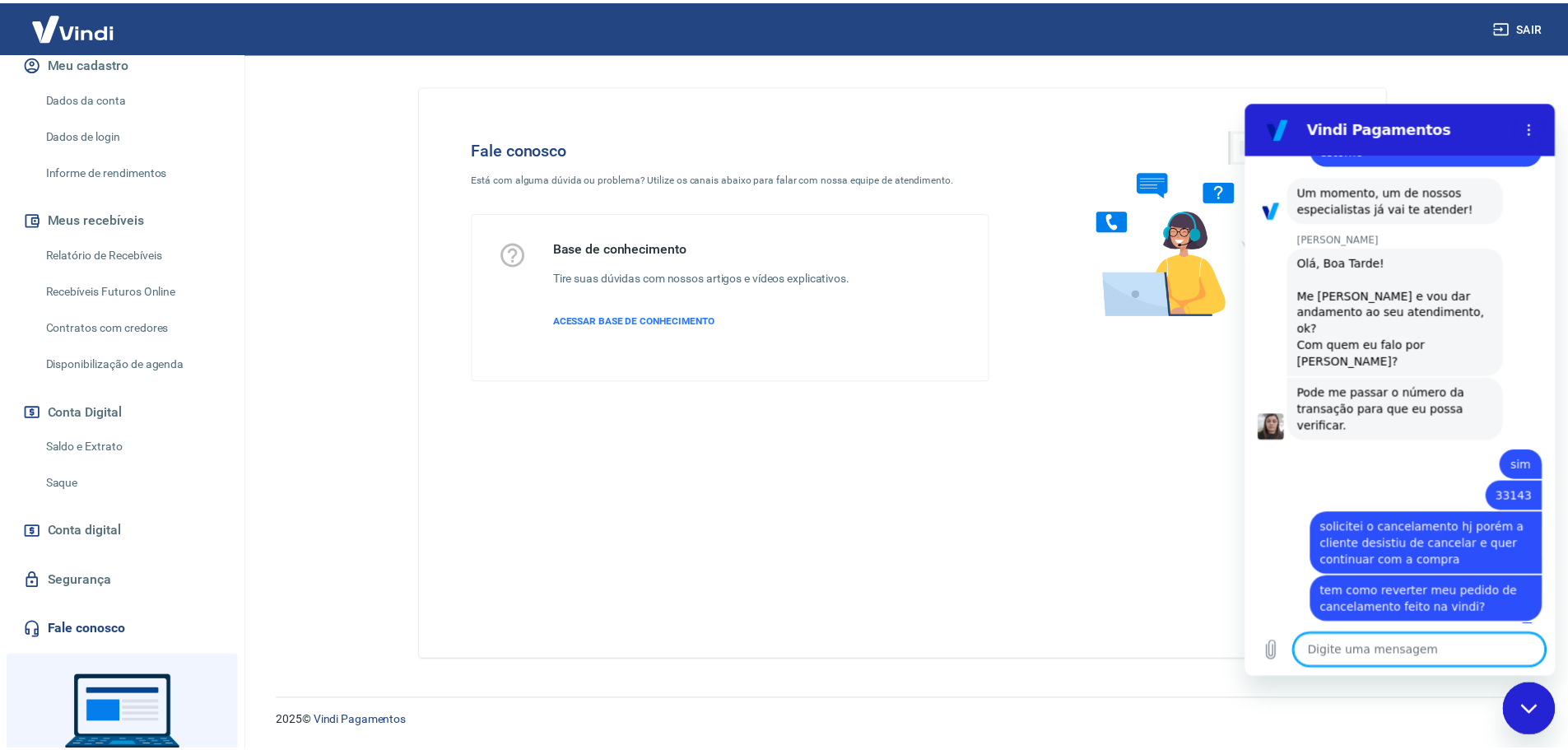
scroll to position [308, 0]
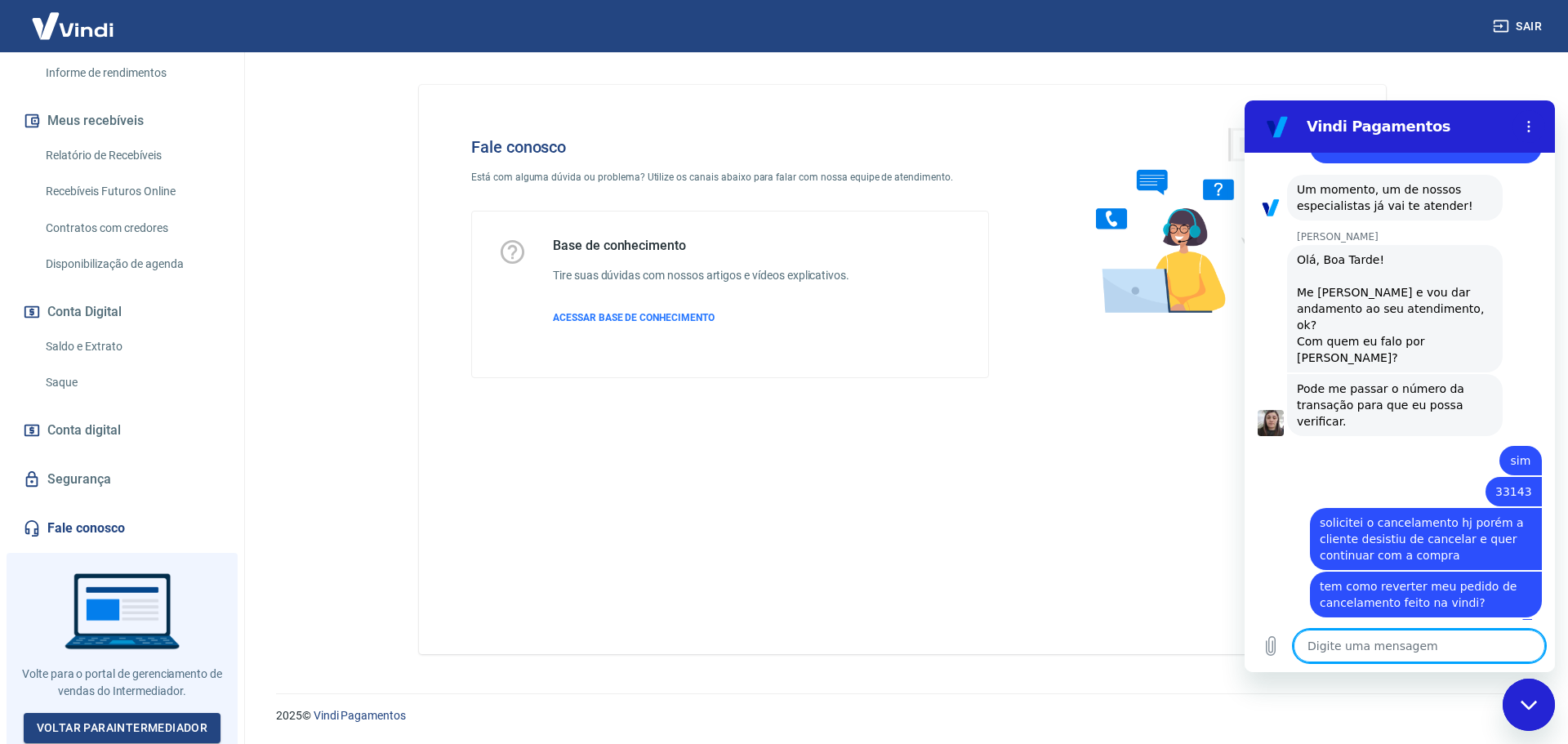
click at [100, 334] on link "Saldo e Extrato" at bounding box center [132, 346] width 185 height 34
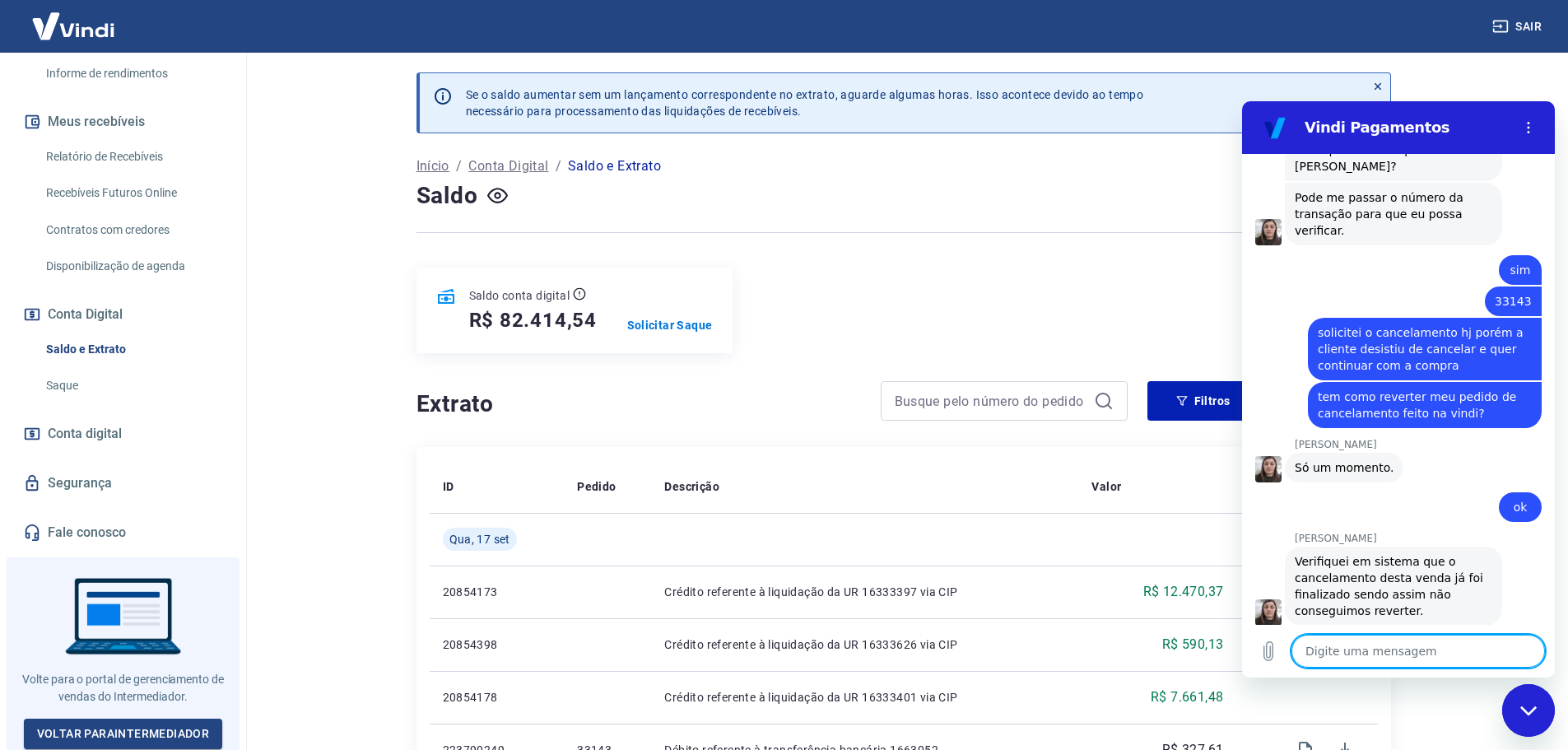
scroll to position [756, 0]
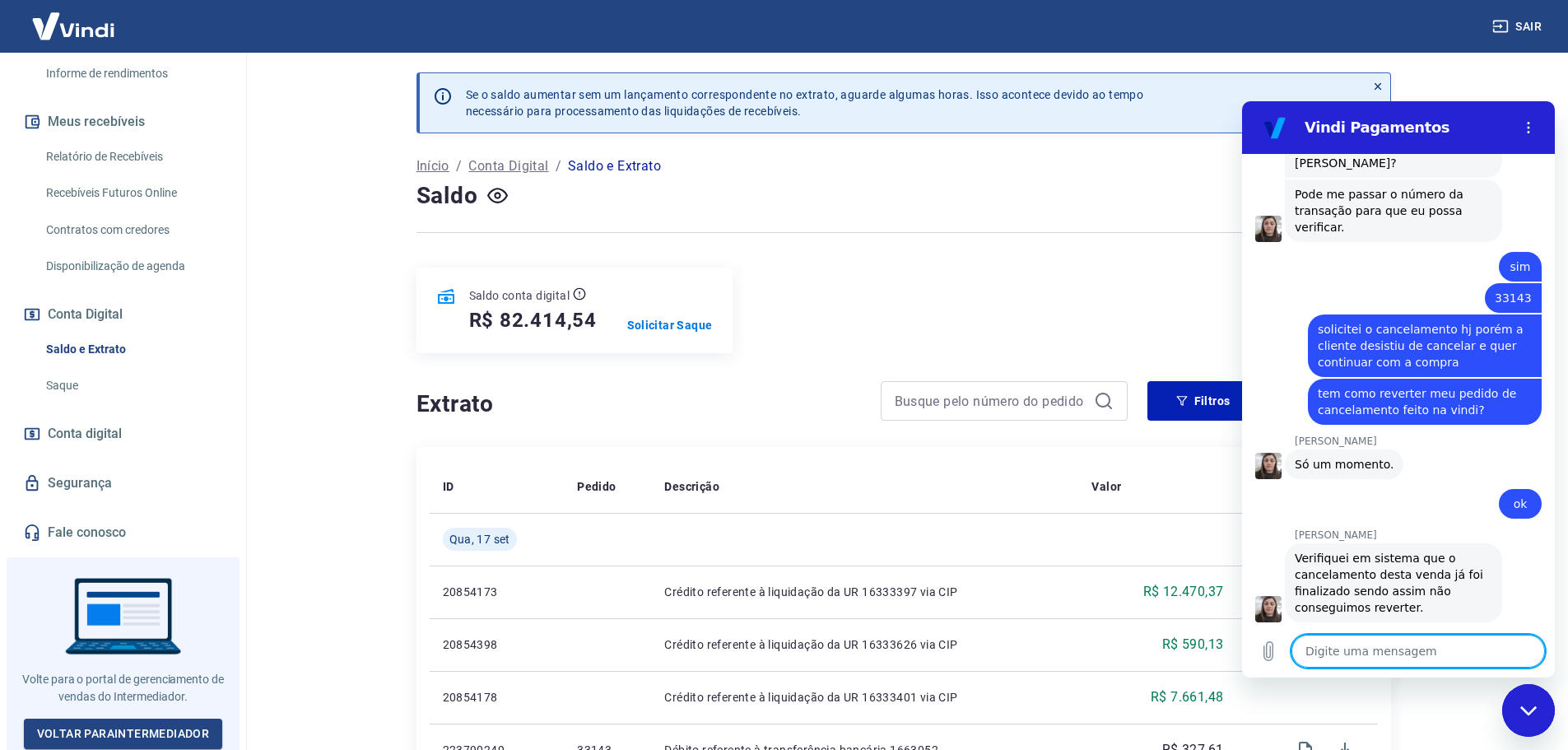
click at [1373, 653] on textarea at bounding box center [1418, 650] width 253 height 33
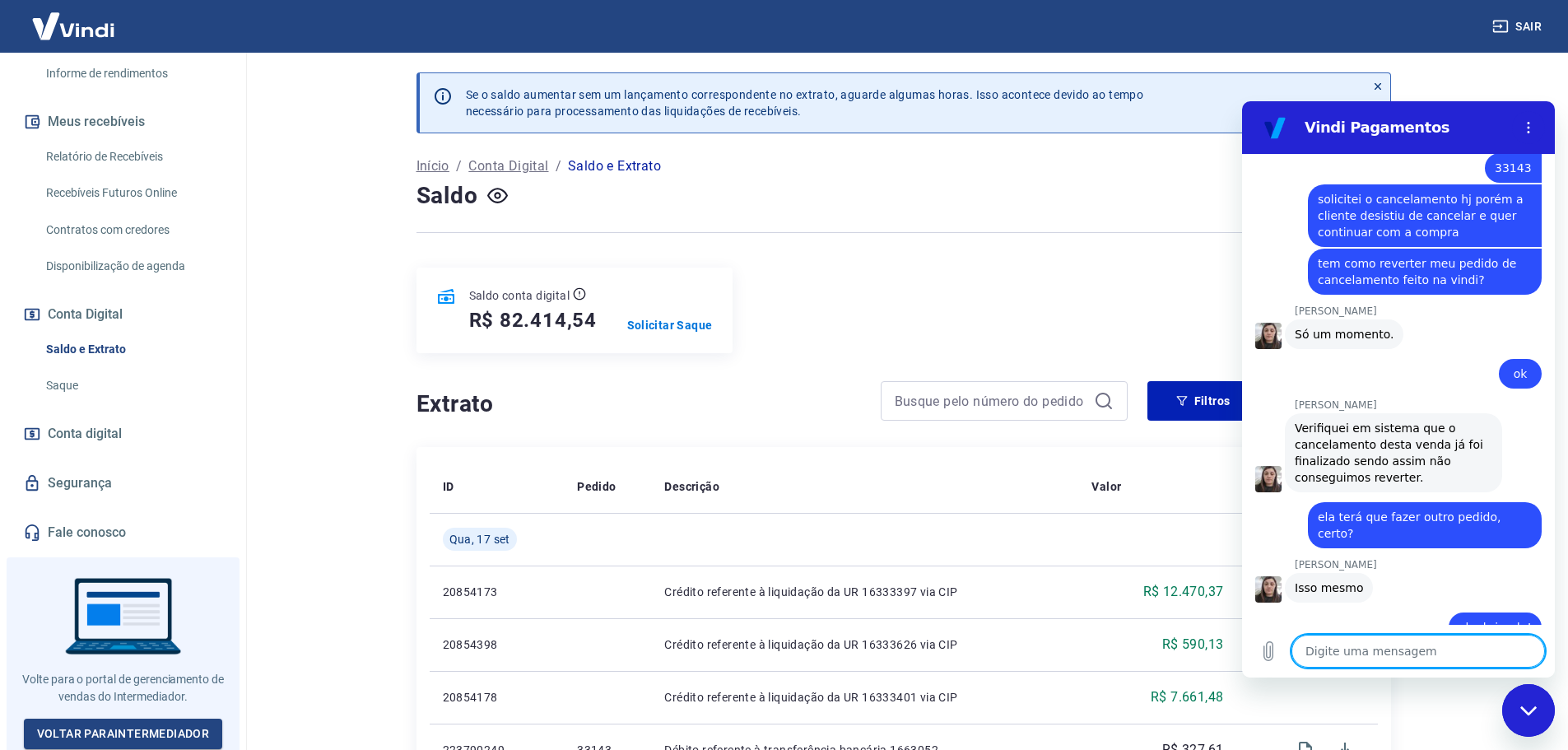
scroll to position [890, 0]
